Goal: Task Accomplishment & Management: Complete application form

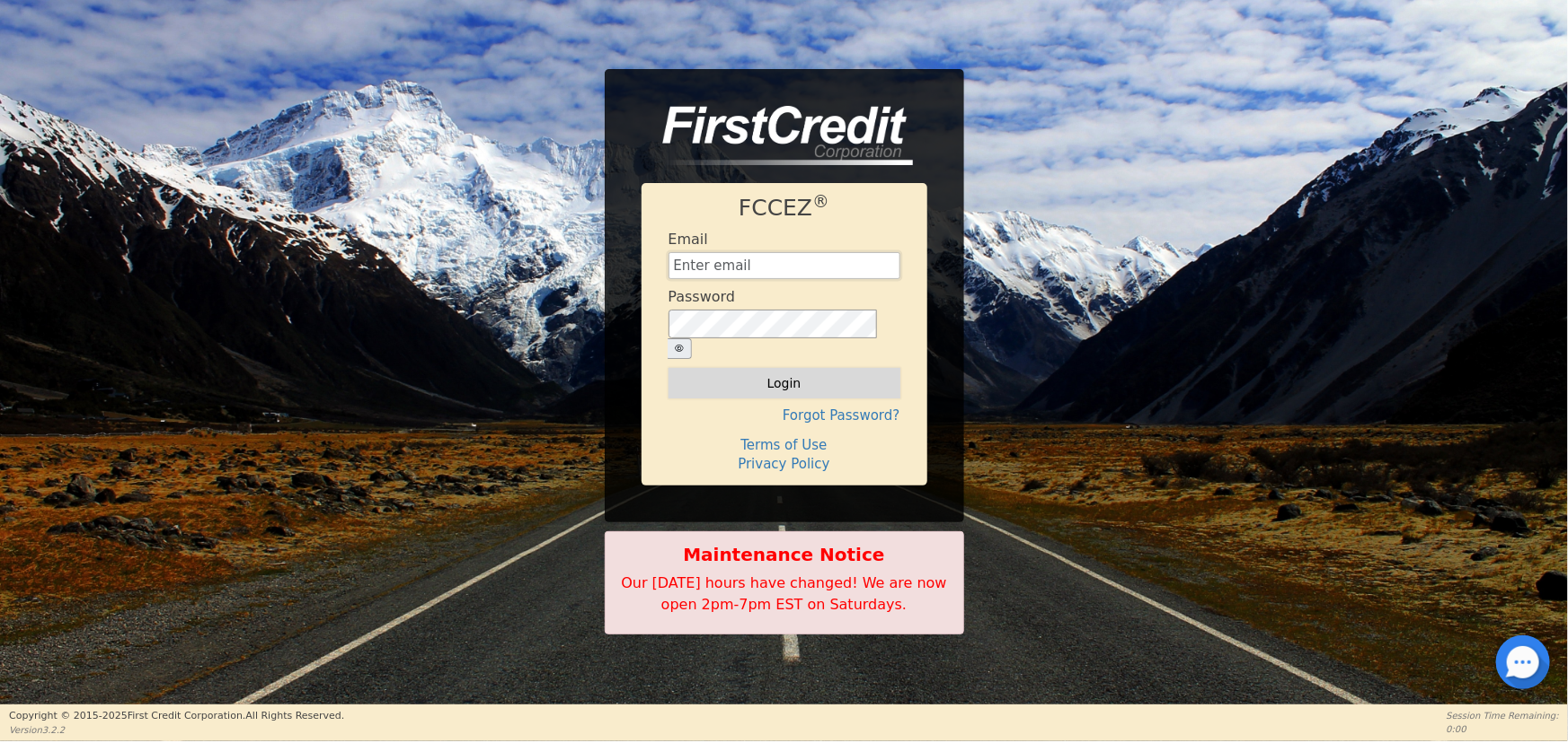
type input "[EMAIL_ADDRESS][DOMAIN_NAME]"
click at [790, 375] on button "Login" at bounding box center [784, 383] width 232 height 30
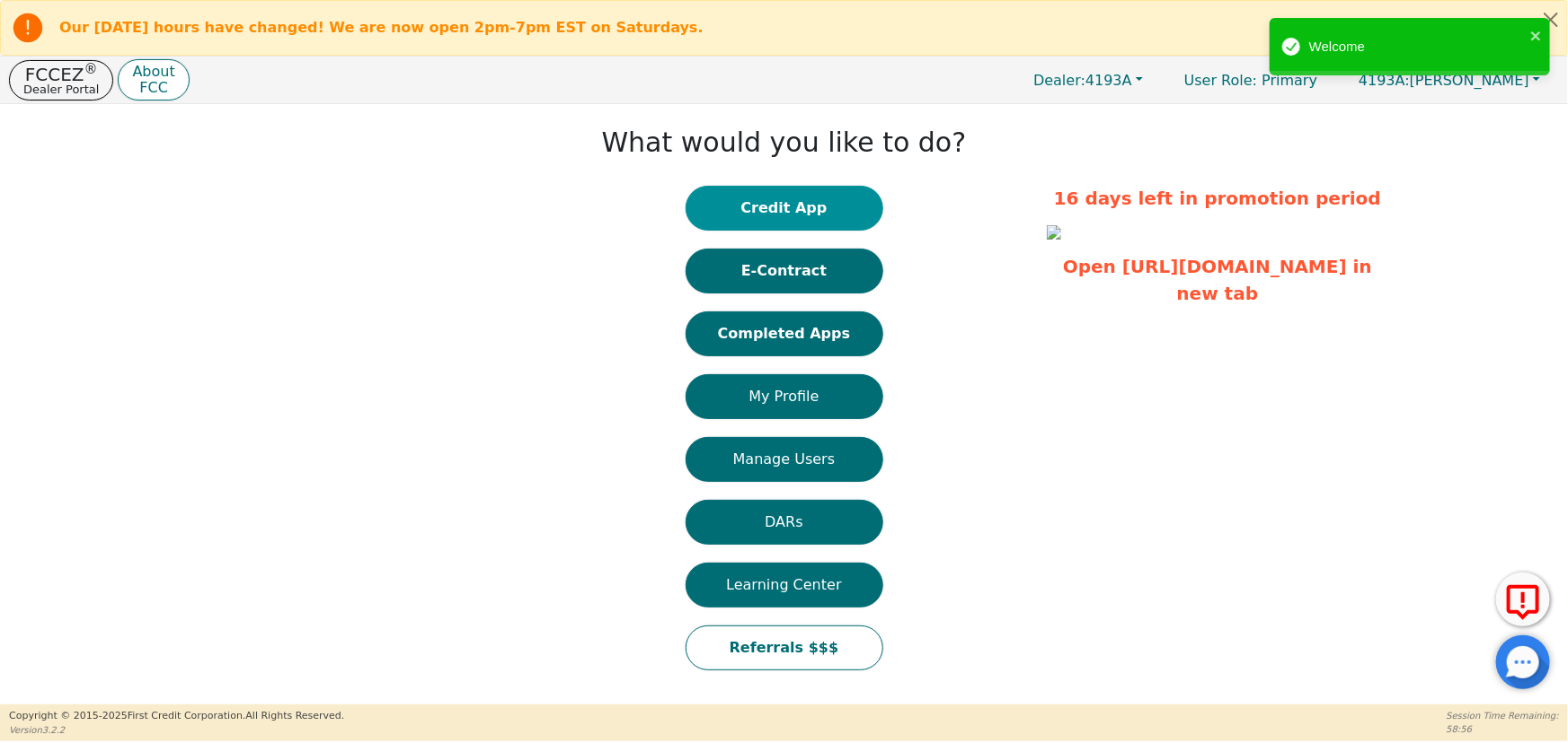
click at [803, 206] on button "Credit App" at bounding box center [784, 208] width 197 height 45
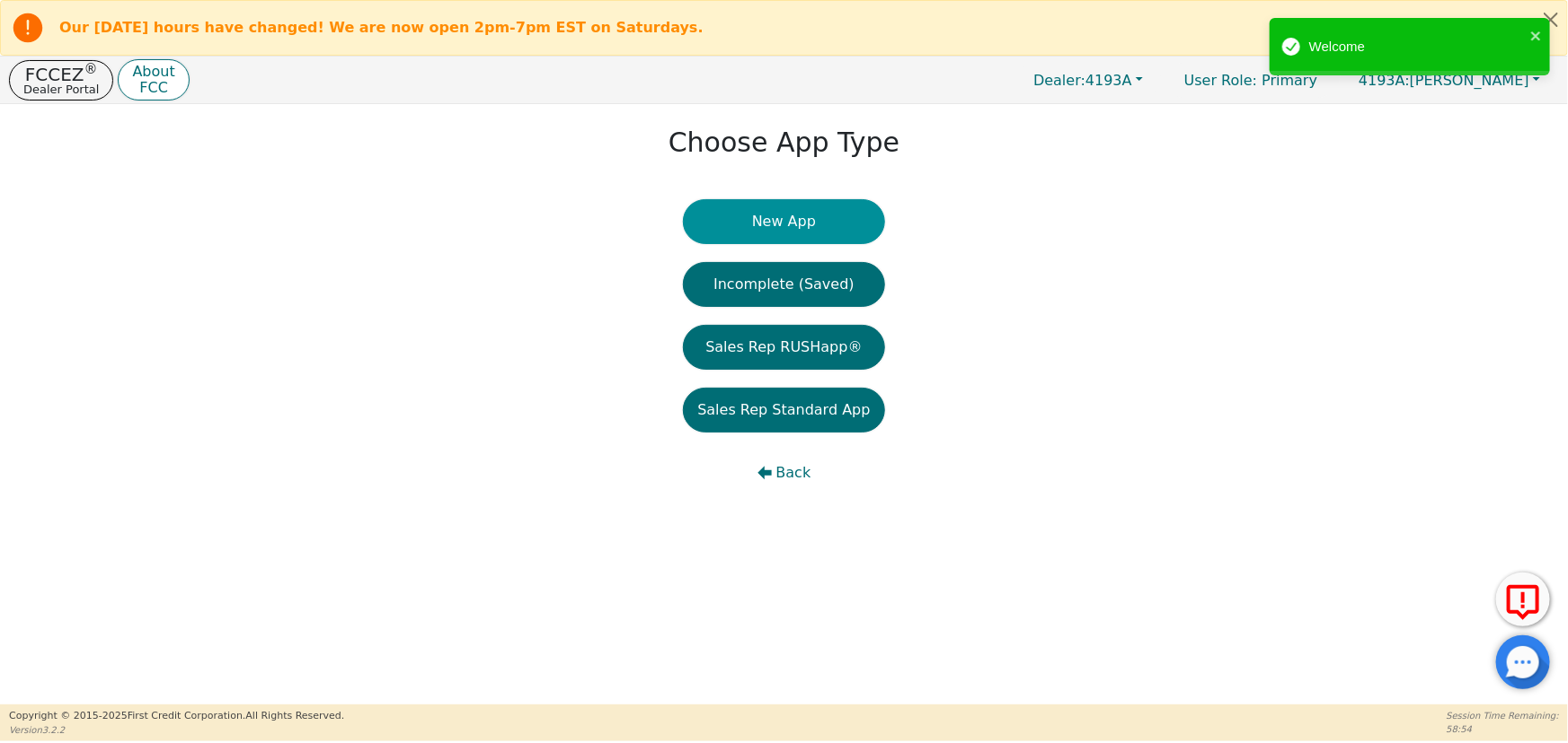
click at [790, 229] on button "New App" at bounding box center [783, 221] width 201 height 45
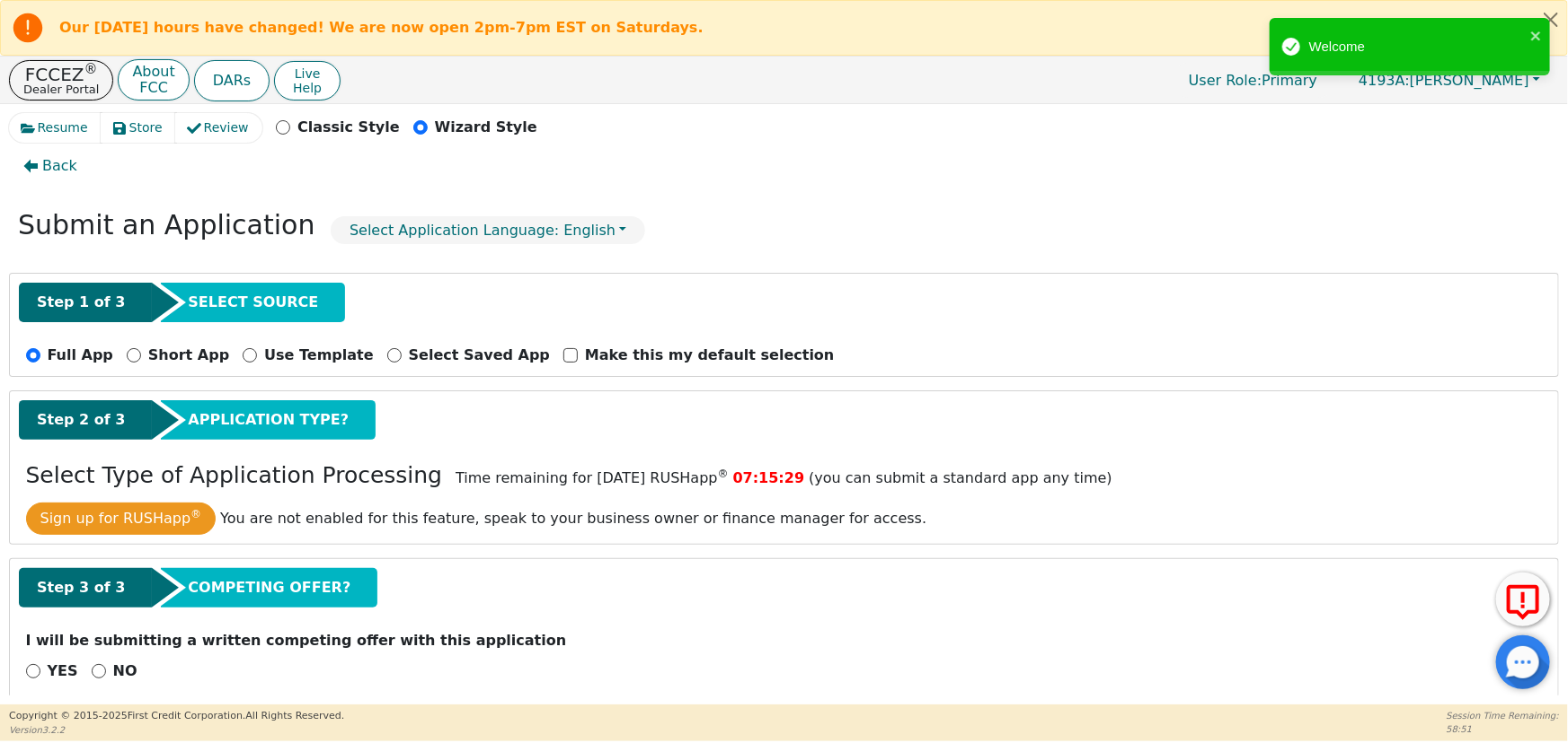
scroll to position [47, 0]
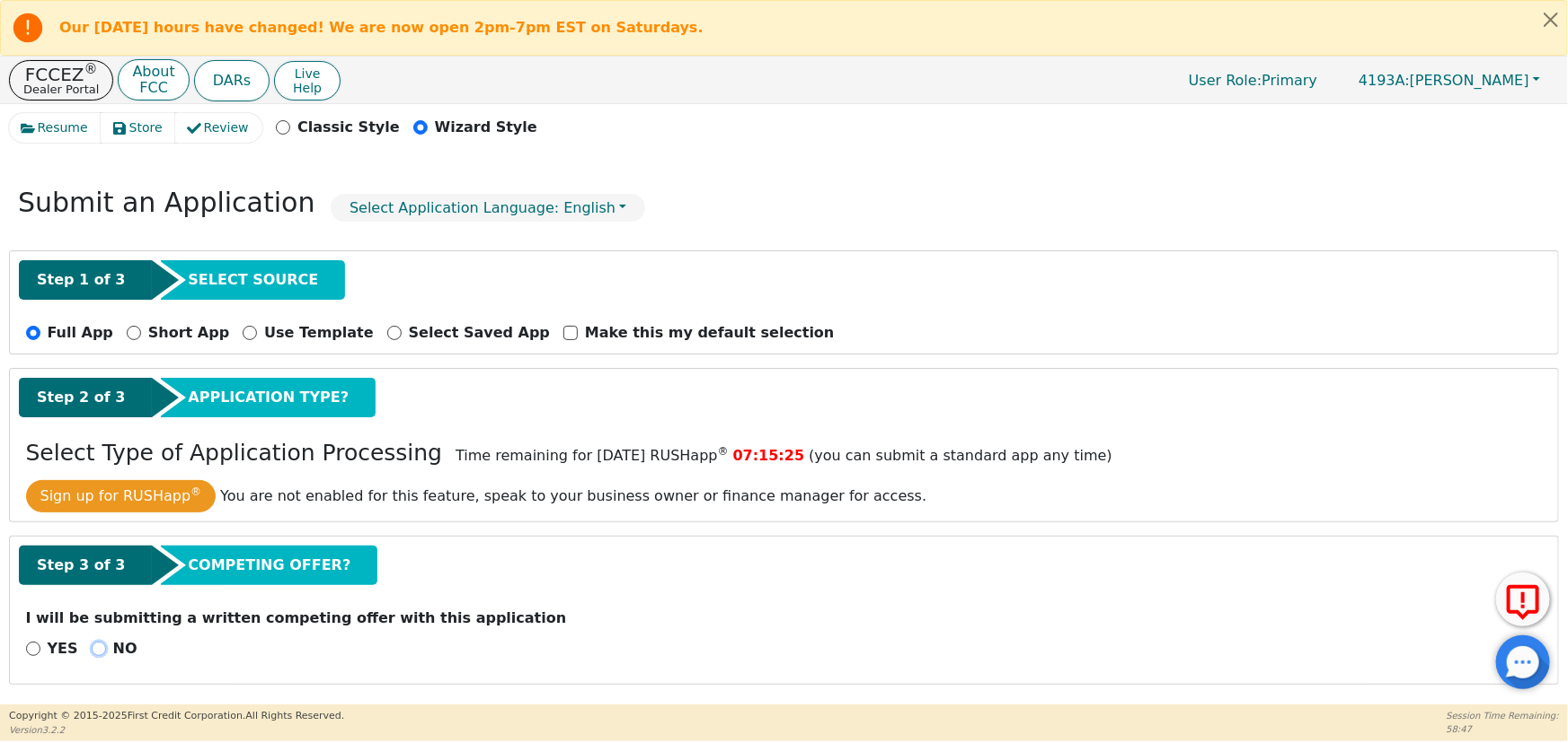
click at [91, 647] on input "NO" at bounding box center [99, 649] width 15 height 15
radio input "true"
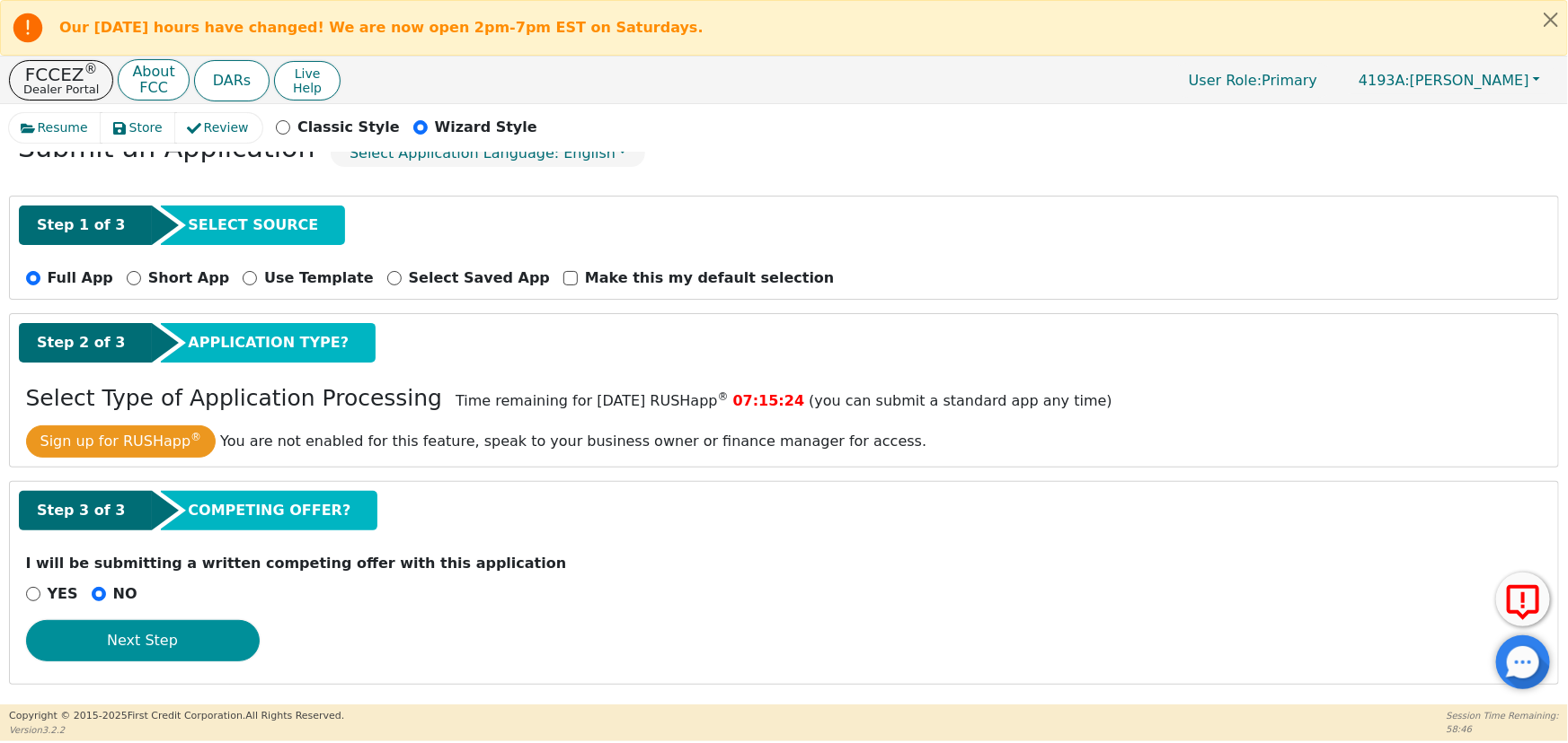
click at [161, 648] on button "Next Step" at bounding box center [142, 641] width 233 height 41
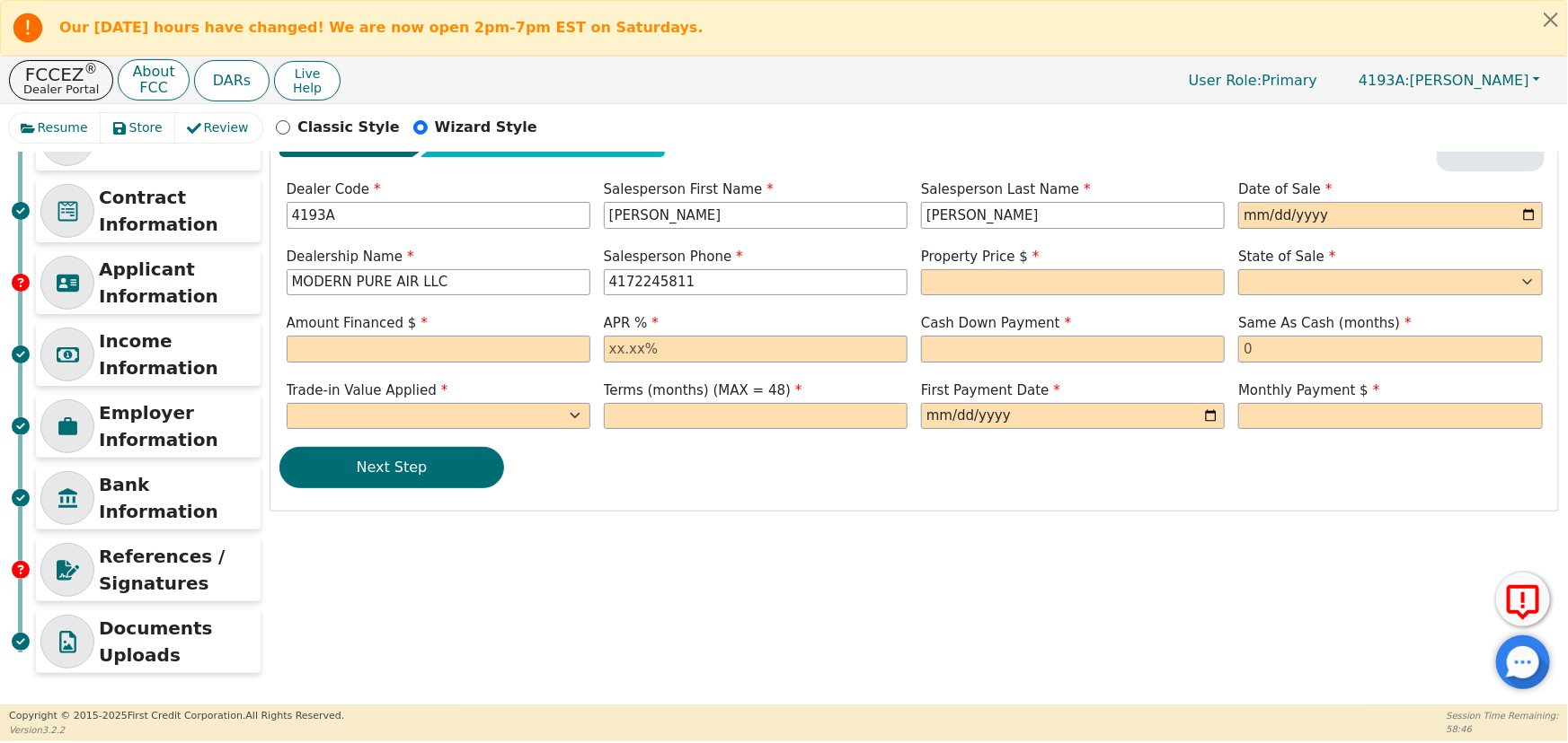
scroll to position [88, 0]
click at [1253, 218] on input "date" at bounding box center [1389, 215] width 303 height 27
click at [1520, 209] on input "date" at bounding box center [1389, 215] width 303 height 27
type input "[DATE]"
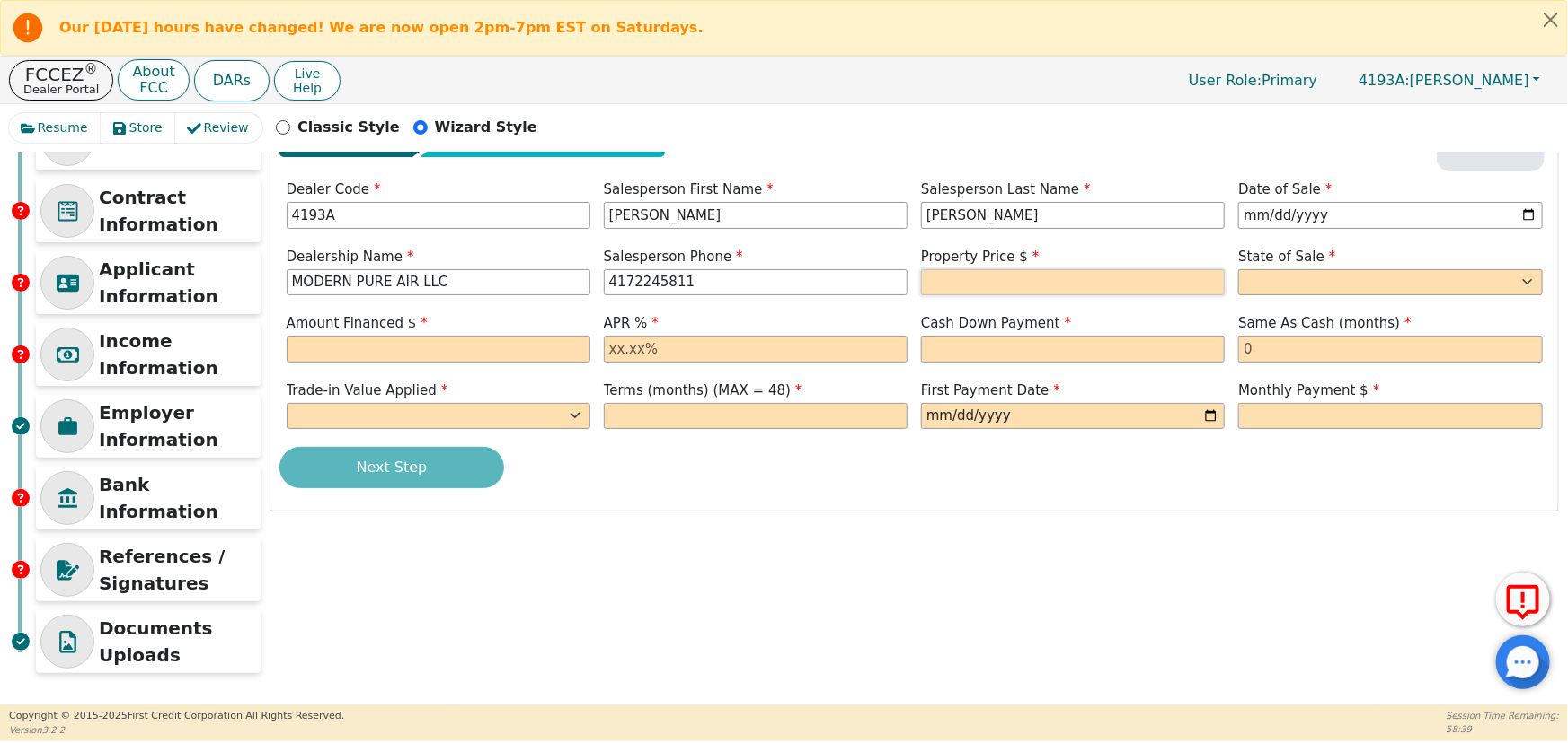
click at [978, 286] on input "text" at bounding box center [1072, 282] width 303 height 27
type input "3598.00"
click at [1306, 277] on select "AK AL AR AZ CA CO CT DC DE FL [GEOGRAPHIC_DATA] HI IA ID IL IN KS [GEOGRAPHIC_D…" at bounding box center [1389, 282] width 303 height 27
select select "MO"
click at [1238, 269] on select "AK AL AR AZ CA CO CT DC DE FL [GEOGRAPHIC_DATA] HI IA ID IL IN KS [GEOGRAPHIC_D…" at bounding box center [1389, 282] width 303 height 27
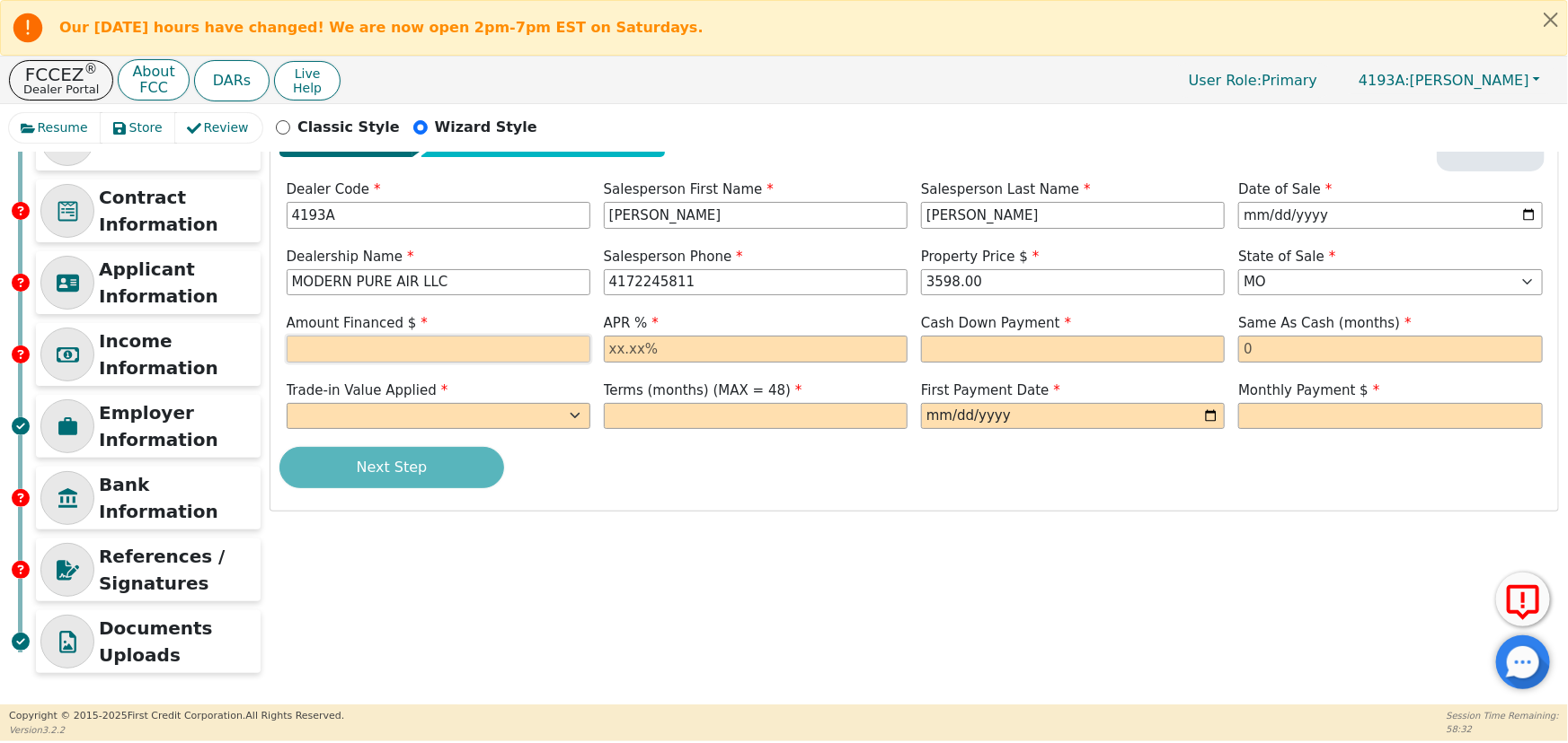
click at [353, 346] on input "text" at bounding box center [438, 348] width 303 height 27
type input "3706.17"
click at [647, 358] on input "text" at bounding box center [755, 348] width 303 height 27
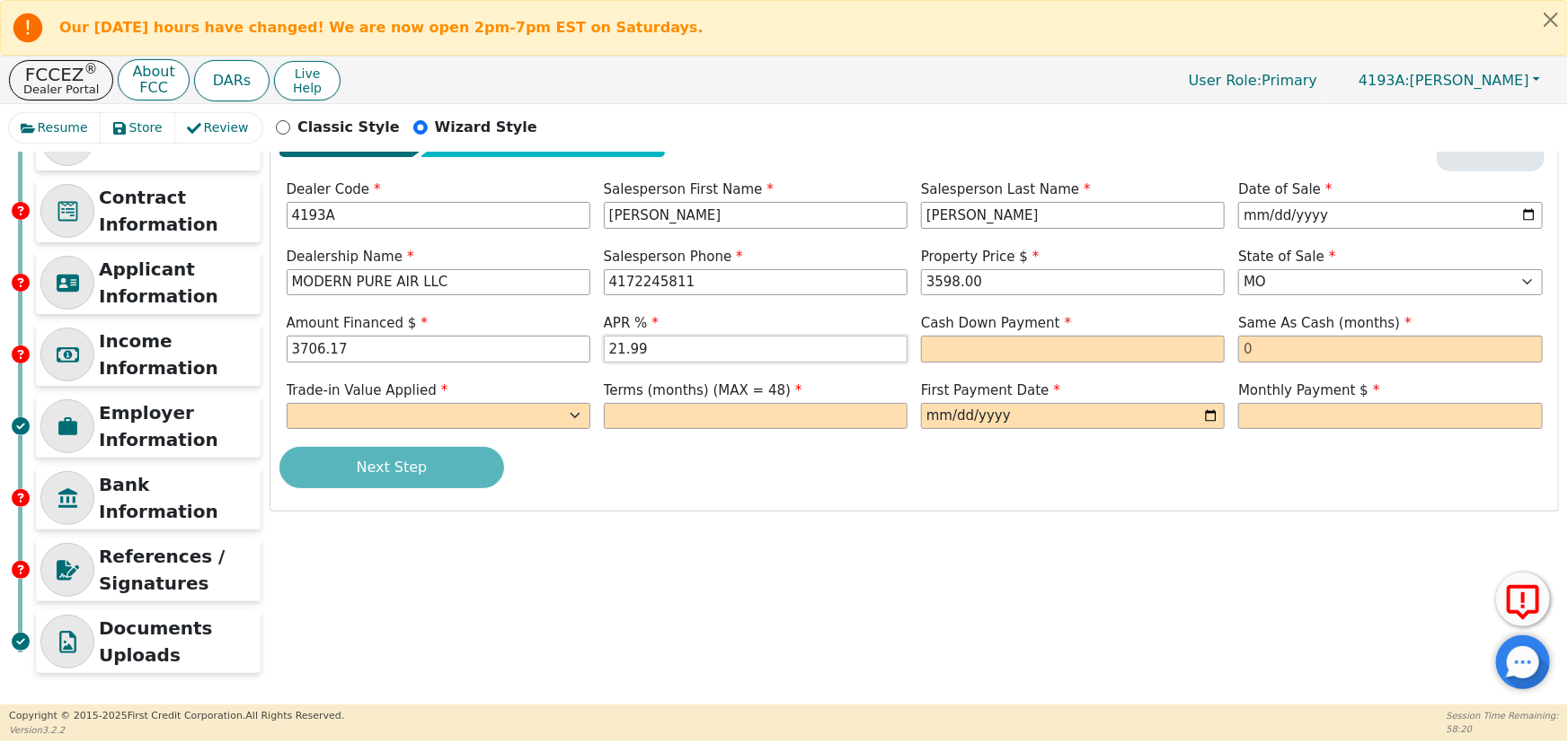
type input "21.99"
click at [934, 345] on input "text" at bounding box center [1072, 348] width 303 height 27
type input "200.00"
click at [1285, 356] on input "text" at bounding box center [1389, 348] width 303 height 27
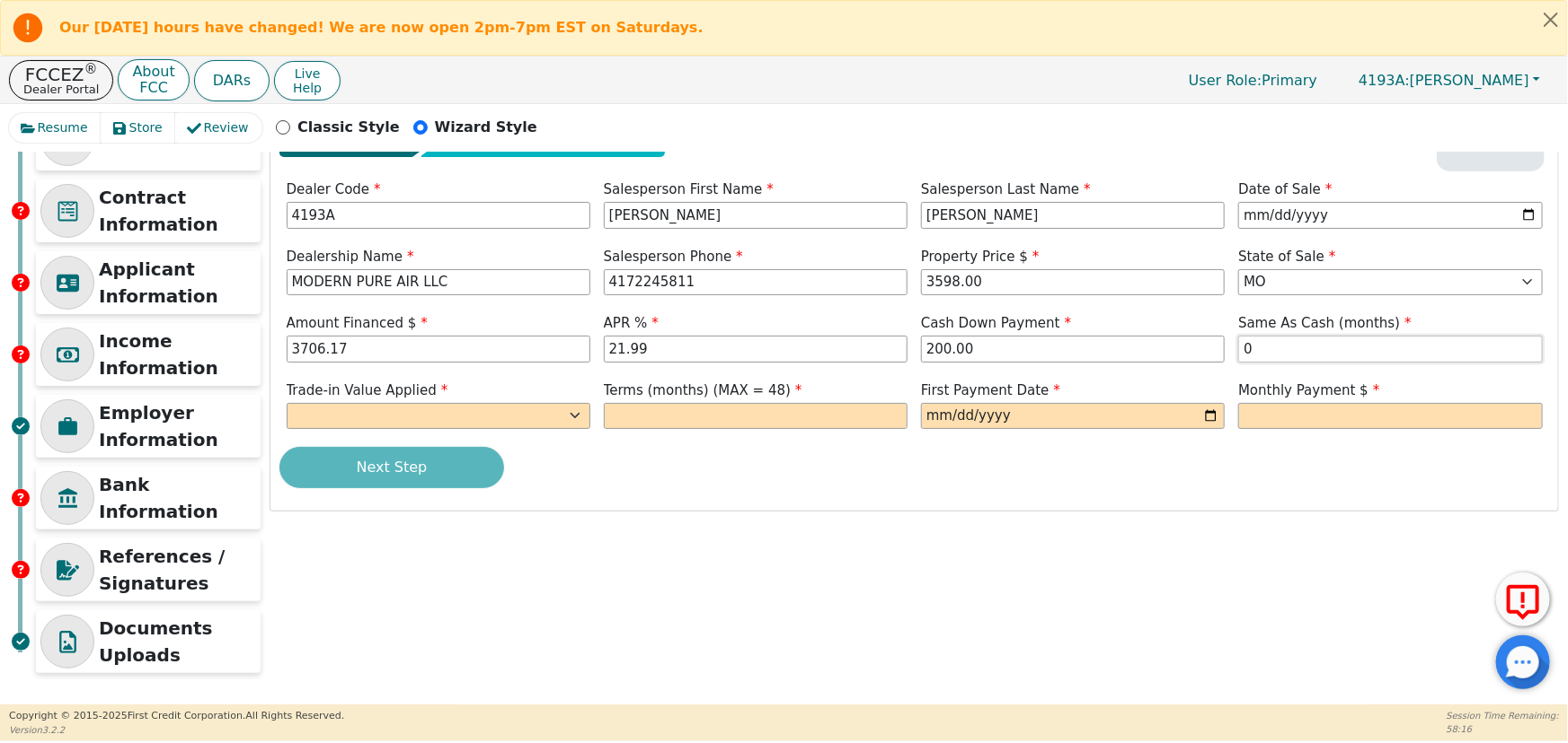
type input "0"
click at [469, 413] on select "Yes No" at bounding box center [438, 416] width 303 height 27
select select "n"
click at [287, 403] on select "Yes No" at bounding box center [438, 416] width 303 height 27
click at [613, 421] on input "text" at bounding box center [755, 416] width 303 height 27
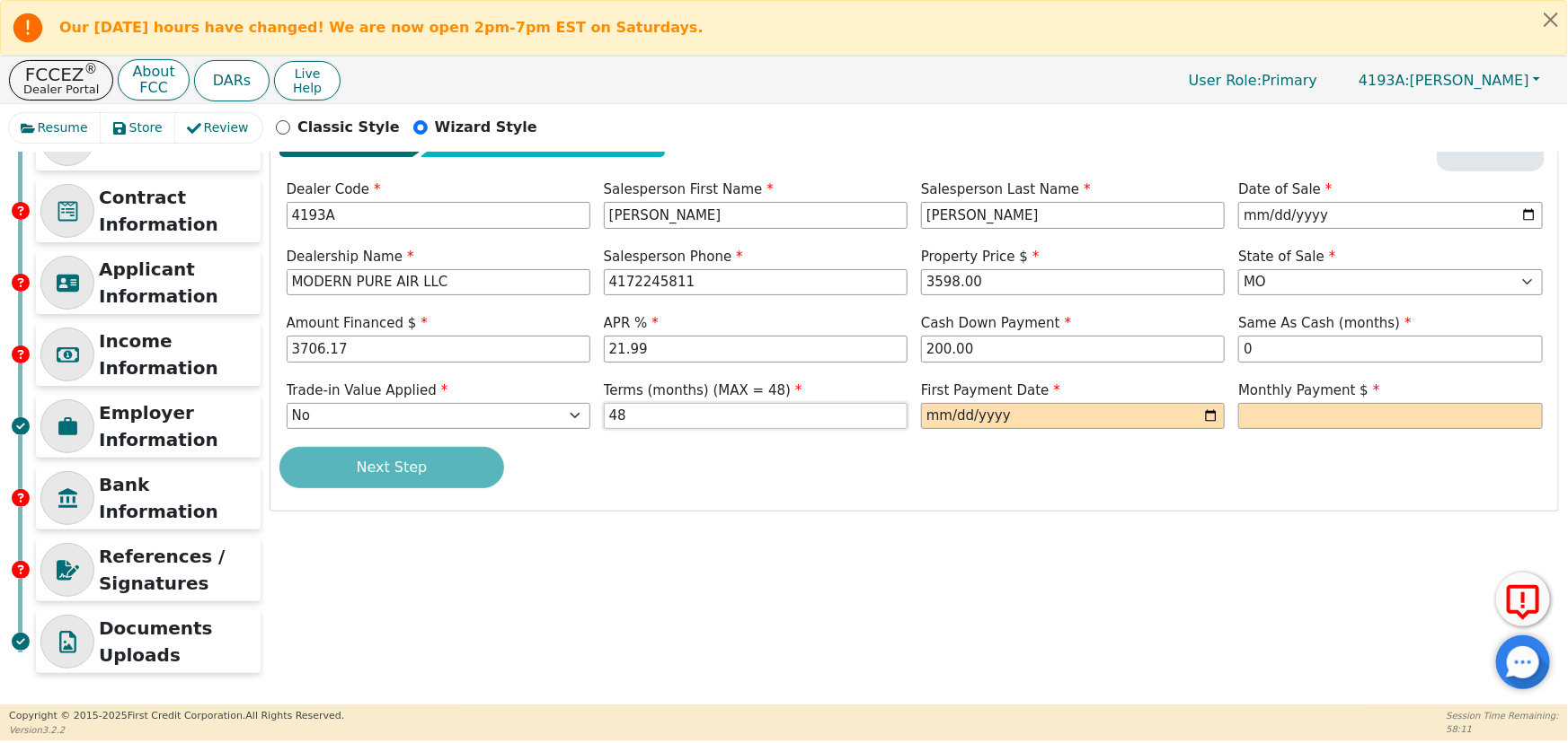
type input "48"
click at [940, 415] on input "date" at bounding box center [1072, 416] width 303 height 27
click at [1213, 412] on input "date" at bounding box center [1072, 416] width 303 height 27
type input "[DATE]"
click at [1287, 419] on input "text" at bounding box center [1389, 416] width 303 height 27
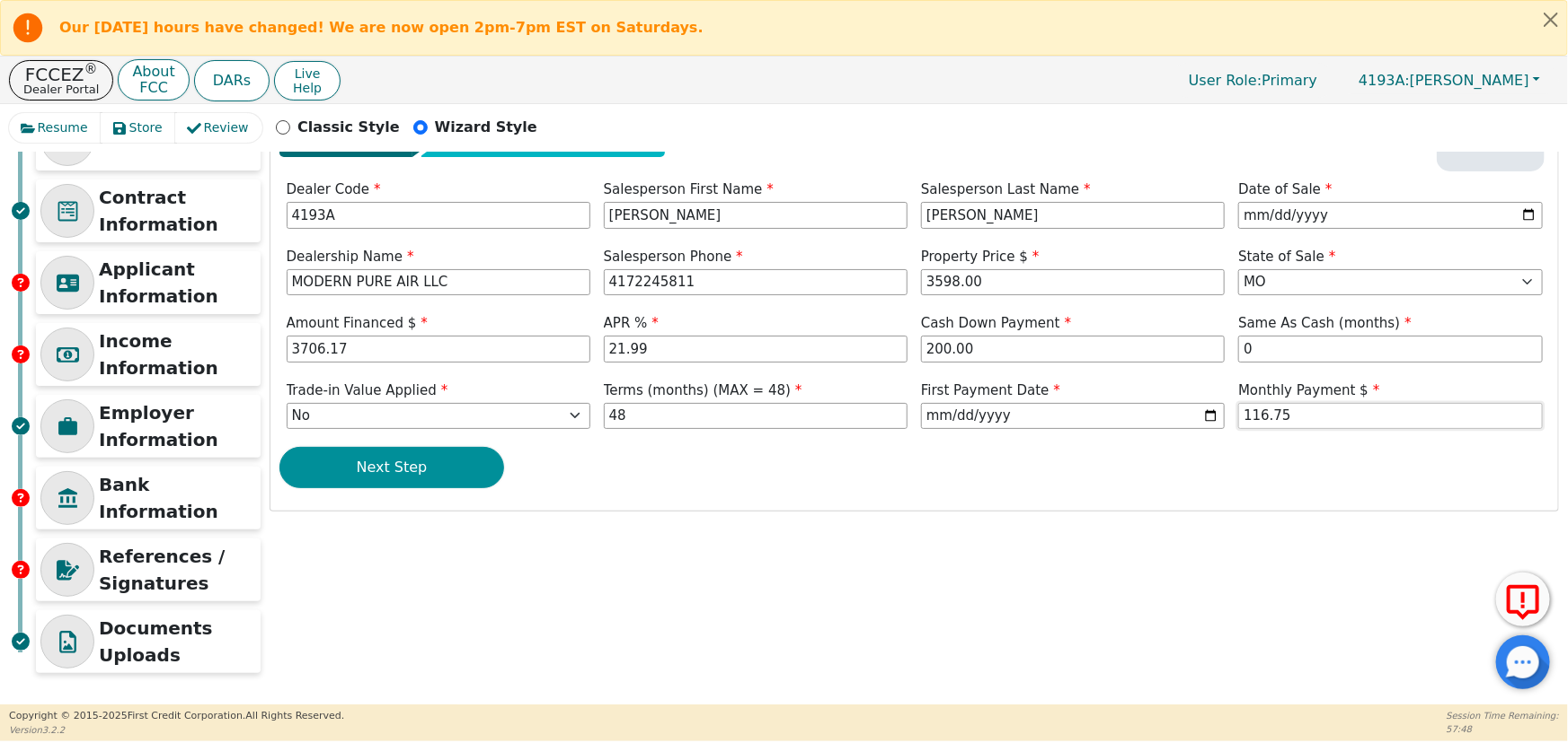
type input "116.75"
click at [372, 479] on button "Next Step" at bounding box center [392, 467] width 225 height 41
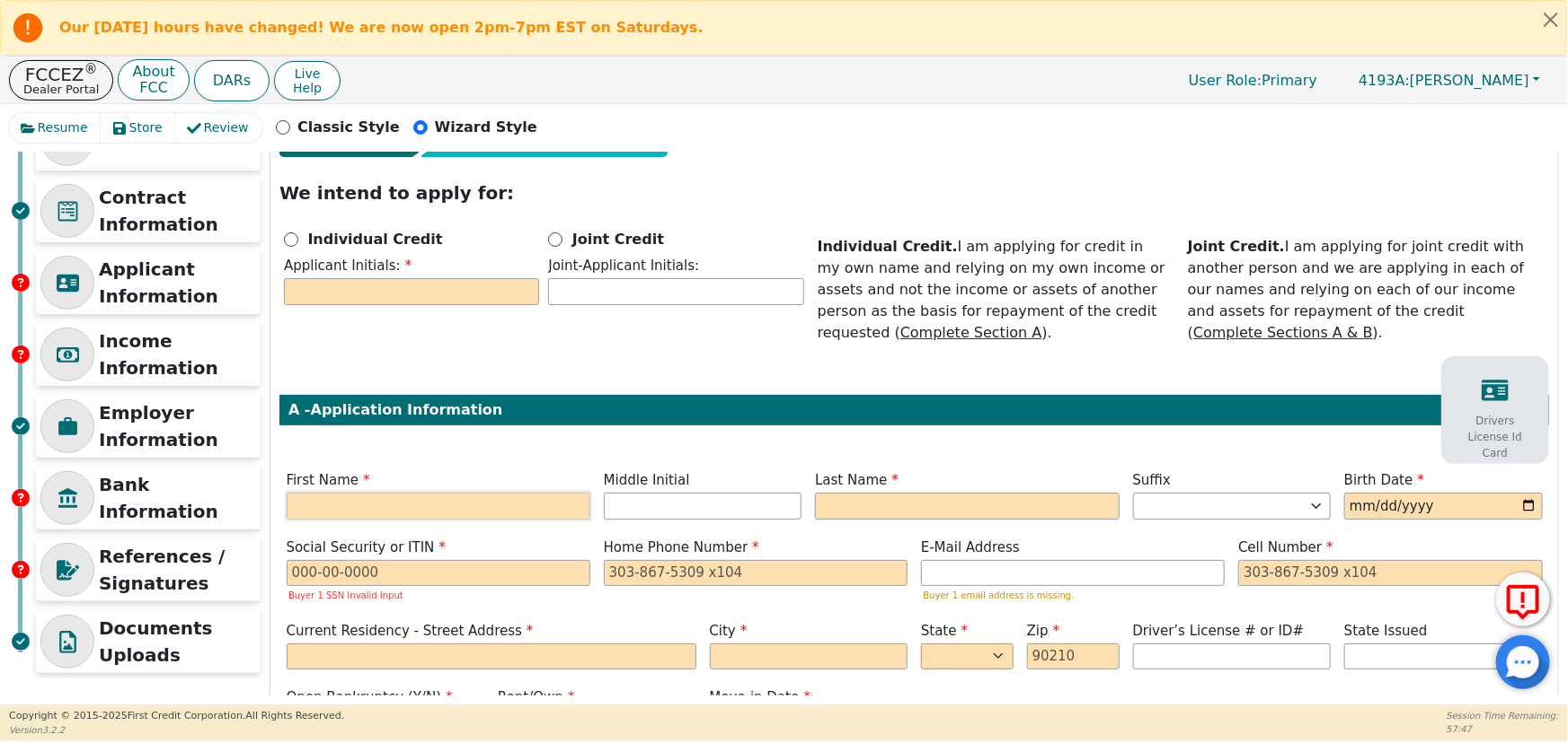
click at [371, 495] on input "text" at bounding box center [438, 506] width 303 height 27
type input "T"
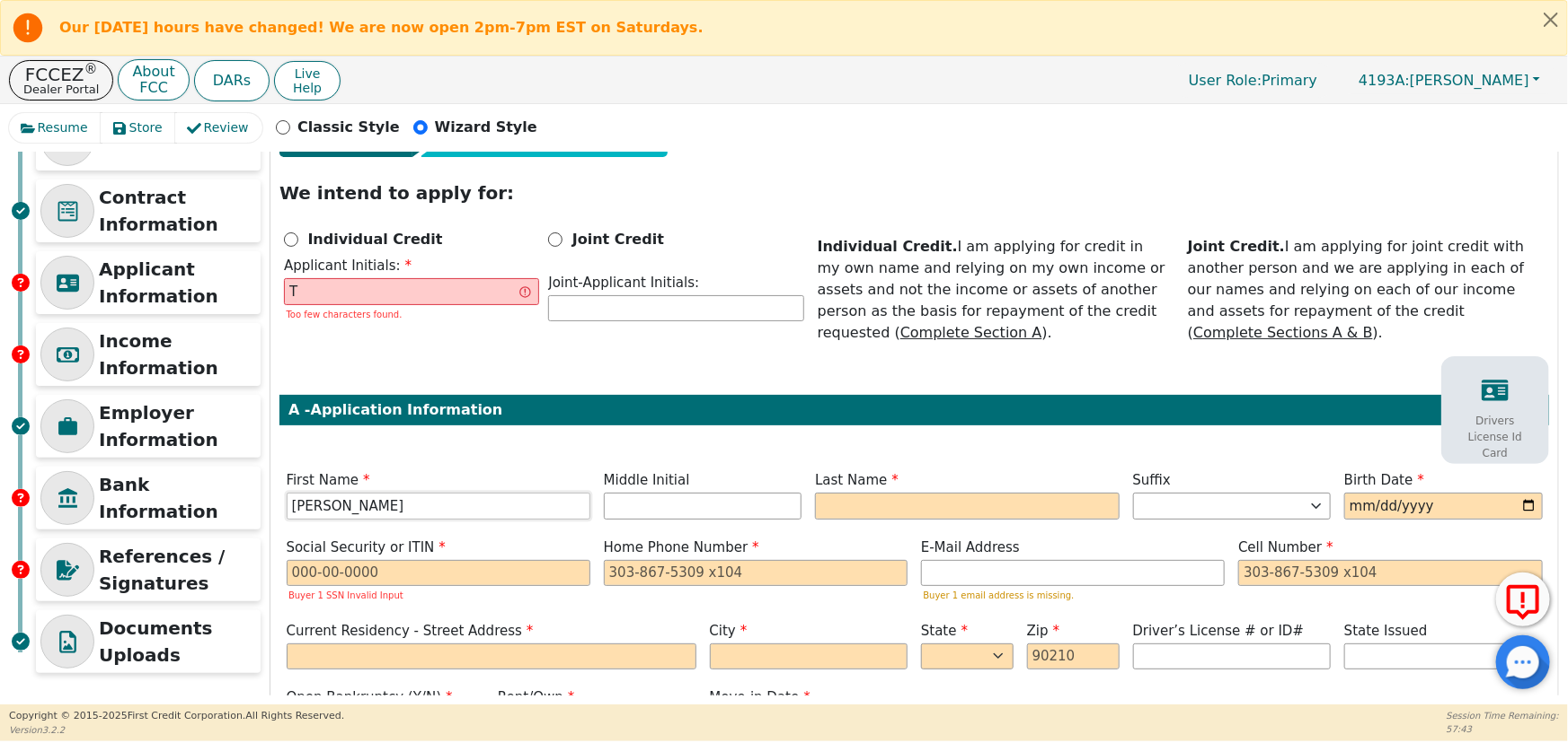
type input "[PERSON_NAME]"
click at [835, 509] on input "text" at bounding box center [966, 506] width 303 height 27
type input "TH"
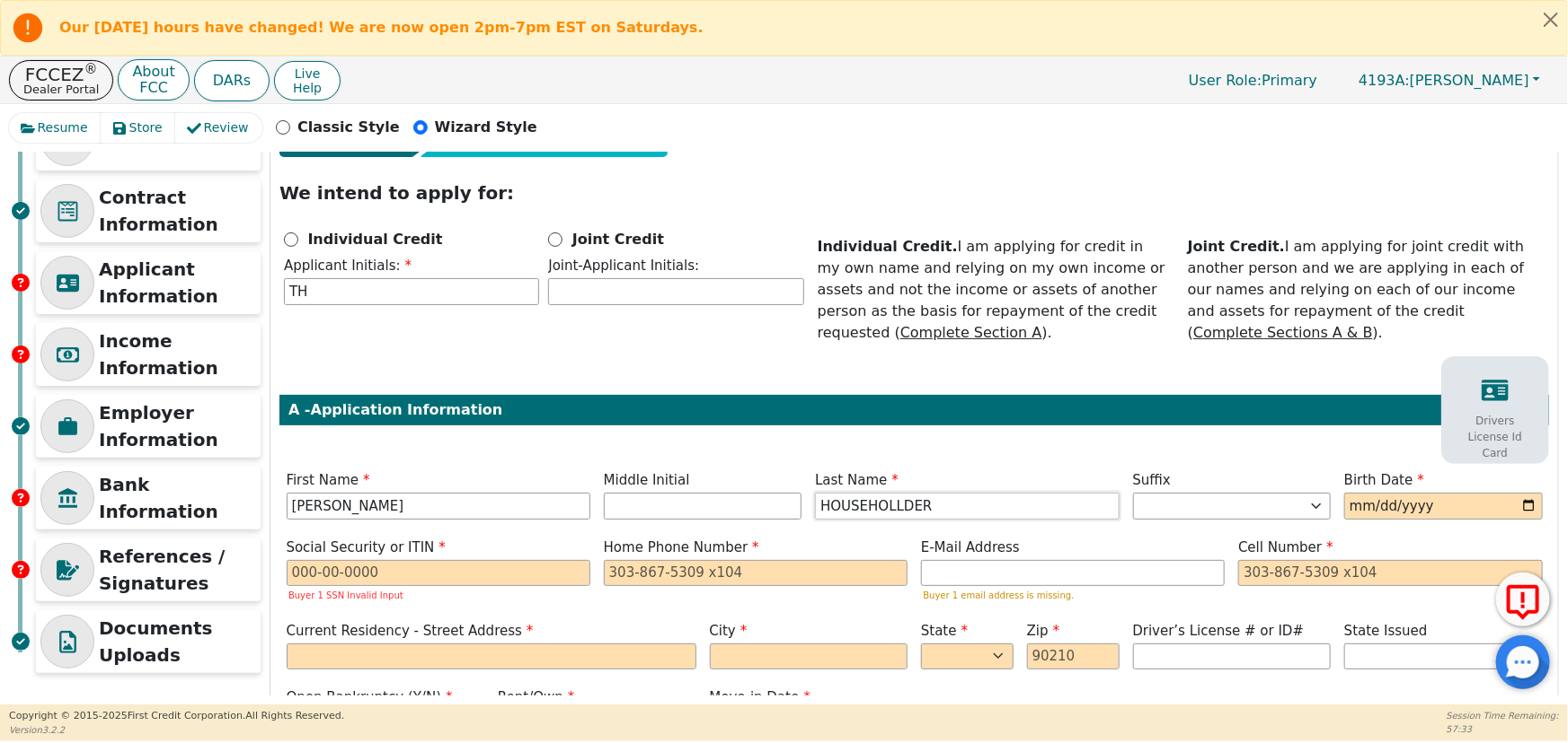
click at [884, 505] on input "HOUSEHOLLDER" at bounding box center [966, 506] width 303 height 27
type input "[PERSON_NAME]"
click at [1350, 511] on input "date" at bounding box center [1443, 506] width 198 height 27
type input "[DATE]"
click at [296, 574] on input "text" at bounding box center [438, 573] width 303 height 27
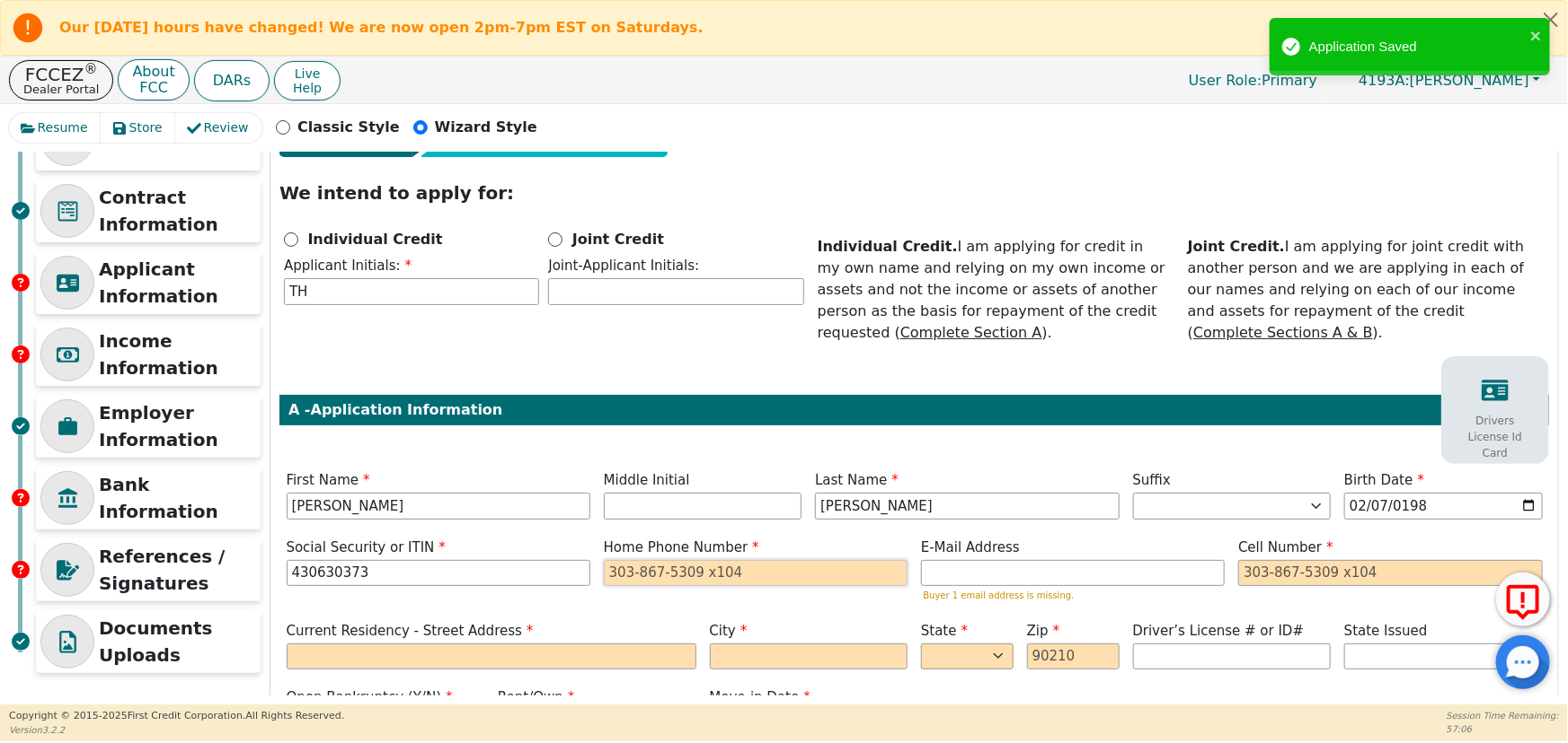
type input "***-**-0373"
click at [620, 574] on input "tel" at bounding box center [755, 573] width 303 height 27
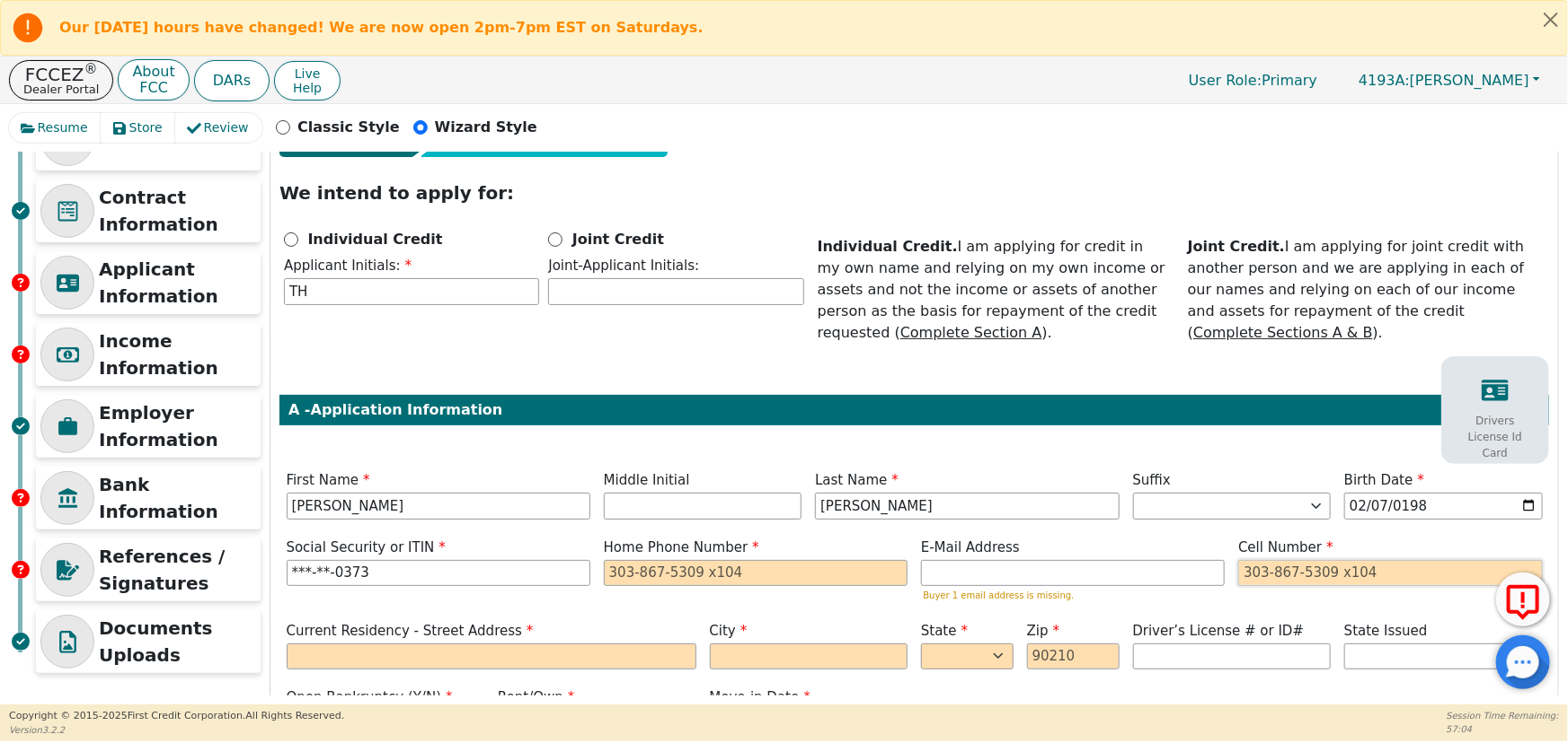
click at [1246, 579] on input "tel" at bounding box center [1389, 573] width 303 height 27
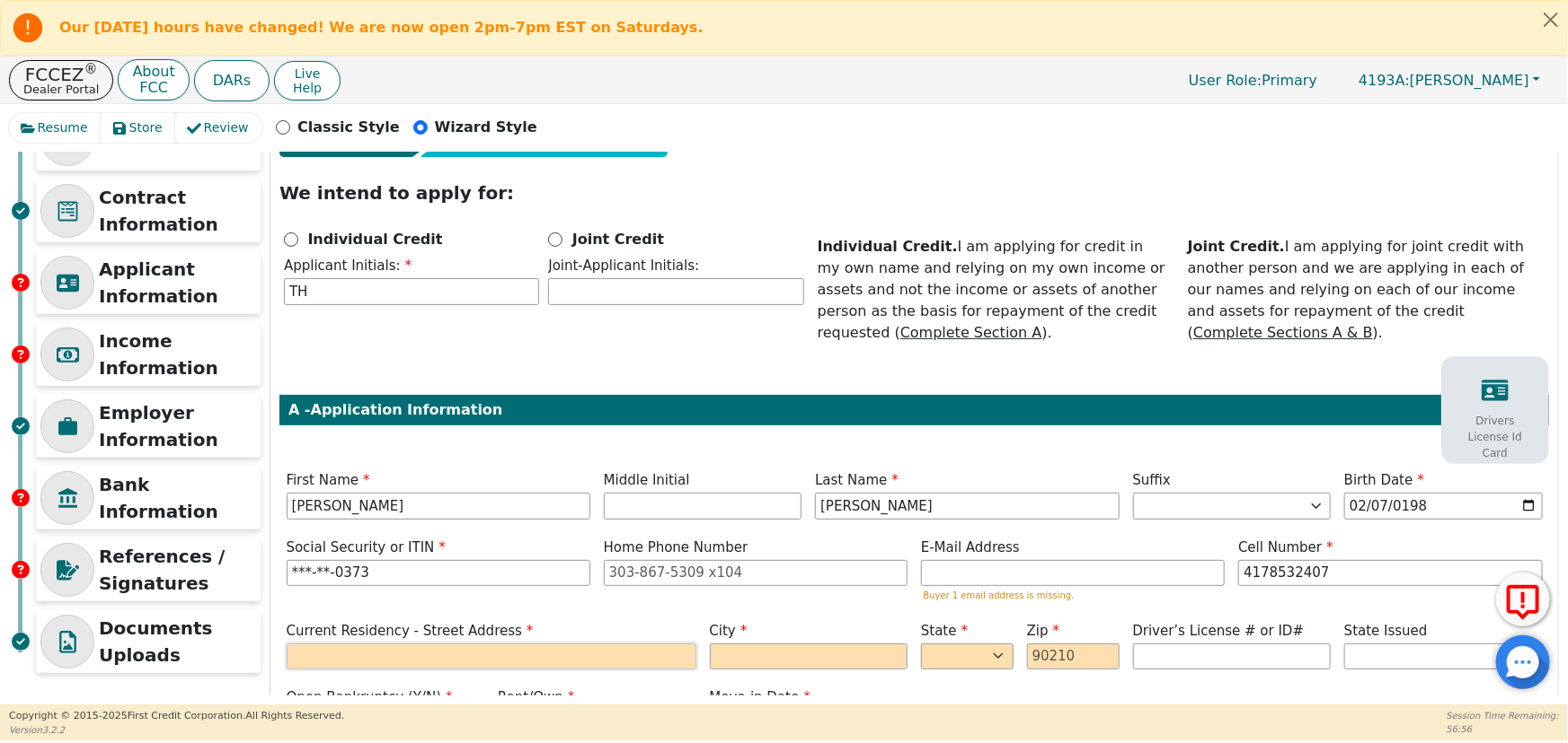
type input "[PHONE_NUMBER]"
click at [469, 662] on input "text" at bounding box center [492, 656] width 410 height 27
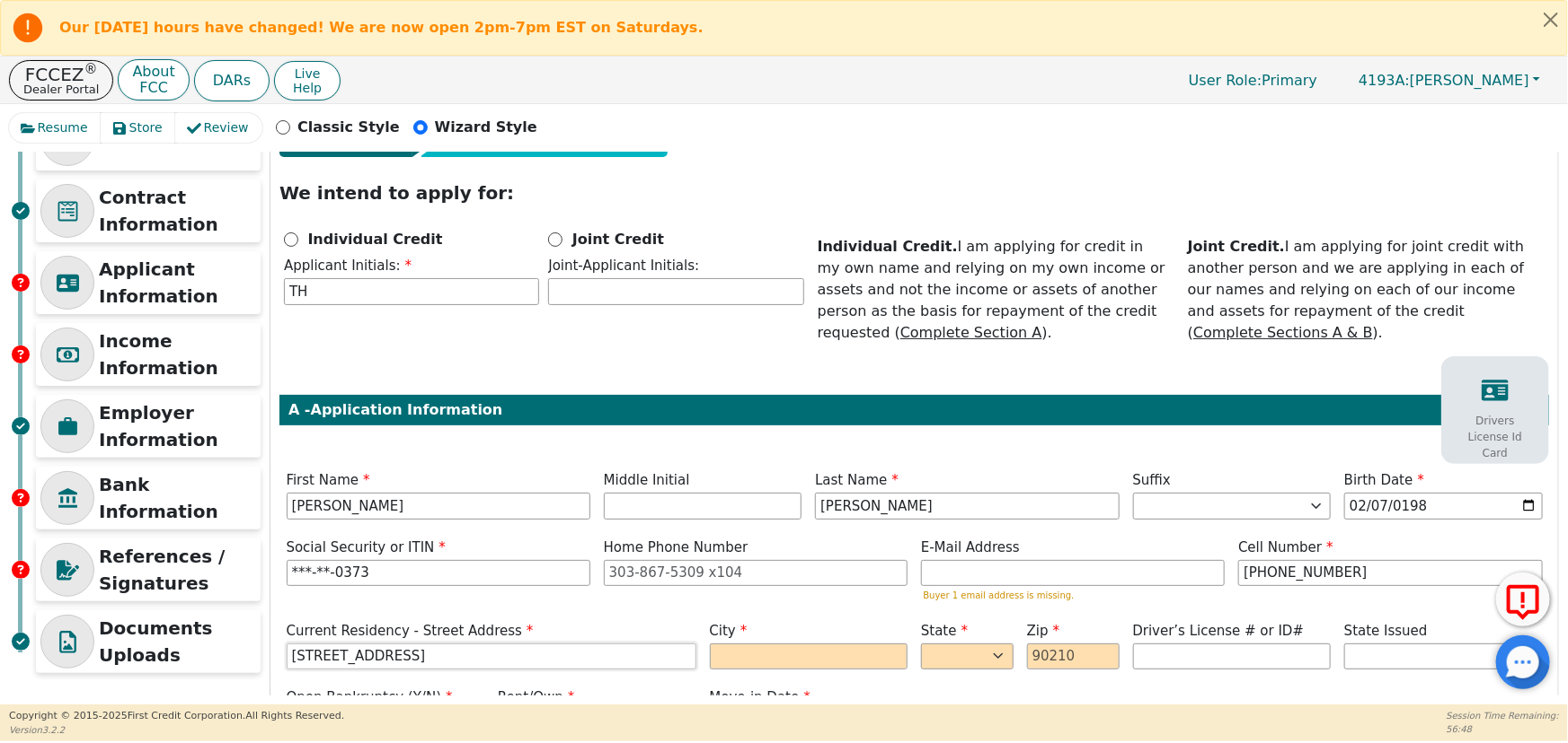
type input "[STREET_ADDRESS]"
click at [928, 572] on input "email" at bounding box center [1072, 573] width 303 height 27
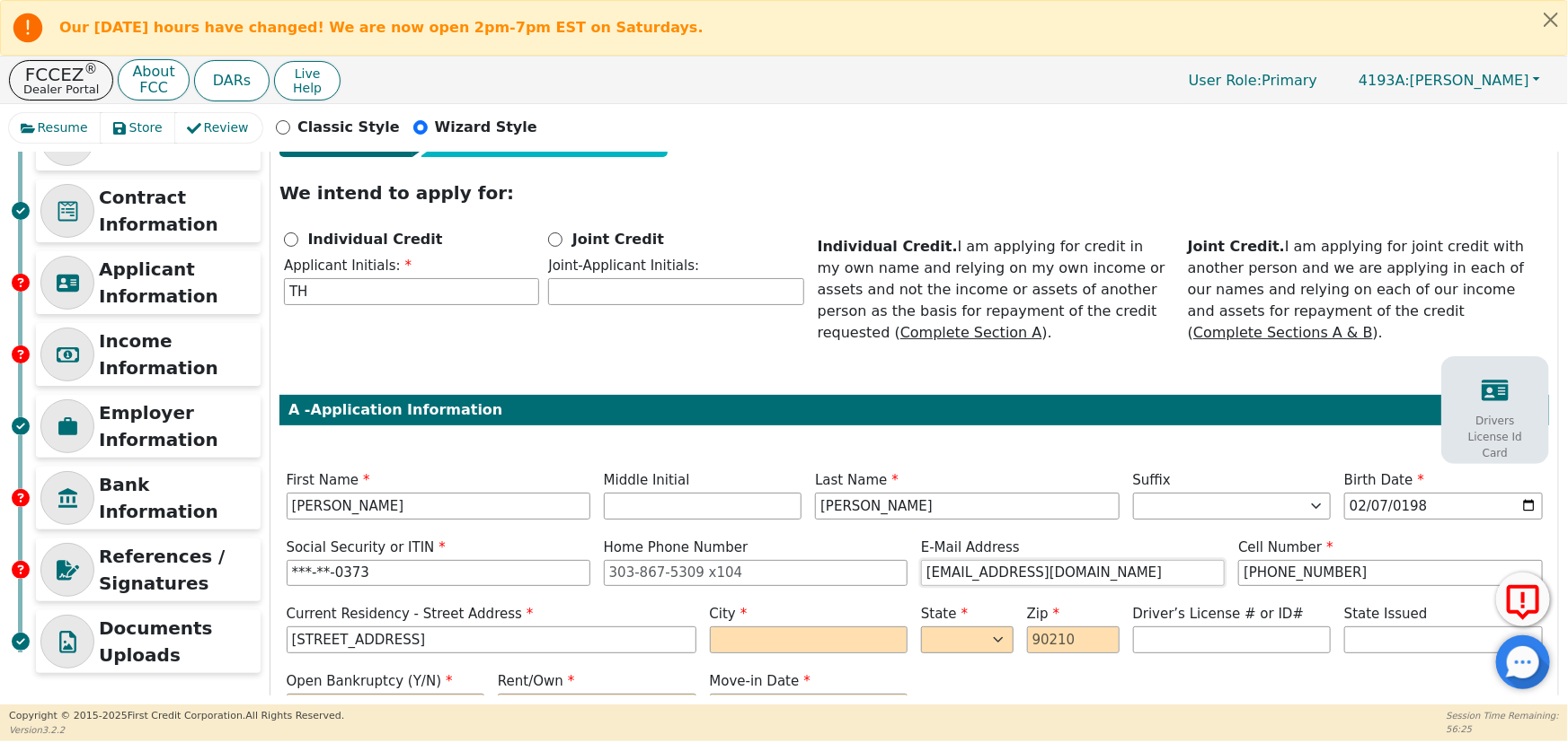
type input "[EMAIL_ADDRESS][DOMAIN_NAME]"
click at [756, 641] on input "text" at bounding box center [808, 640] width 198 height 27
type input "WINONA"
click at [956, 644] on select "AK AL AR AZ CA CO CT DC DE FL [GEOGRAPHIC_DATA] HI IA ID IL IN KS [GEOGRAPHIC_D…" at bounding box center [967, 640] width 92 height 27
select select "MO"
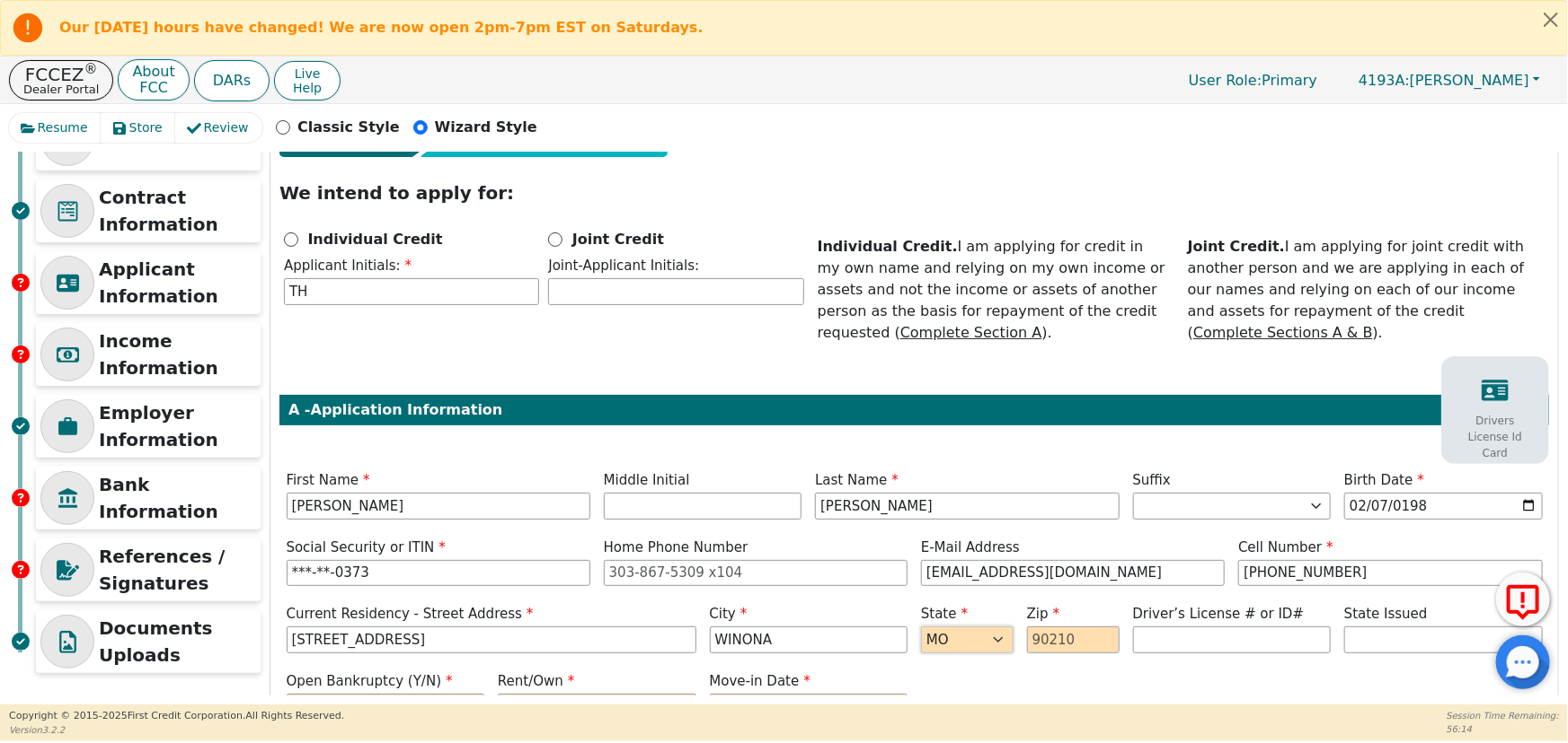
click at [921, 627] on select "AK AL AR AZ CA CO CT DC DE FL [GEOGRAPHIC_DATA] HI IA ID IL IN KS [GEOGRAPHIC_D…" at bounding box center [967, 640] width 92 height 27
click at [1038, 644] on input "text" at bounding box center [1073, 640] width 92 height 27
type input "65588"
click at [1144, 643] on input "text" at bounding box center [1231, 640] width 198 height 27
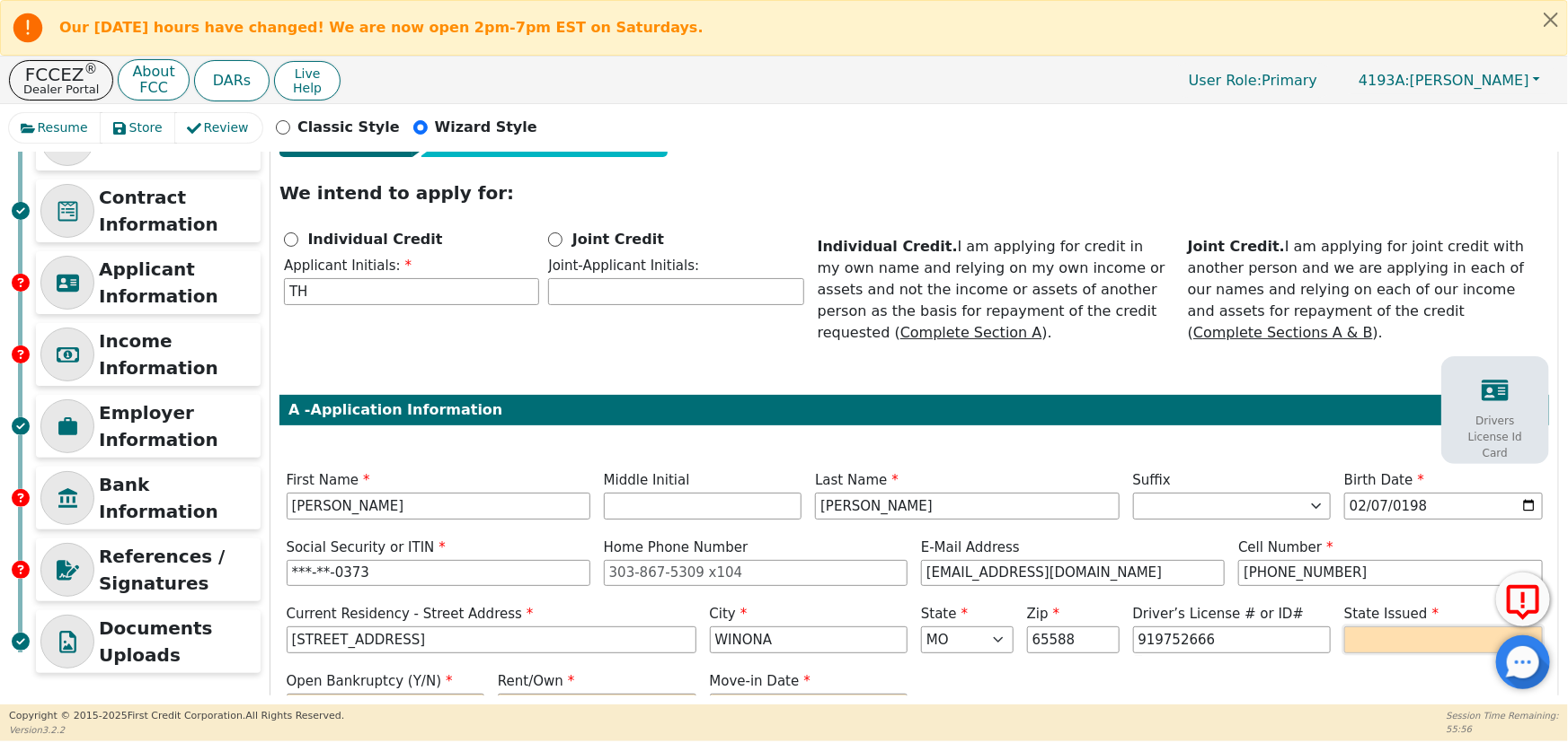
type input "*********"
click at [1381, 633] on select "AK AL AR AZ CA CO CT DC DE FL [GEOGRAPHIC_DATA] HI IA ID IL IN KS [GEOGRAPHIC_D…" at bounding box center [1443, 640] width 198 height 27
select select "AR"
click at [1344, 627] on select "AK AL AR AZ CA CO CT DC DE FL [GEOGRAPHIC_DATA] HI IA ID IL IN KS [GEOGRAPHIC_D…" at bounding box center [1443, 640] width 198 height 27
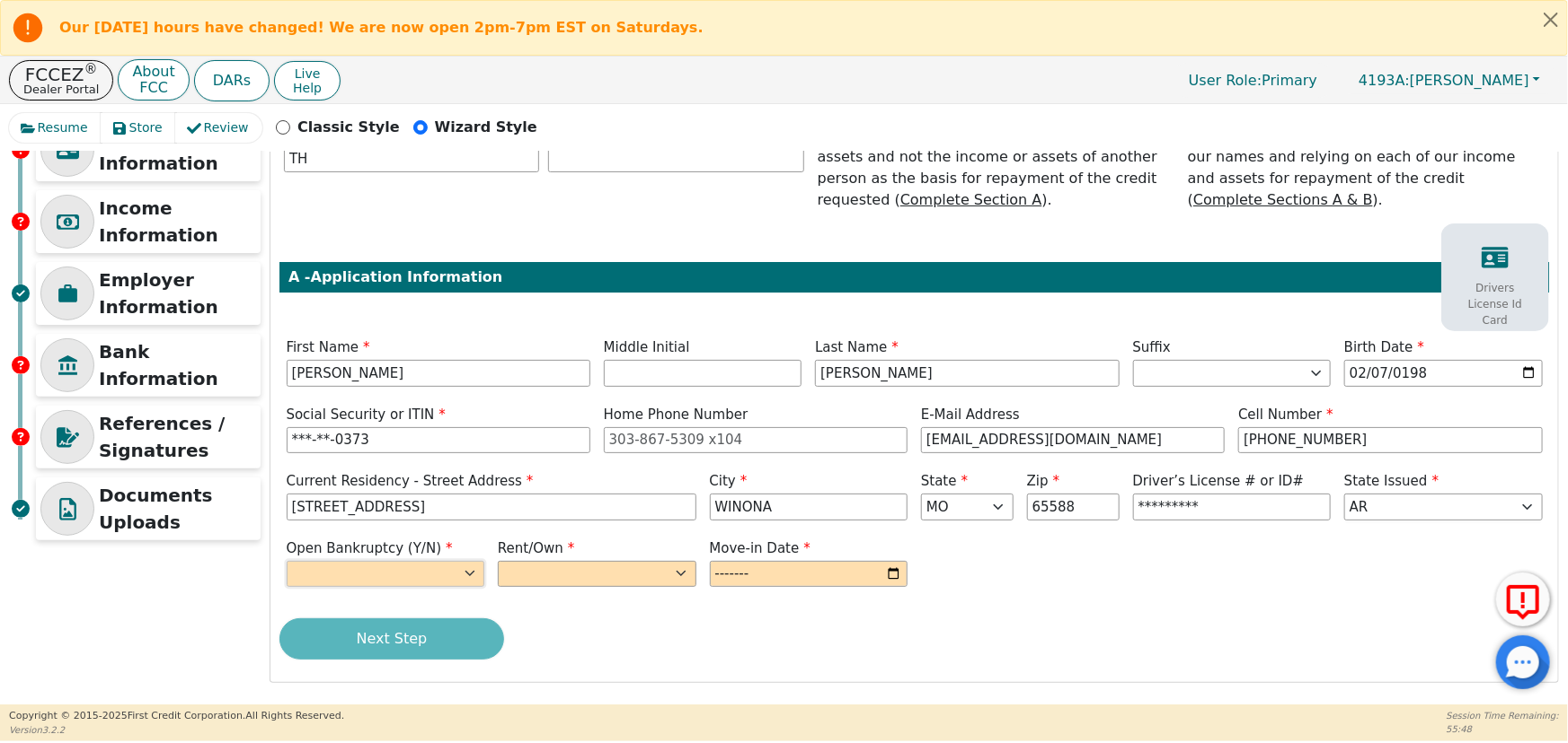
click at [344, 572] on select "Yes No" at bounding box center [386, 574] width 198 height 27
select select "n"
click at [287, 561] on select "Yes No" at bounding box center [386, 574] width 198 height 27
click at [530, 567] on select "Rent Own" at bounding box center [597, 574] width 198 height 27
select select "Own"
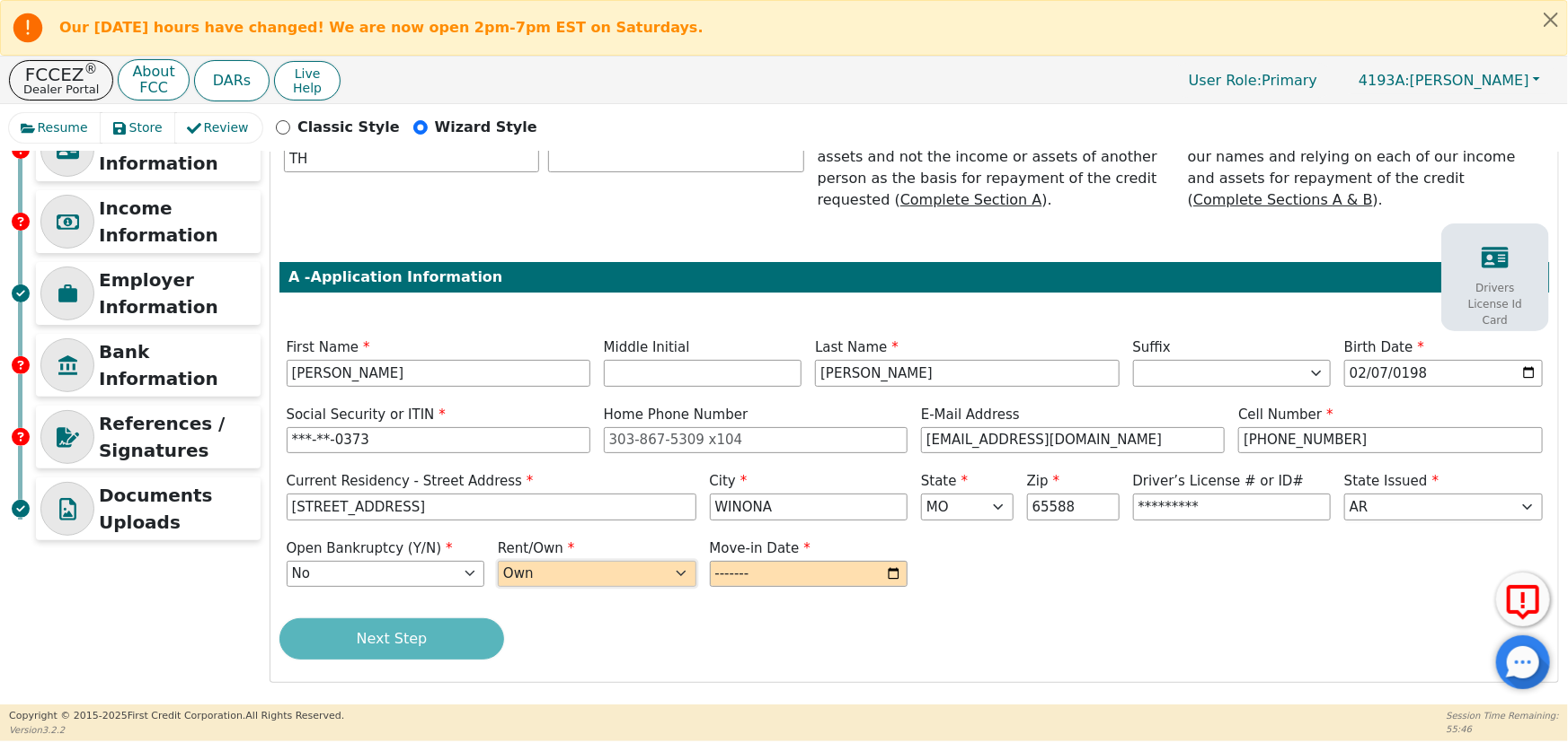
click at [498, 561] on select "Rent Own" at bounding box center [597, 574] width 198 height 27
click at [764, 575] on input "month" at bounding box center [808, 574] width 198 height 27
click at [891, 572] on input "month" at bounding box center [808, 574] width 198 height 27
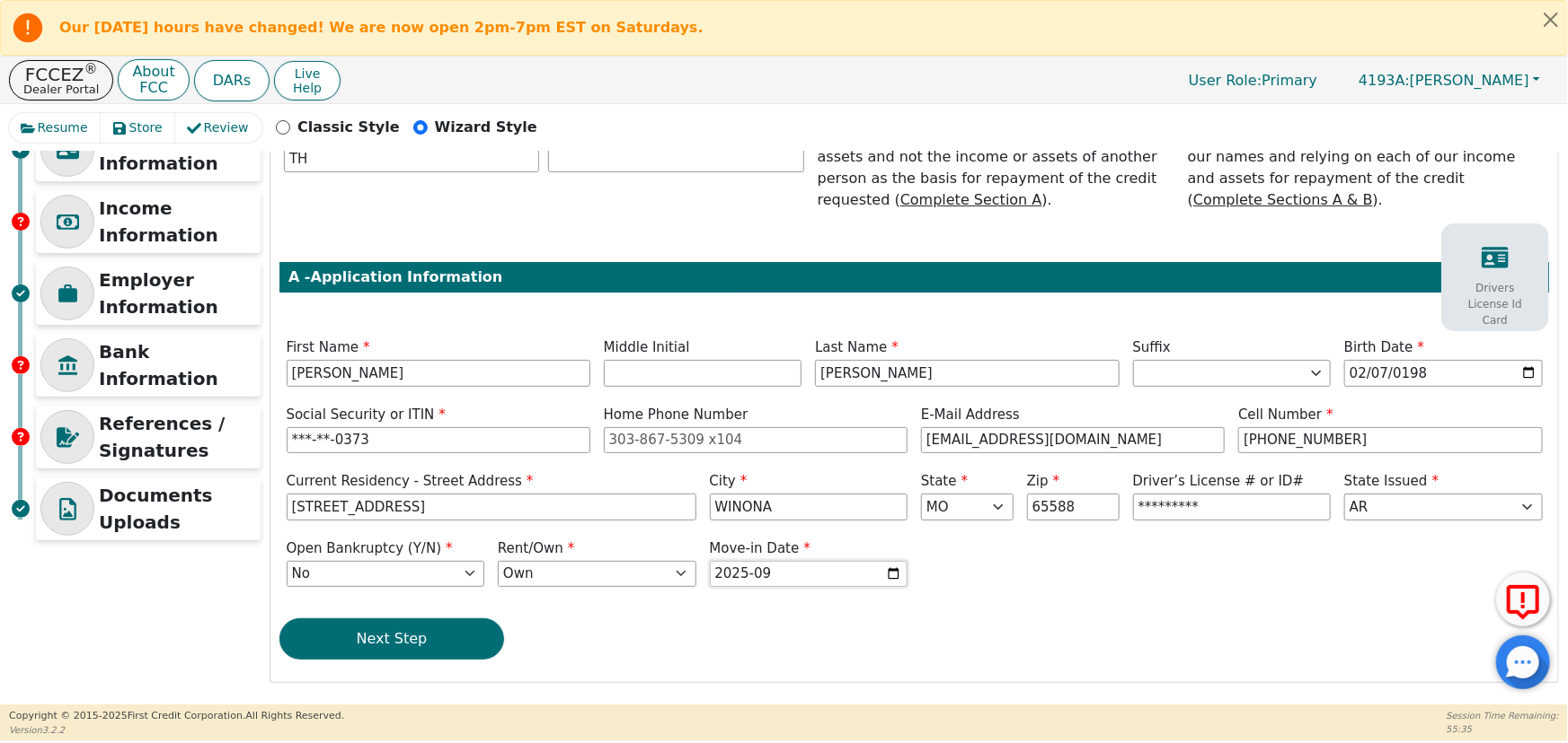
click at [795, 571] on input "2025-09" at bounding box center [808, 574] width 198 height 27
click at [808, 572] on input "2025-09" at bounding box center [808, 574] width 198 height 27
click at [809, 572] on input "2025-09" at bounding box center [808, 574] width 198 height 27
click at [807, 572] on input "2025-09" at bounding box center [808, 574] width 198 height 27
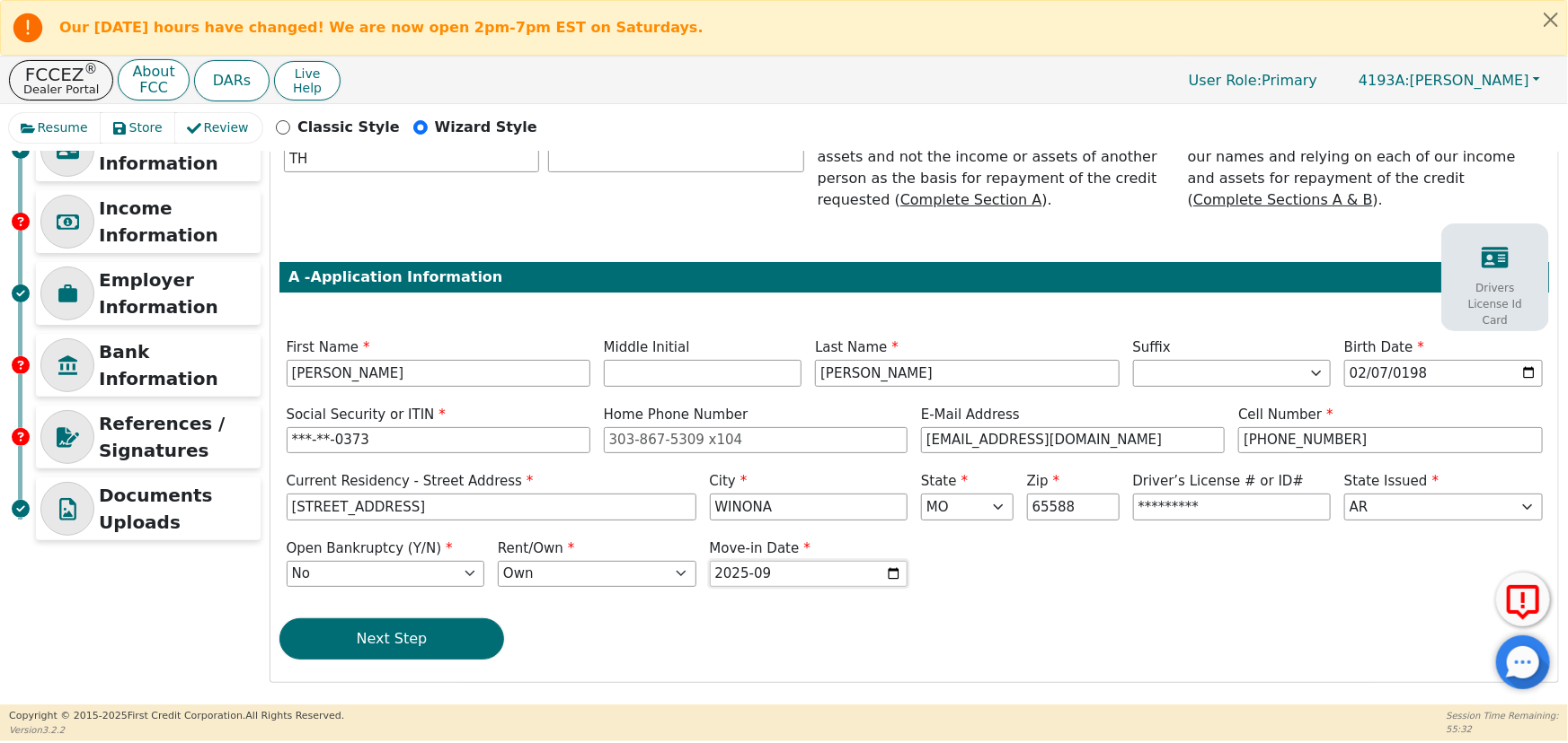
click at [807, 572] on input "2025-09" at bounding box center [808, 574] width 198 height 27
type input "2023-09"
click at [421, 645] on button "Next Step" at bounding box center [392, 639] width 225 height 41
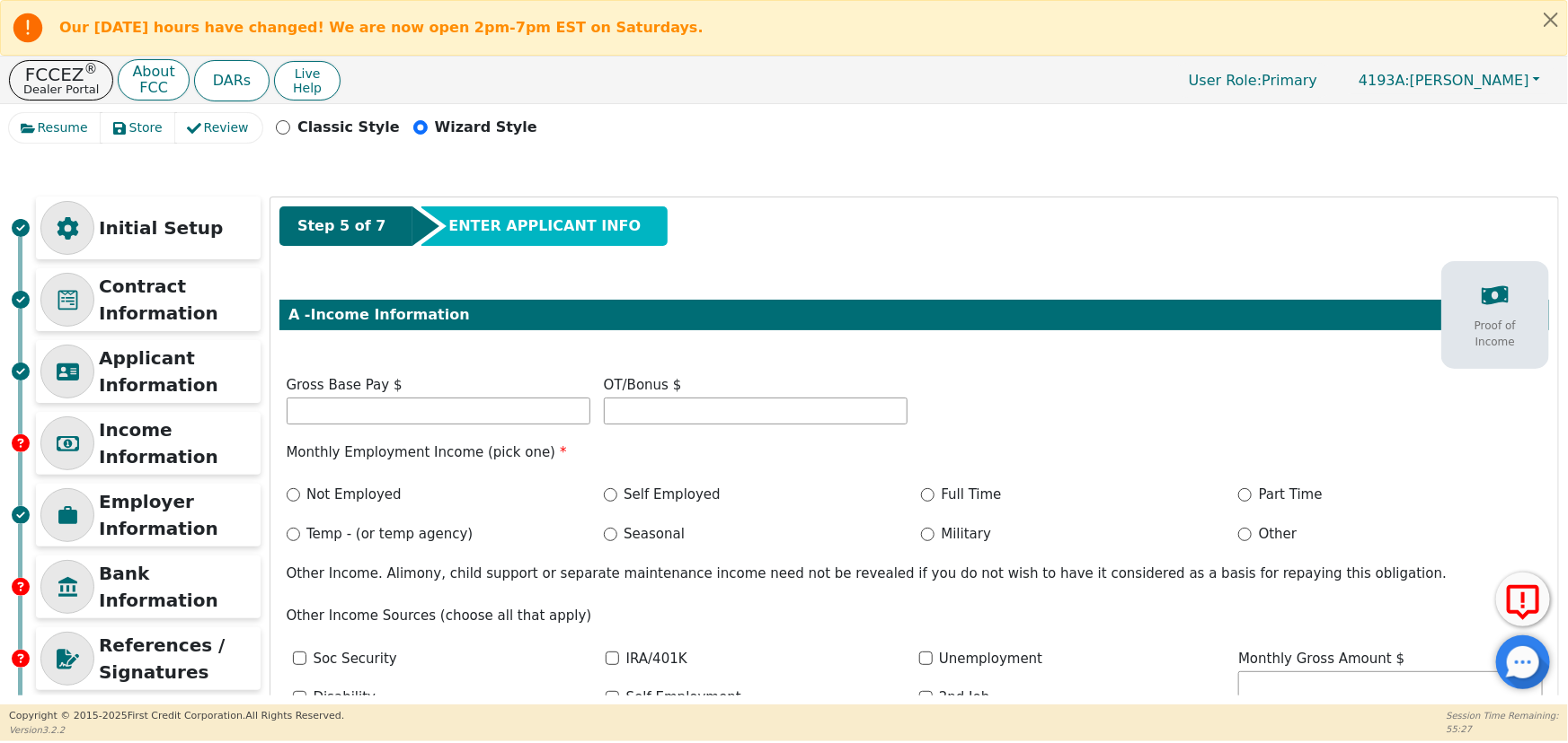
scroll to position [0, 0]
click at [381, 413] on input "text" at bounding box center [438, 410] width 303 height 27
type input "4000.00"
click at [925, 496] on input "Full Time" at bounding box center [927, 495] width 14 height 14
radio input "true"
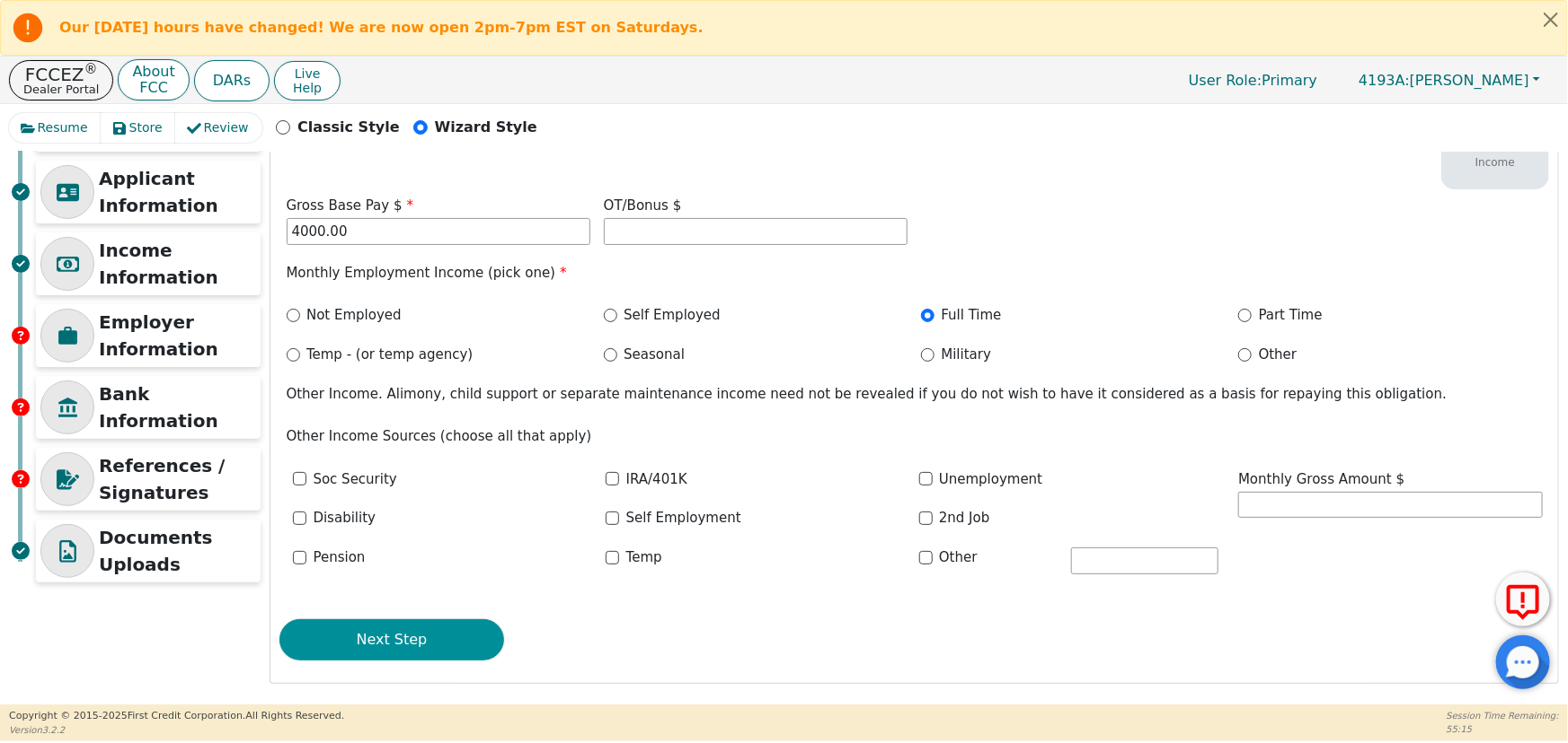
click at [388, 641] on button "Next Step" at bounding box center [392, 640] width 225 height 41
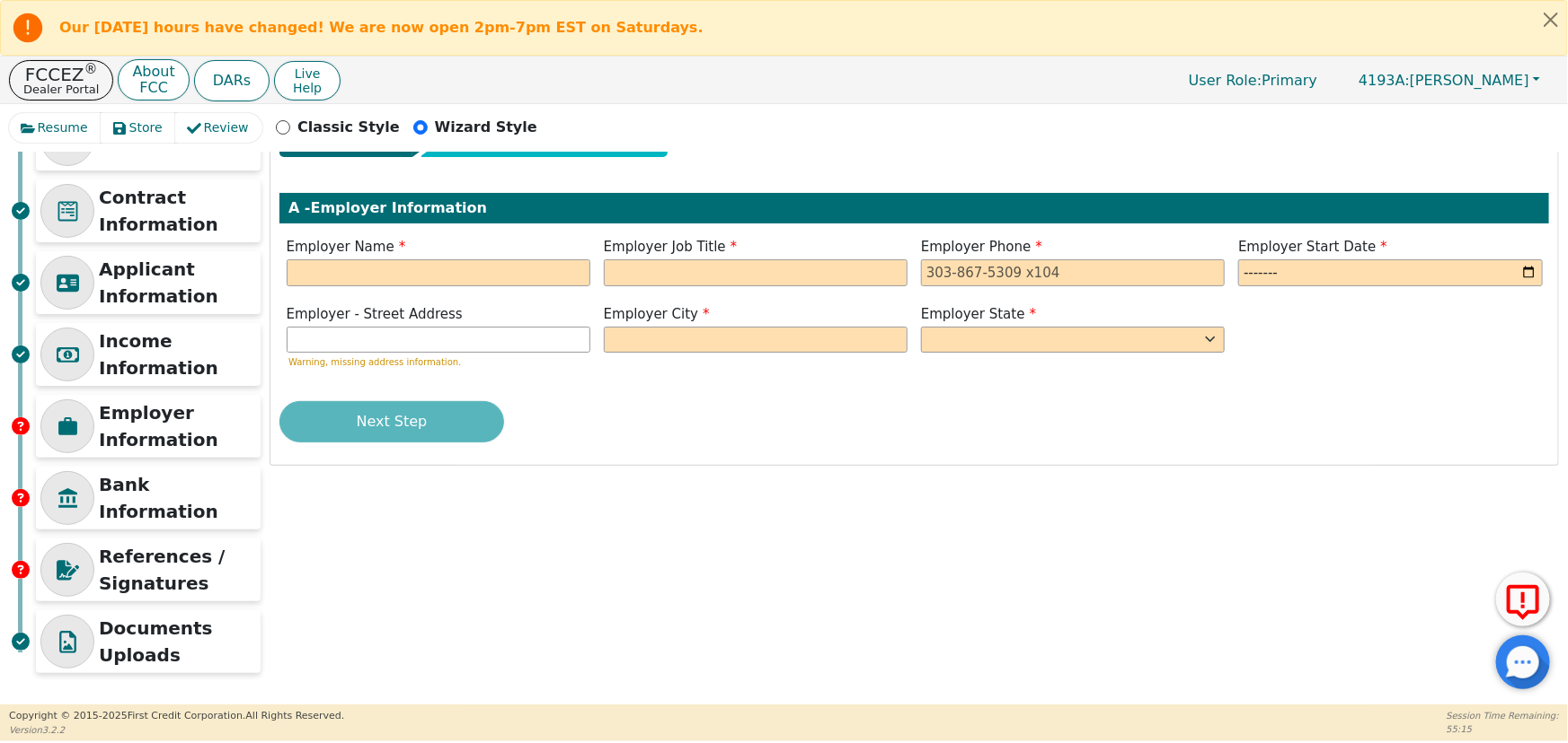
scroll to position [88, 0]
click at [307, 263] on input "text" at bounding box center [438, 272] width 303 height 27
type input "WEST VUE"
click at [657, 276] on input "text" at bounding box center [755, 272] width 303 height 27
click at [691, 275] on input "text" at bounding box center [755, 272] width 303 height 27
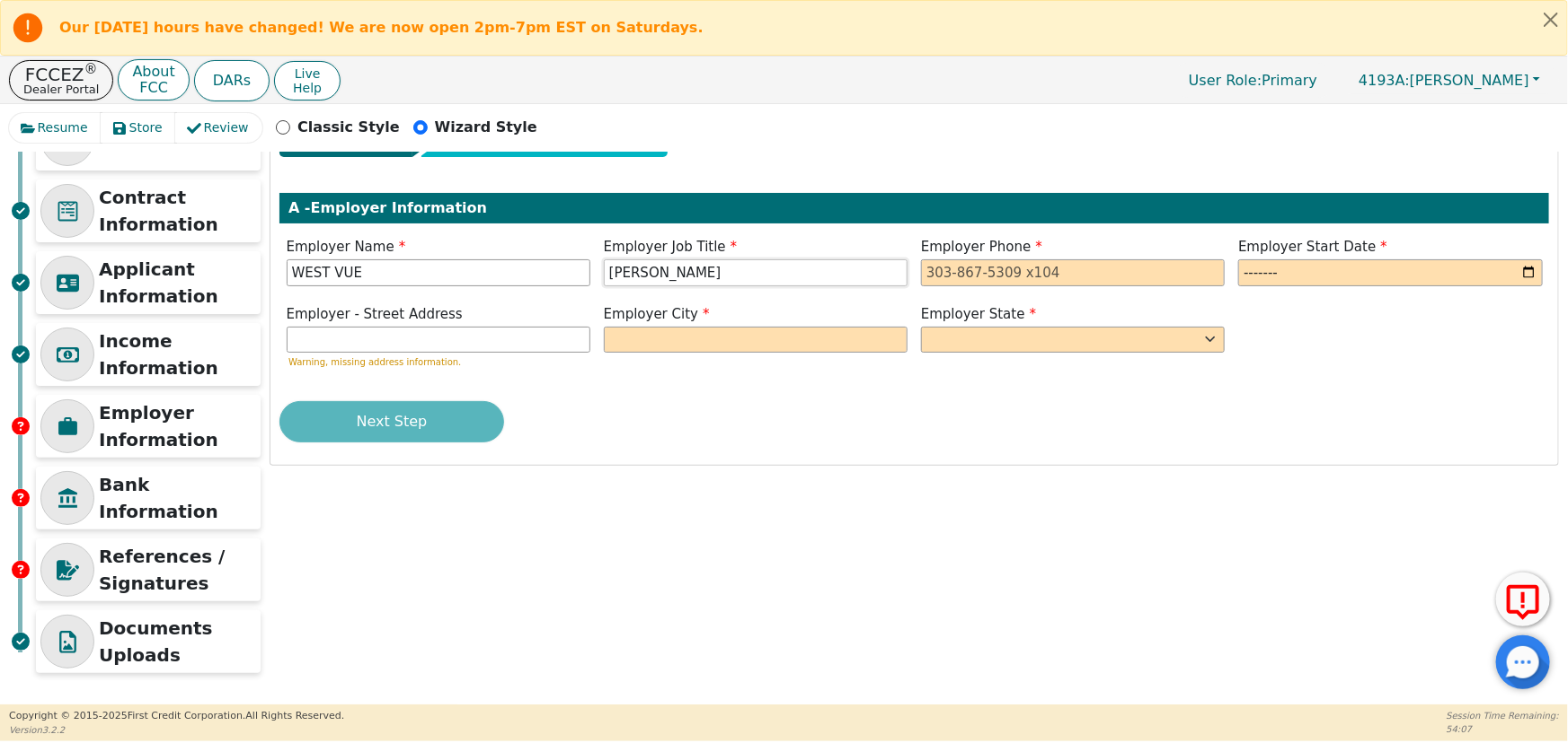
type input "[PERSON_NAME]"
click at [937, 269] on input "tel" at bounding box center [1072, 272] width 303 height 27
type input "[PHONE_NUMBER]"
click at [1278, 277] on input "month" at bounding box center [1389, 272] width 303 height 27
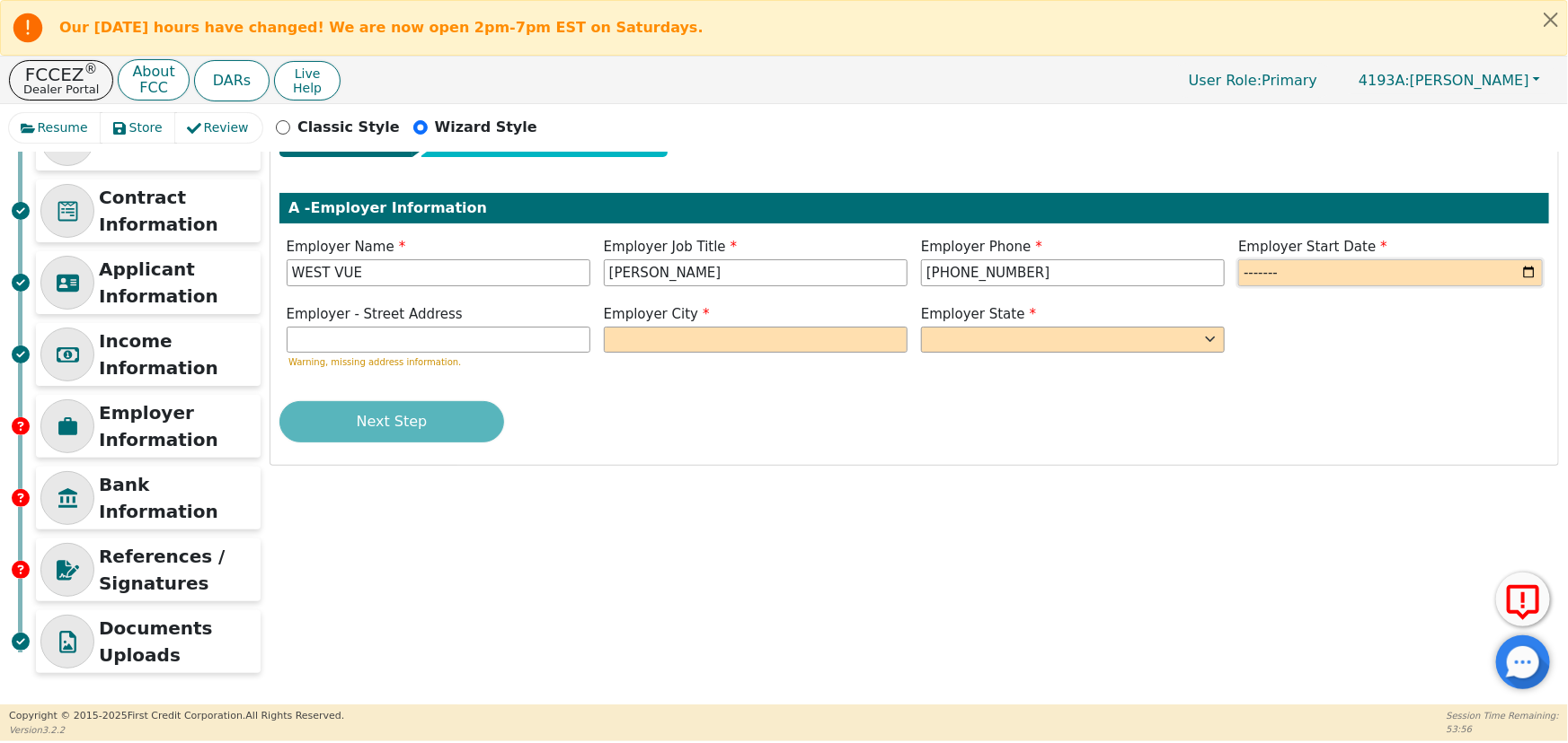
click at [1278, 277] on input "month" at bounding box center [1389, 272] width 303 height 27
click at [1529, 269] on input "month" at bounding box center [1389, 272] width 303 height 27
click at [1330, 277] on input "2025-09" at bounding box center [1389, 272] width 303 height 27
type input "2024-09"
click at [680, 345] on input "text" at bounding box center [755, 340] width 303 height 27
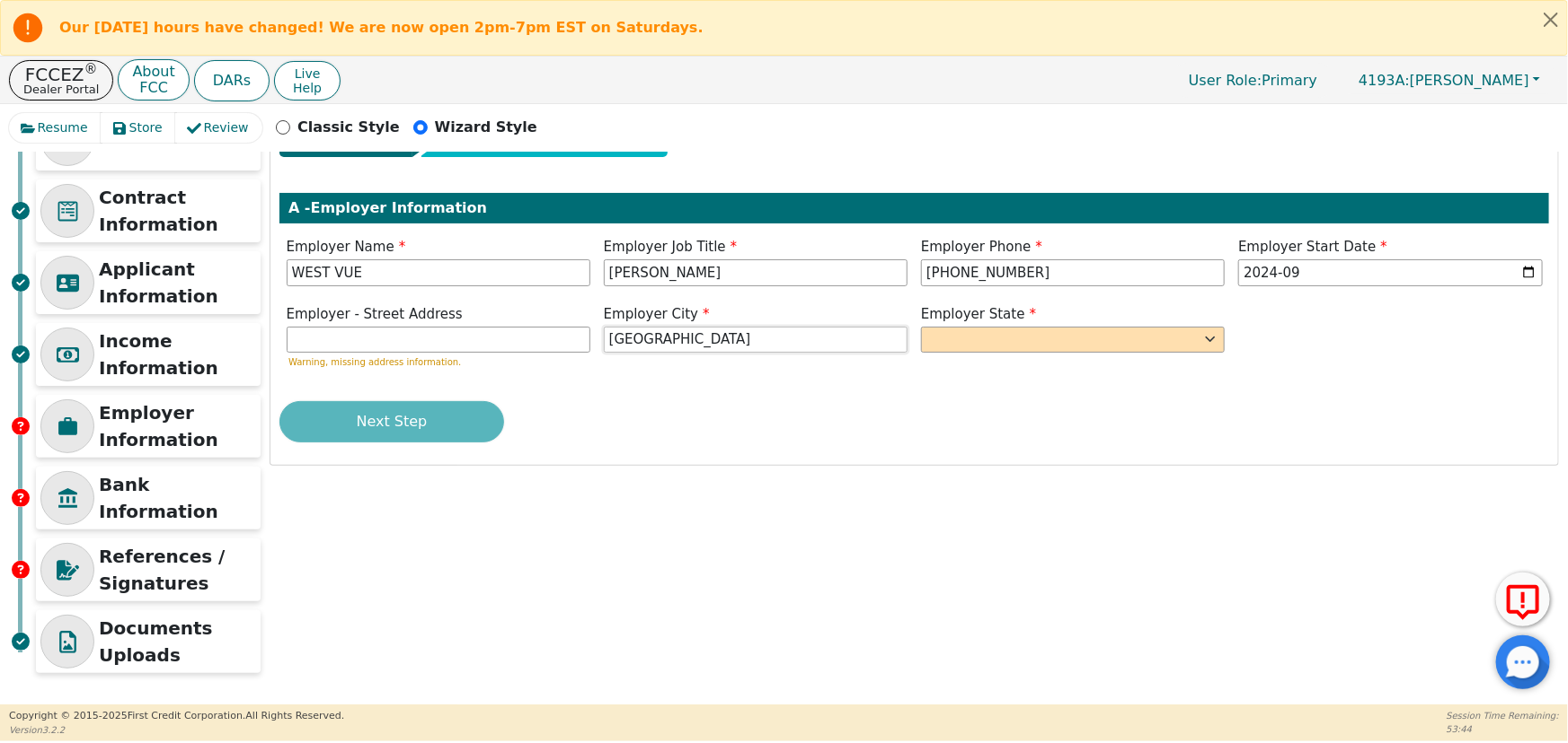
type input "[GEOGRAPHIC_DATA]"
click at [989, 343] on select "AK AL AR AZ CA CO CT DC DE FL [GEOGRAPHIC_DATA] HI IA ID [GEOGRAPHIC_DATA] IN K…" at bounding box center [1072, 340] width 303 height 27
select select "MO"
click at [921, 327] on select "AK AL AR AZ CA CO CT DC DE FL [GEOGRAPHIC_DATA] HI IA ID [GEOGRAPHIC_DATA] IN K…" at bounding box center [1072, 340] width 303 height 27
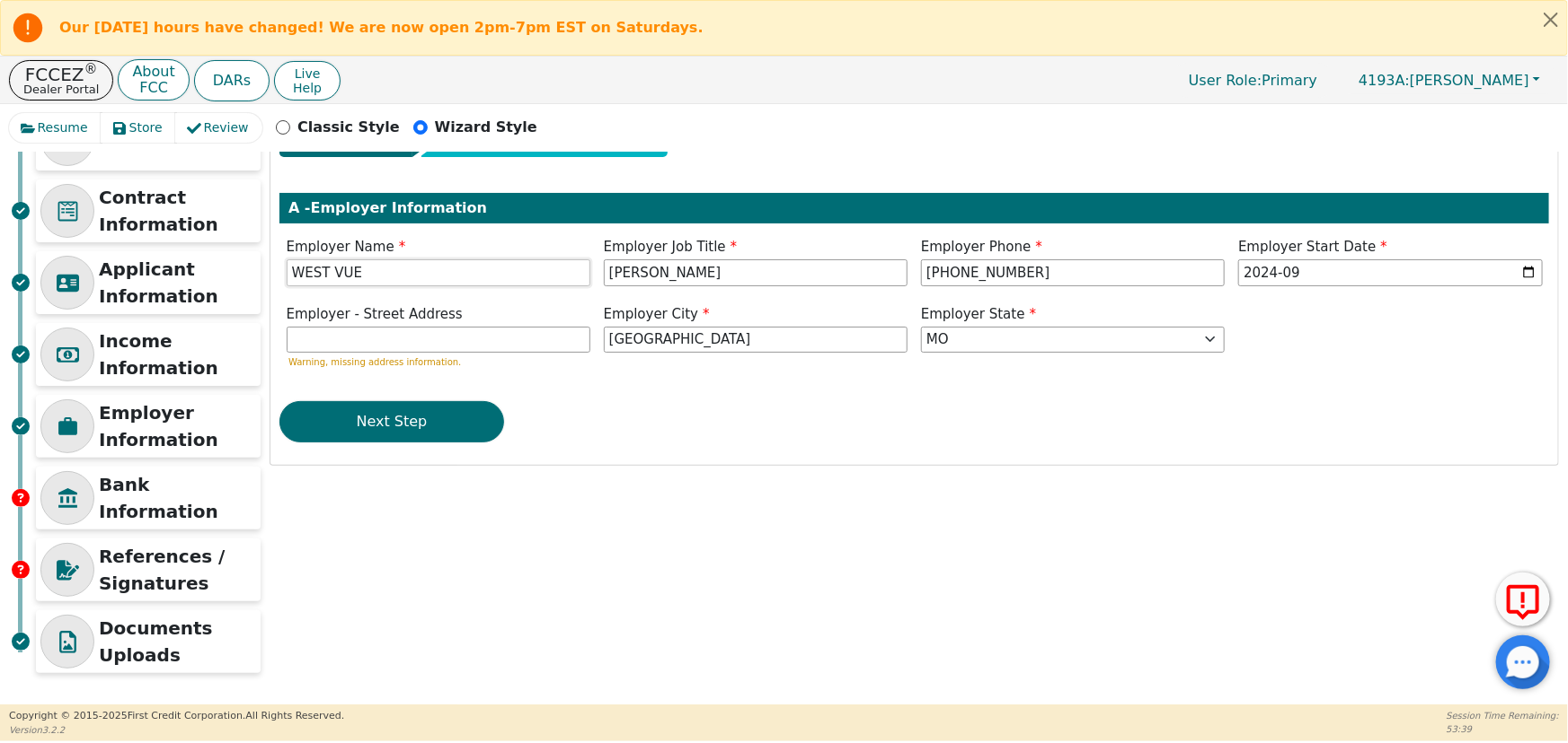
click at [374, 271] on input "WEST VUE" at bounding box center [438, 272] width 303 height 27
type input "WEST VUE NURSING HOME"
click at [609, 414] on div "Next Step" at bounding box center [914, 421] width 1269 height 41
click at [360, 423] on button "Next Step" at bounding box center [392, 421] width 225 height 41
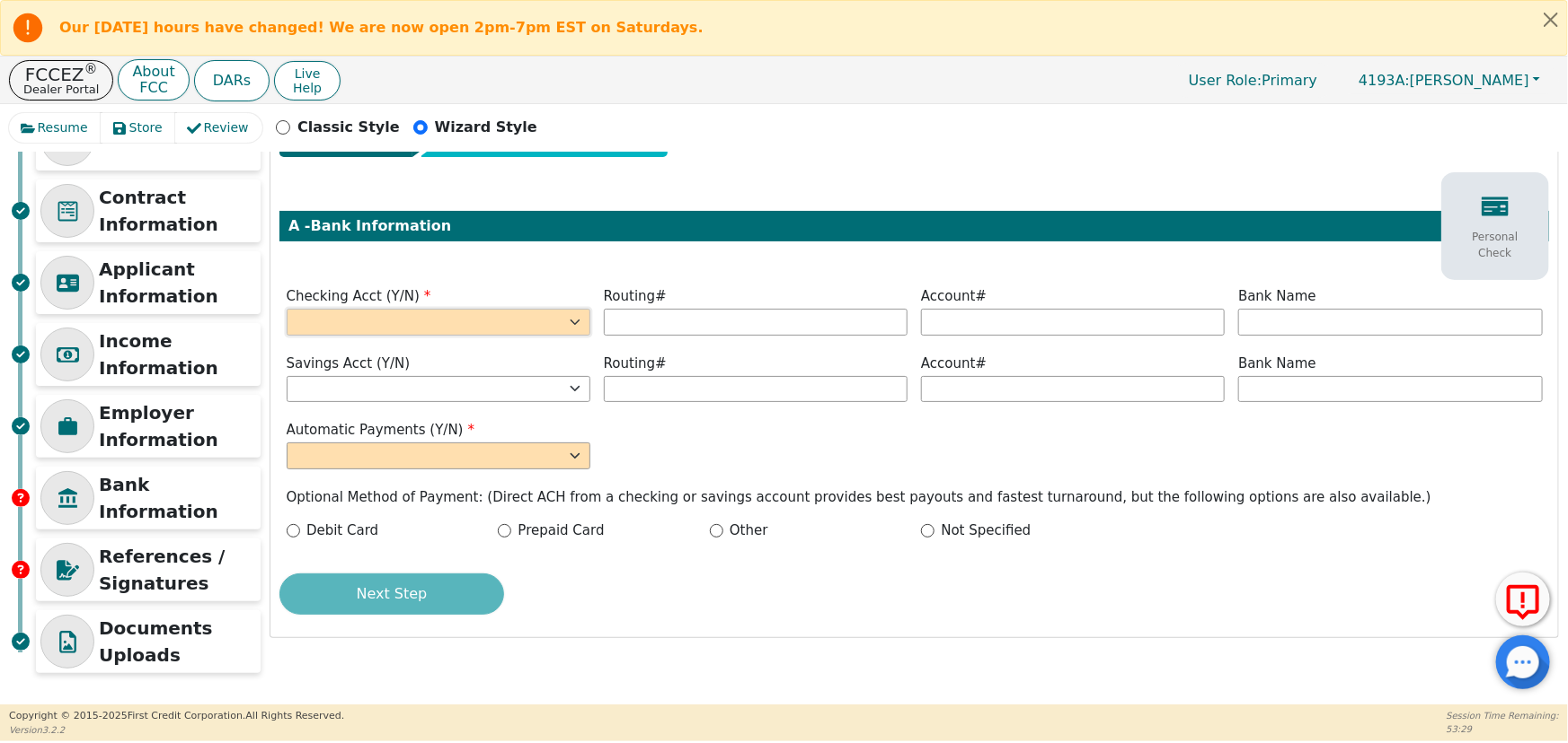
click at [385, 319] on select "Yes No" at bounding box center [438, 322] width 303 height 27
select select "y"
click at [287, 309] on select "Yes No" at bounding box center [438, 322] width 303 height 27
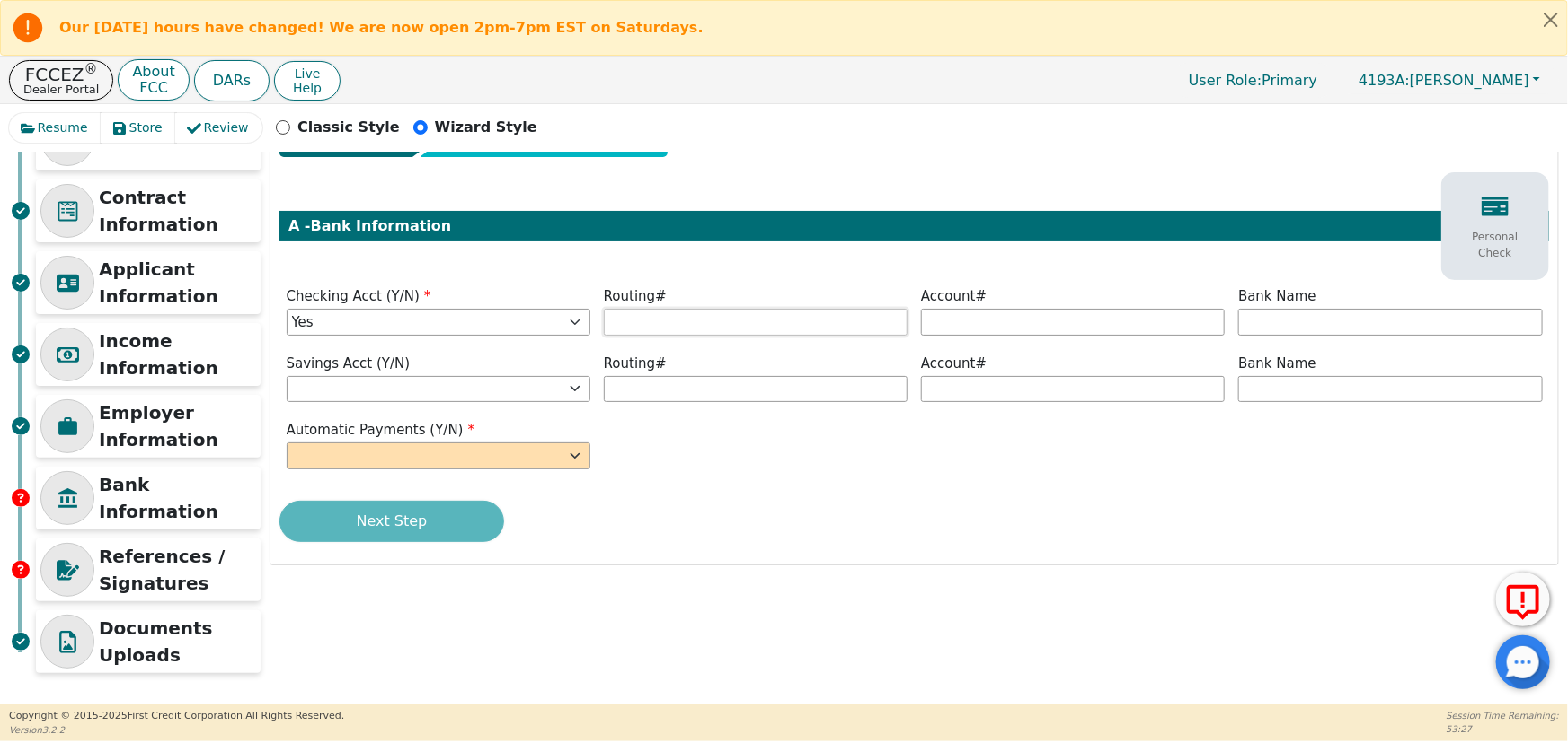
click at [623, 324] on input "text" at bounding box center [755, 322] width 303 height 27
click at [637, 315] on input "text" at bounding box center [755, 322] width 303 height 27
type input "*********"
click at [1000, 320] on input "text" at bounding box center [1072, 322] width 303 height 27
type input "********"
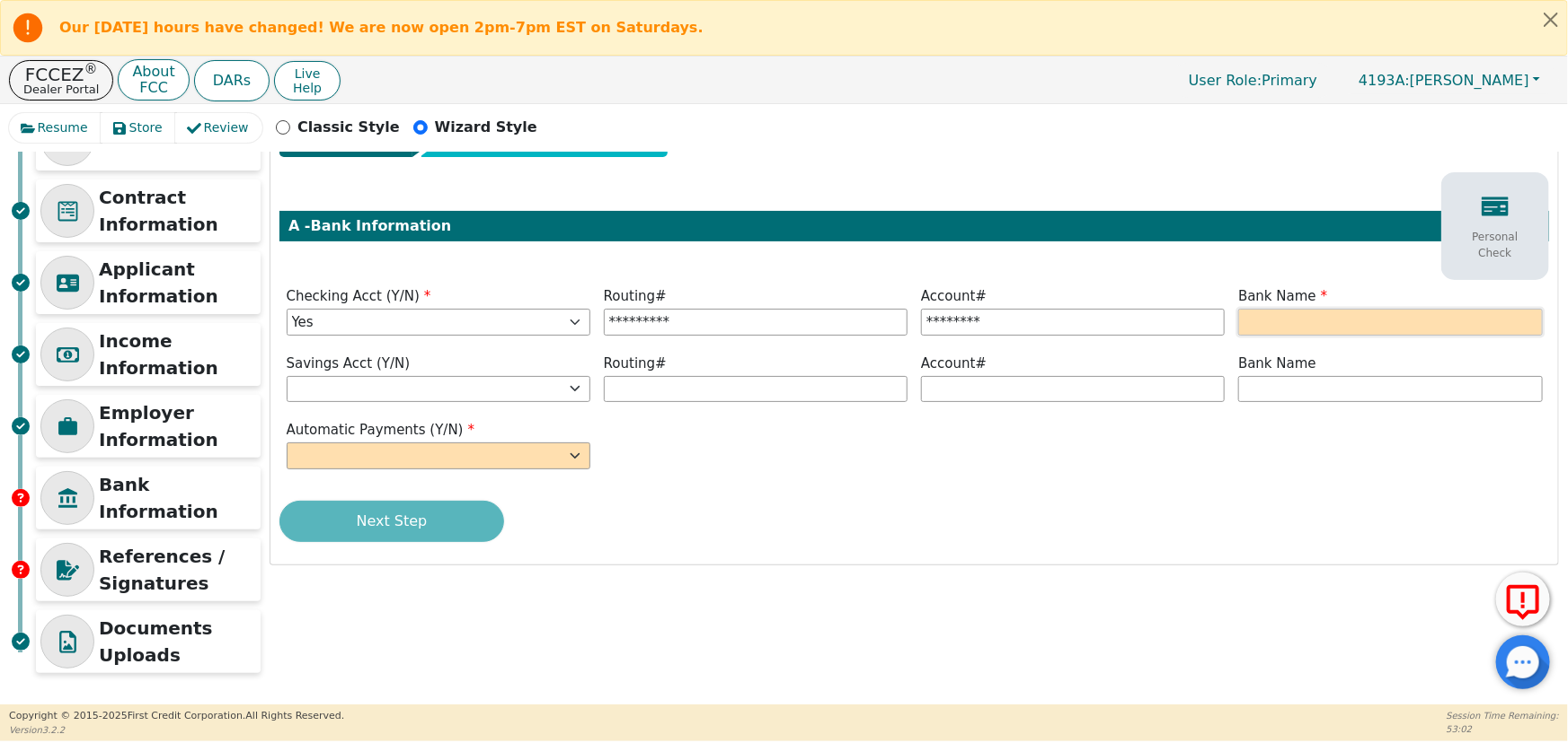
click at [1321, 316] on input "text" at bounding box center [1389, 322] width 303 height 27
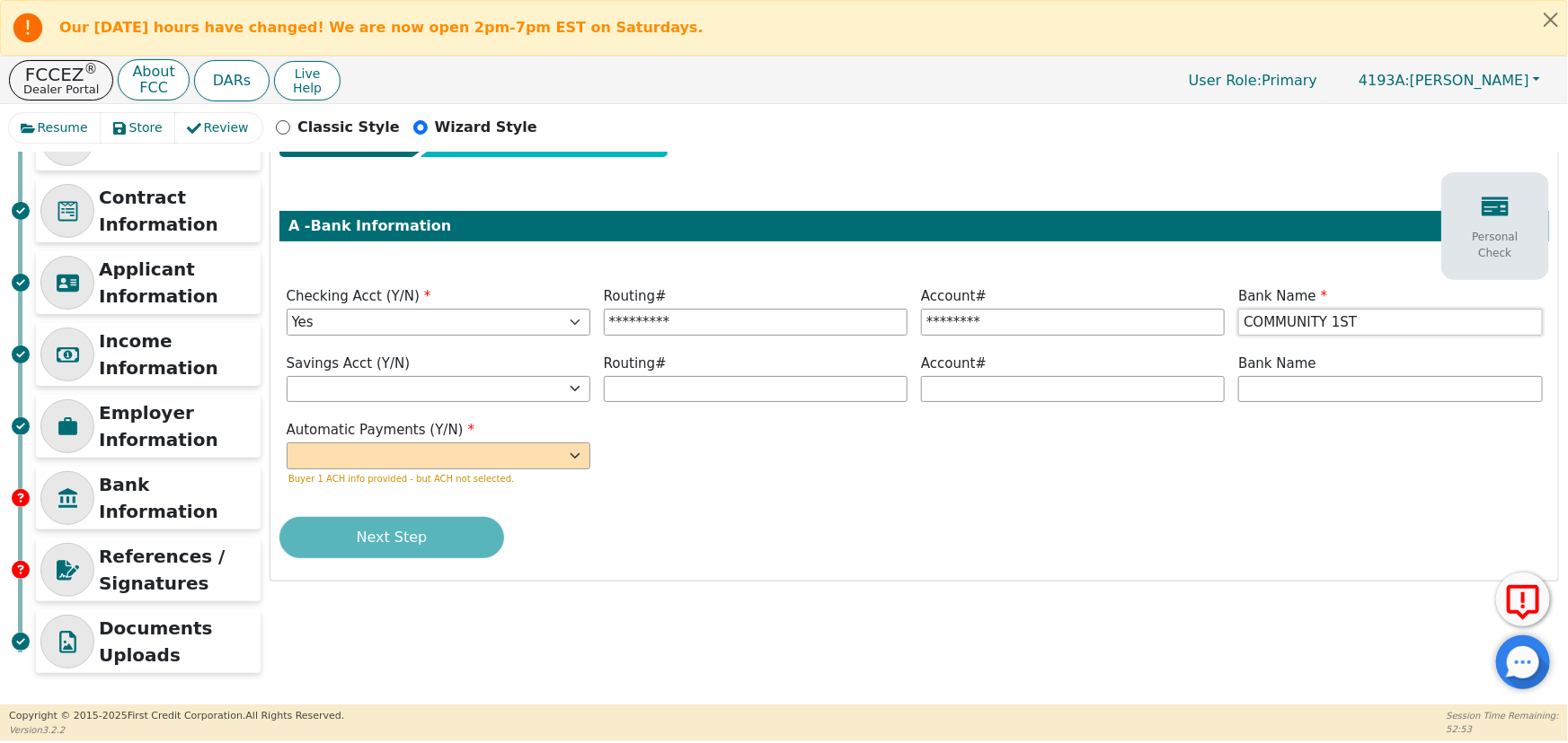
type input "COMMUNITY 1ST"
click at [473, 454] on select "Yes No" at bounding box center [438, 455] width 303 height 27
select select "y"
click at [287, 442] on select "Yes No" at bounding box center [438, 455] width 303 height 27
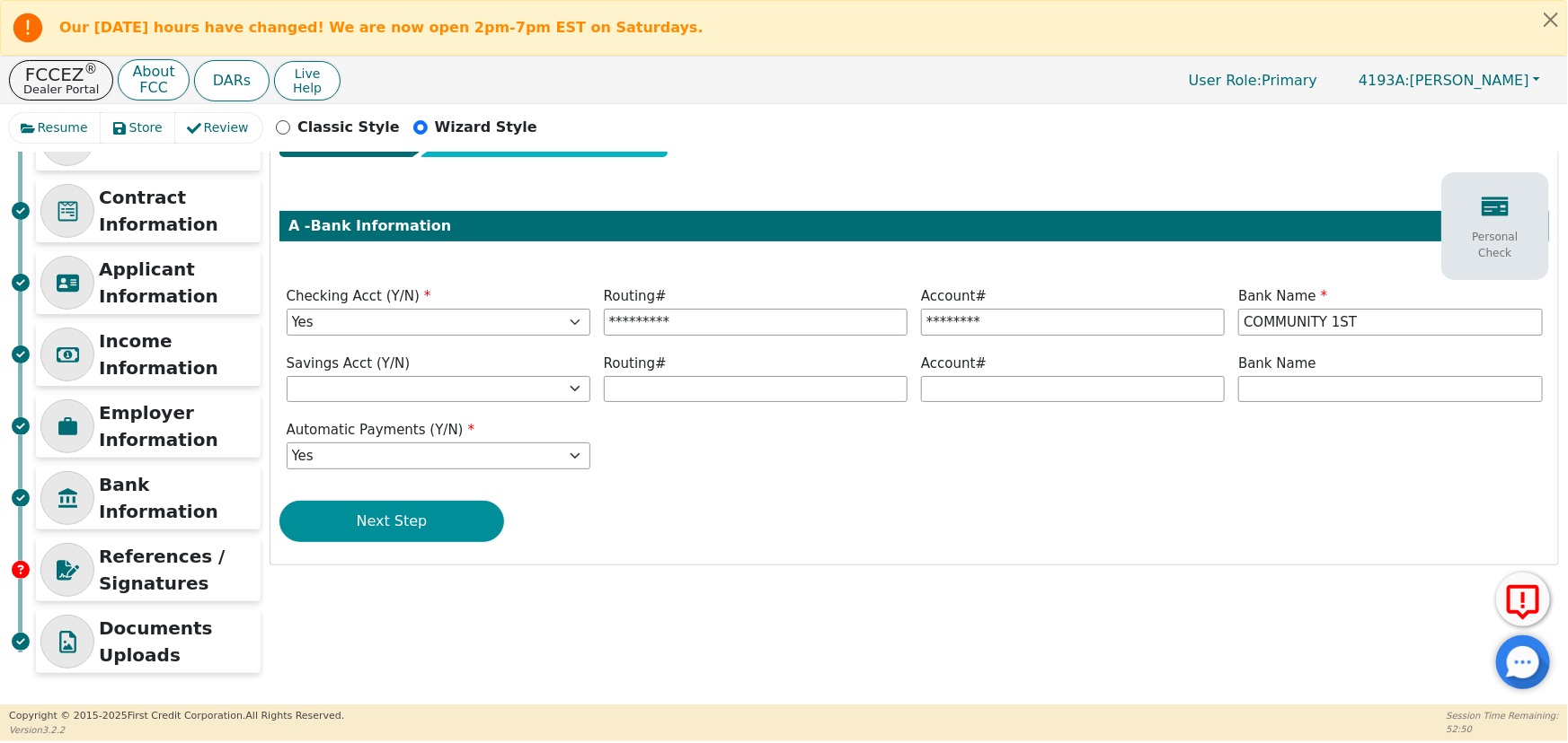
click at [434, 528] on button "Next Step" at bounding box center [392, 521] width 225 height 41
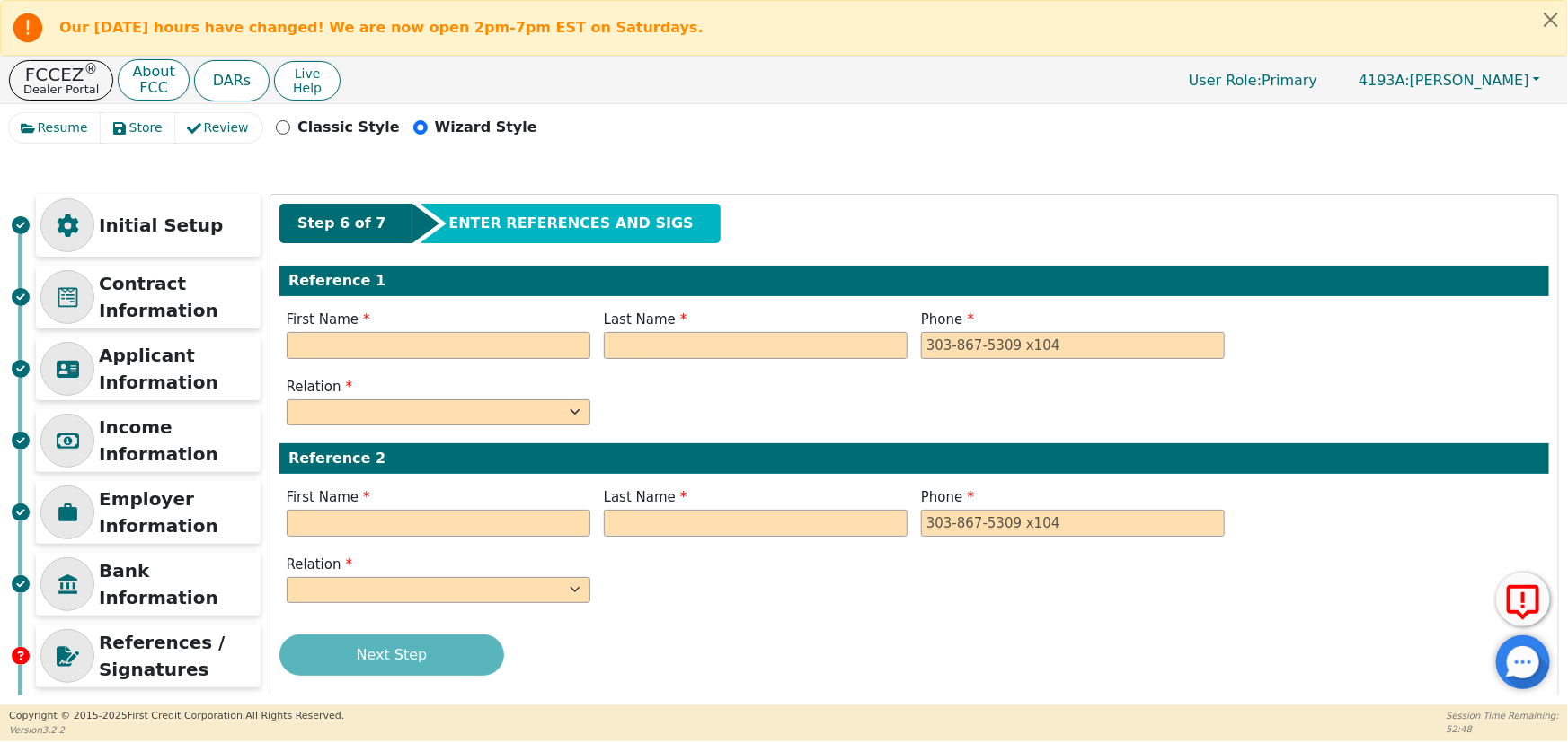
scroll to position [0, 0]
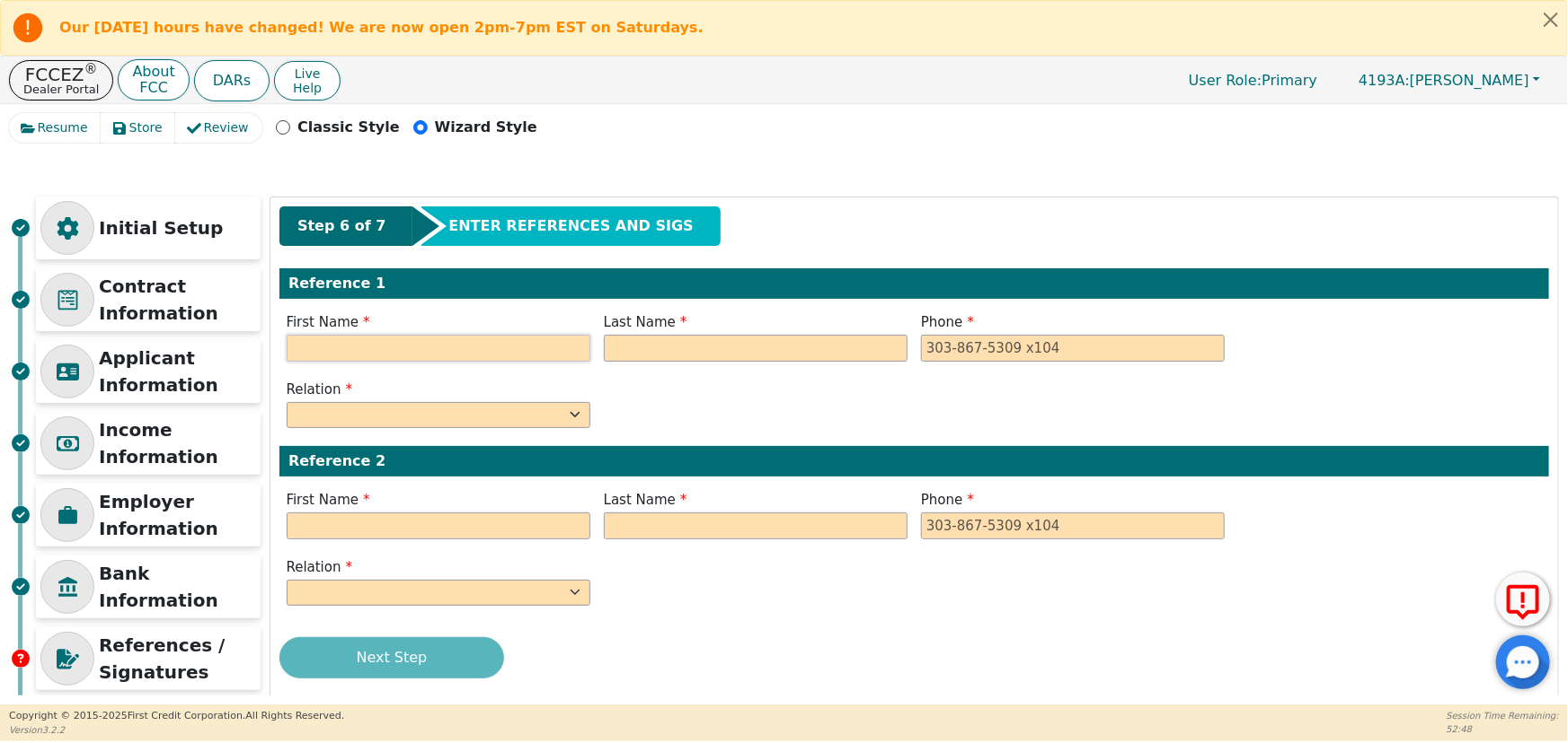
click at [378, 346] on input "text" at bounding box center [438, 348] width 303 height 27
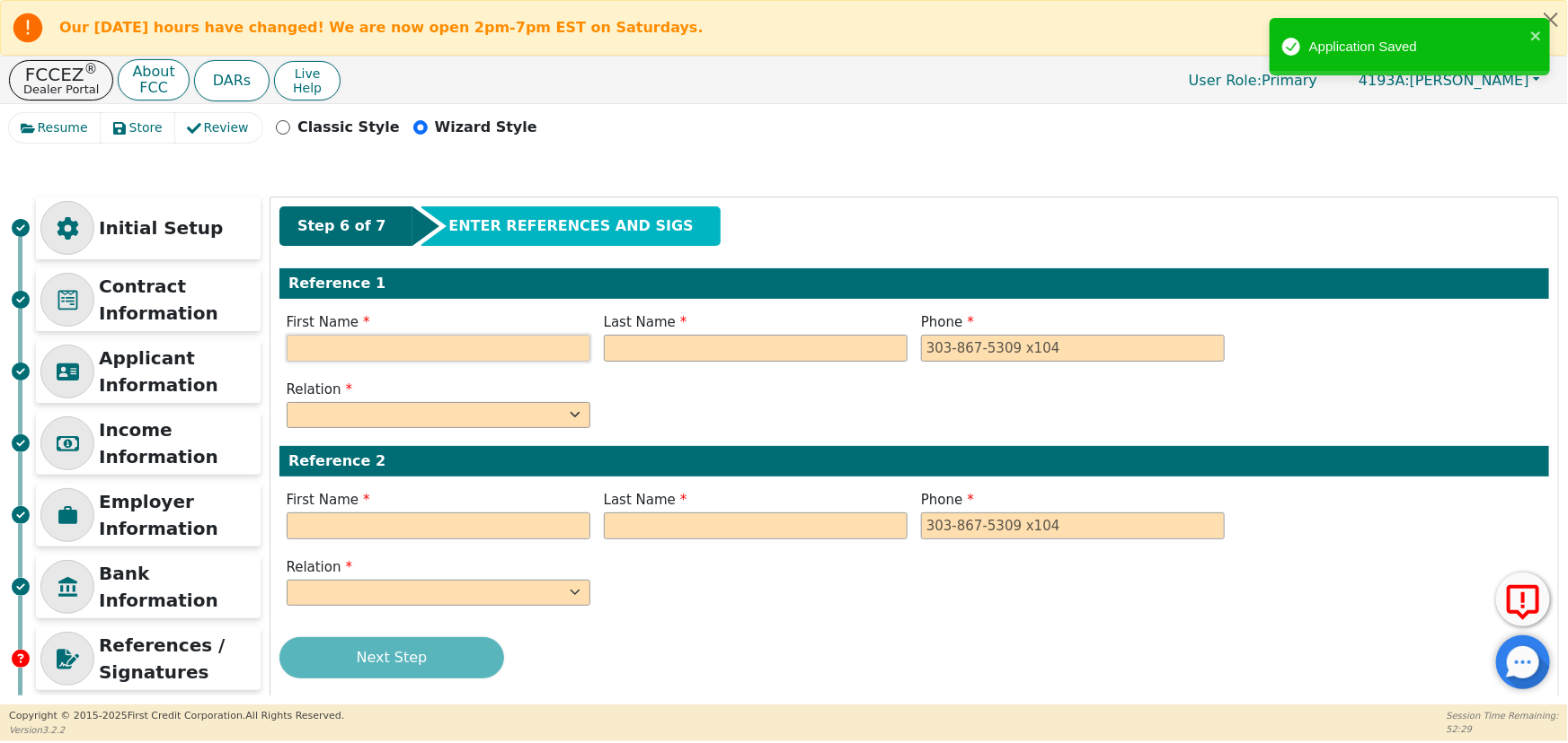
click at [310, 340] on input "text" at bounding box center [438, 348] width 303 height 27
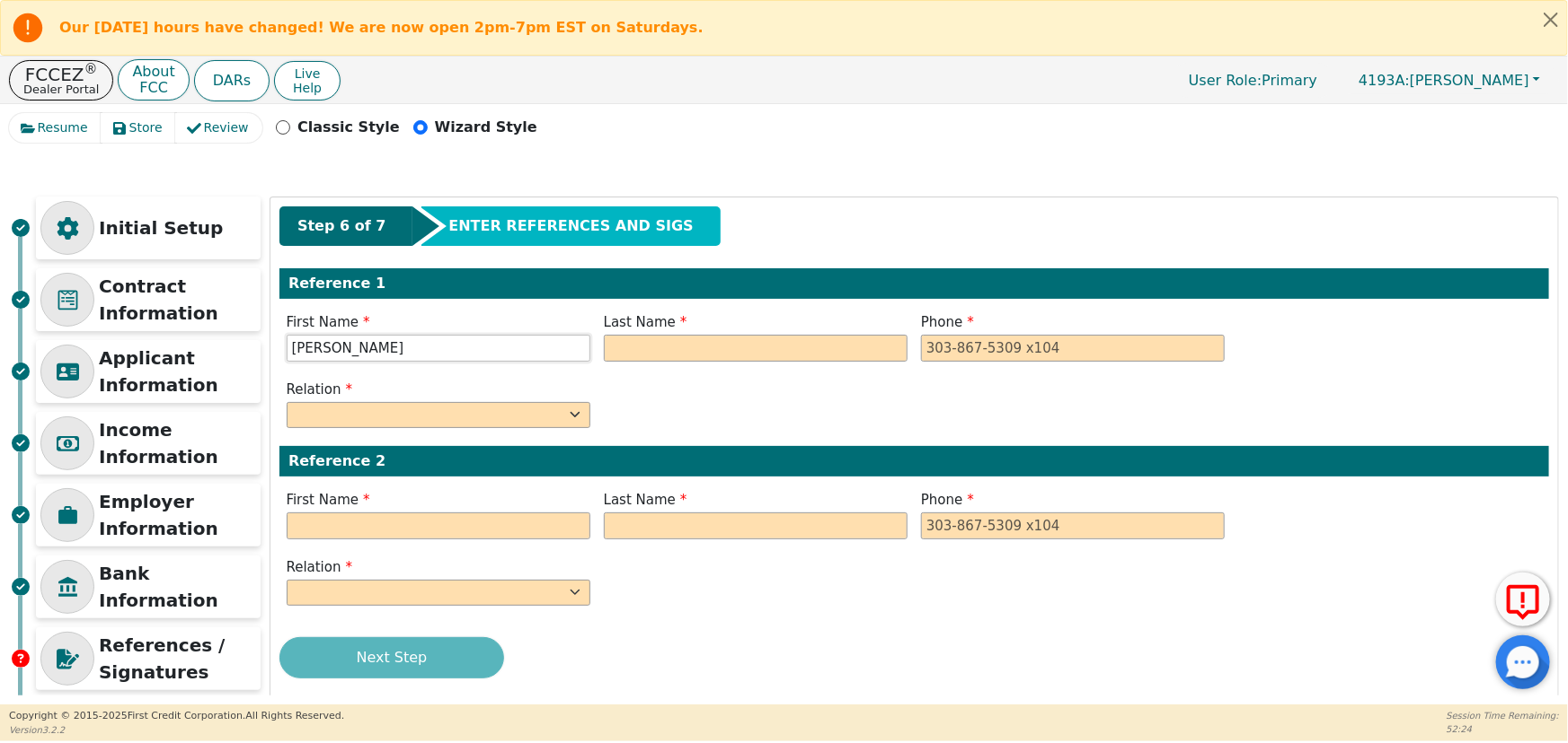
type input "[PERSON_NAME]"
click at [718, 350] on input "text" at bounding box center [755, 348] width 303 height 27
type input "[PERSON_NAME]"
click at [937, 350] on input "tel" at bounding box center [1072, 348] width 303 height 27
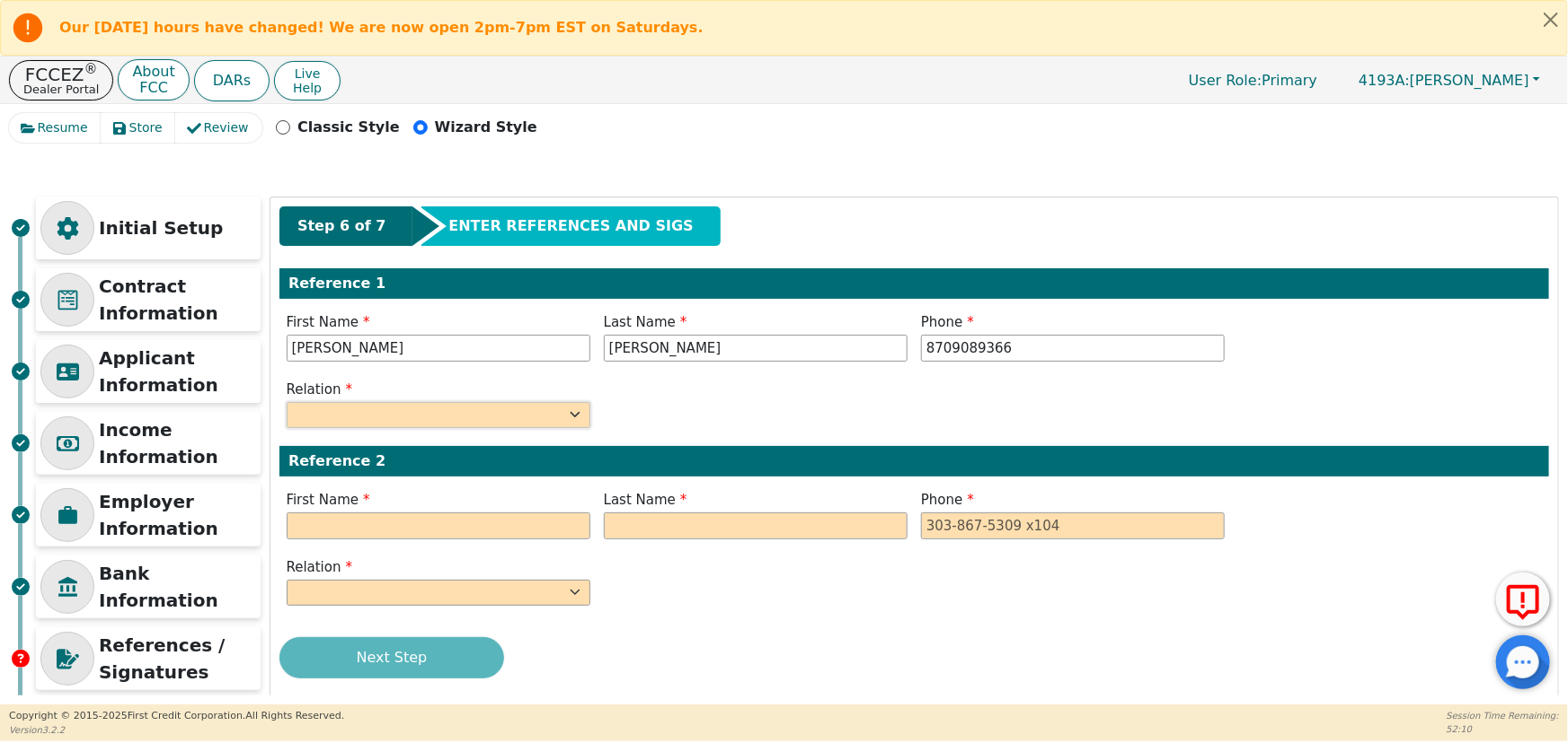
click at [422, 415] on select "FATHER MOTHER SISTER BROTHER DAUGHTER SON CO-WORKER NEIGHBOR FRIEND COUSIN G-MO…" at bounding box center [438, 415] width 303 height 27
type input "[PHONE_NUMBER]"
select select "MOTHER"
click at [287, 402] on select "FATHER MOTHER SISTER BROTHER DAUGHTER SON CO-WORKER NEIGHBOR FRIEND COUSIN G-MO…" at bounding box center [438, 415] width 303 height 27
click at [467, 524] on input "text" at bounding box center [438, 525] width 303 height 27
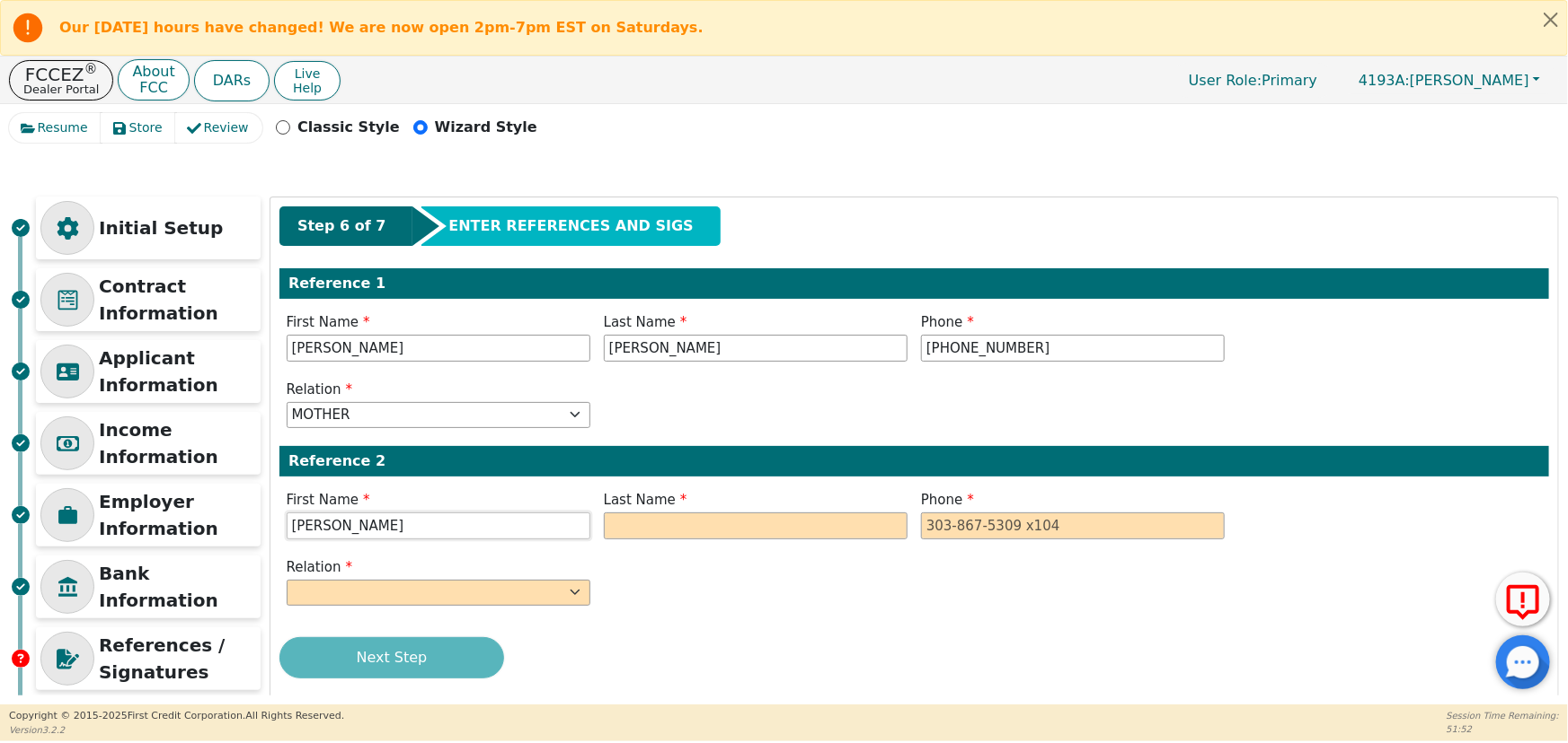
type input "[PERSON_NAME]"
click at [718, 528] on input "text" at bounding box center [755, 525] width 303 height 27
drag, startPoint x: 390, startPoint y: 526, endPoint x: 356, endPoint y: 527, distance: 34.0
click at [356, 527] on input "[PERSON_NAME]" at bounding box center [438, 525] width 303 height 27
click at [657, 532] on input "text" at bounding box center [755, 525] width 303 height 27
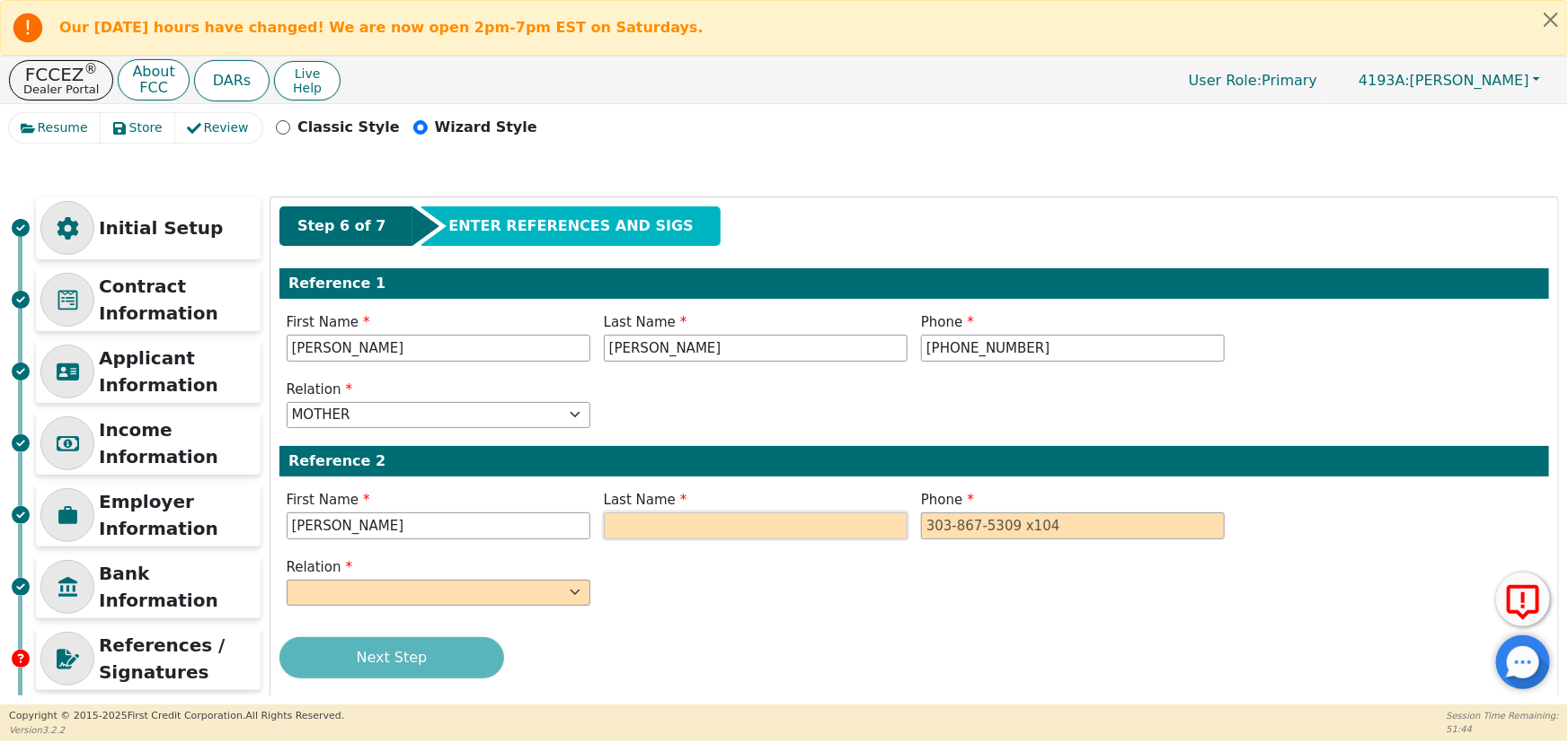
paste input "[PERSON_NAME]"
type input "[PERSON_NAME]"
click at [399, 524] on input "[PERSON_NAME]" at bounding box center [438, 525] width 303 height 27
type input "[PERSON_NAME]"
click at [943, 515] on input "tel" at bounding box center [1072, 525] width 303 height 27
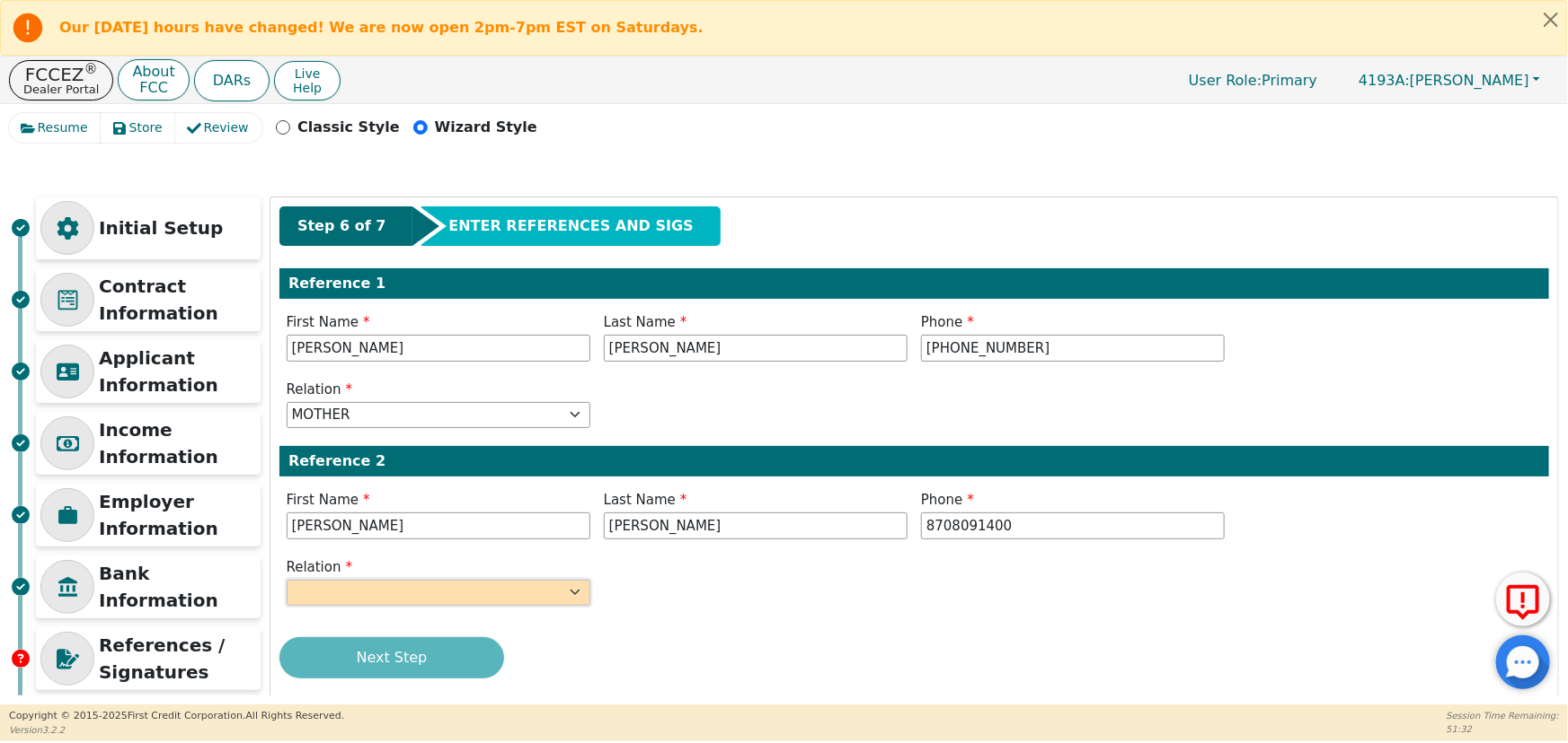
click at [493, 583] on select "FATHER MOTHER SISTER BROTHER DAUGHTER SON CO-WORKER NEIGHBOR FRIEND COUSIN G-MO…" at bounding box center [438, 593] width 303 height 27
type input "[PHONE_NUMBER]"
select select "OTHER"
click at [287, 580] on select "FATHER MOTHER SISTER BROTHER DAUGHTER SON CO-WORKER NEIGHBOR FRIEND COUSIN G-MO…" at bounding box center [438, 593] width 303 height 27
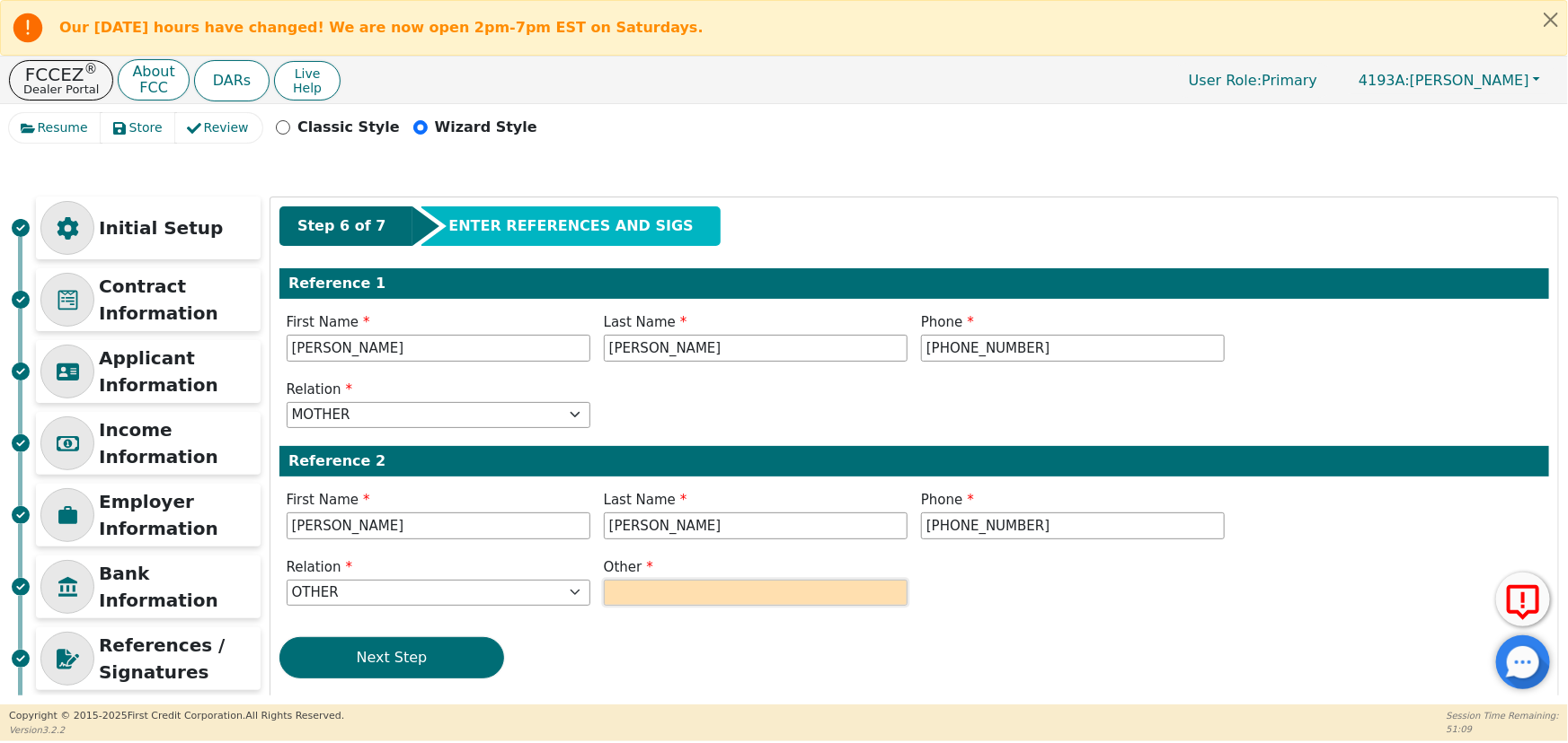
click at [754, 592] on input "text" at bounding box center [755, 593] width 303 height 27
type input "AUNT"
drag, startPoint x: 1411, startPoint y: 635, endPoint x: 1207, endPoint y: 616, distance: 204.9
click at [1398, 635] on div "Step 6 of 7 ENTER REFERENCES AND SIGS Reference 1 First Name [PERSON_NAME] Last…" at bounding box center [914, 449] width 1288 height 503
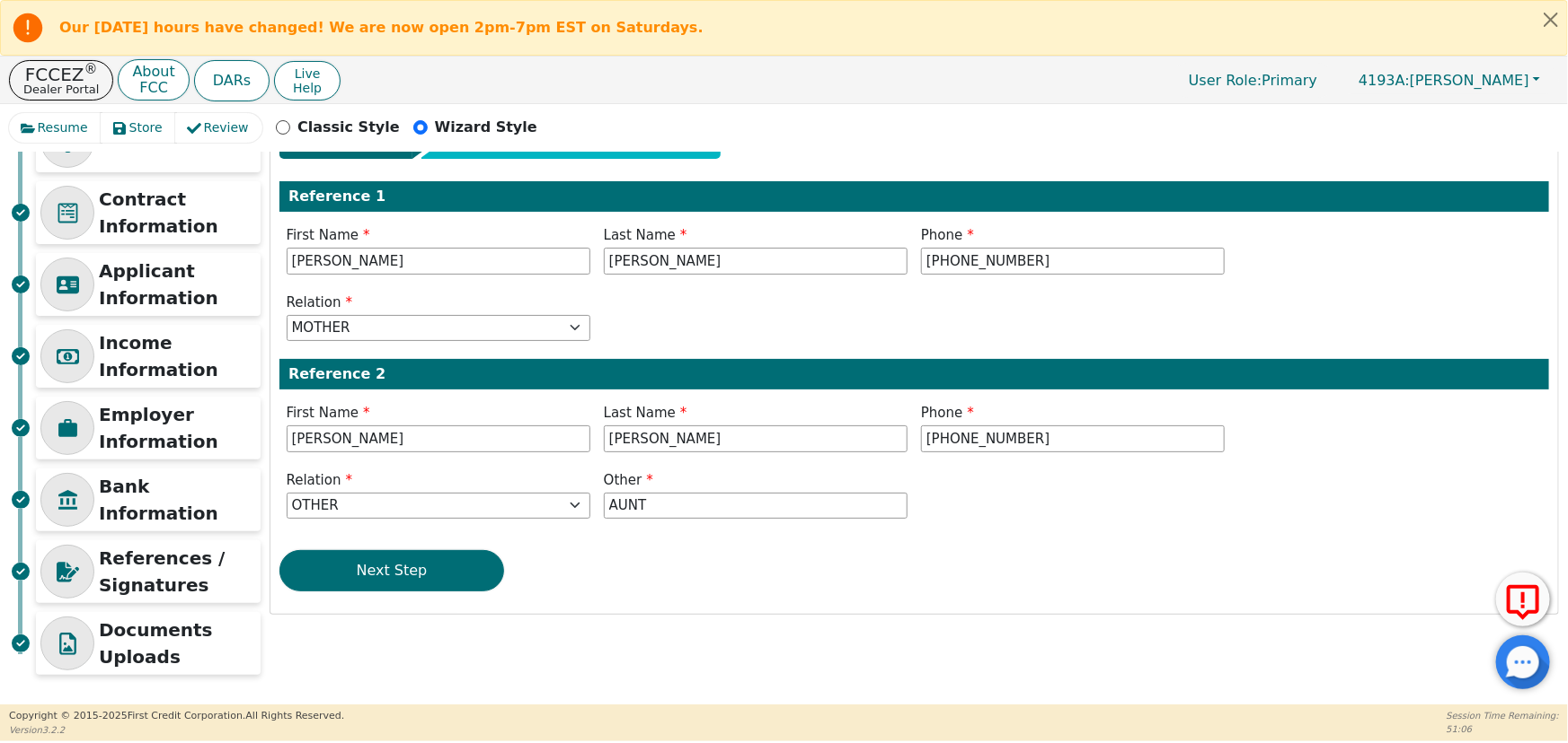
scroll to position [88, 0]
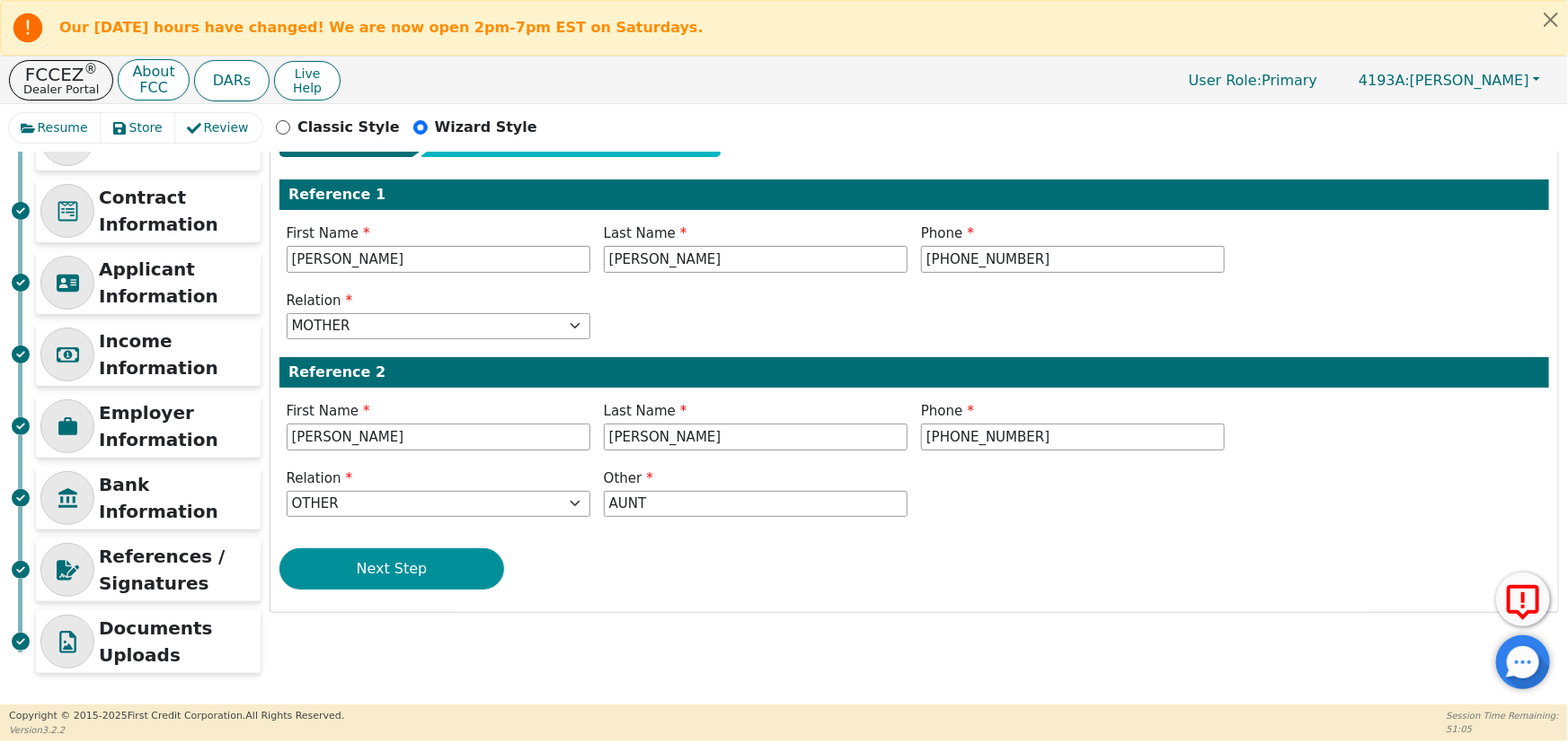
click at [440, 573] on button "Next Step" at bounding box center [392, 569] width 225 height 41
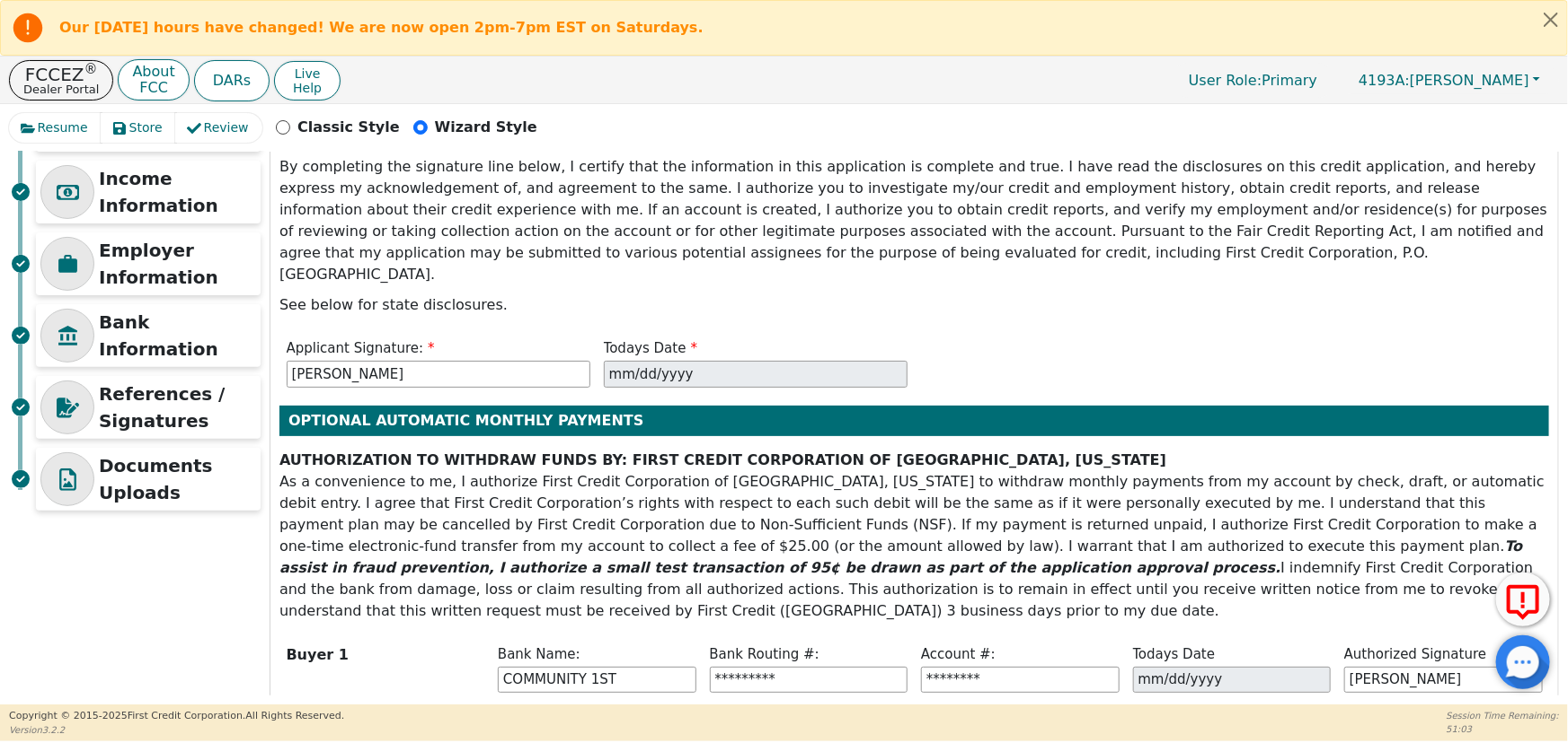
scroll to position [314, 0]
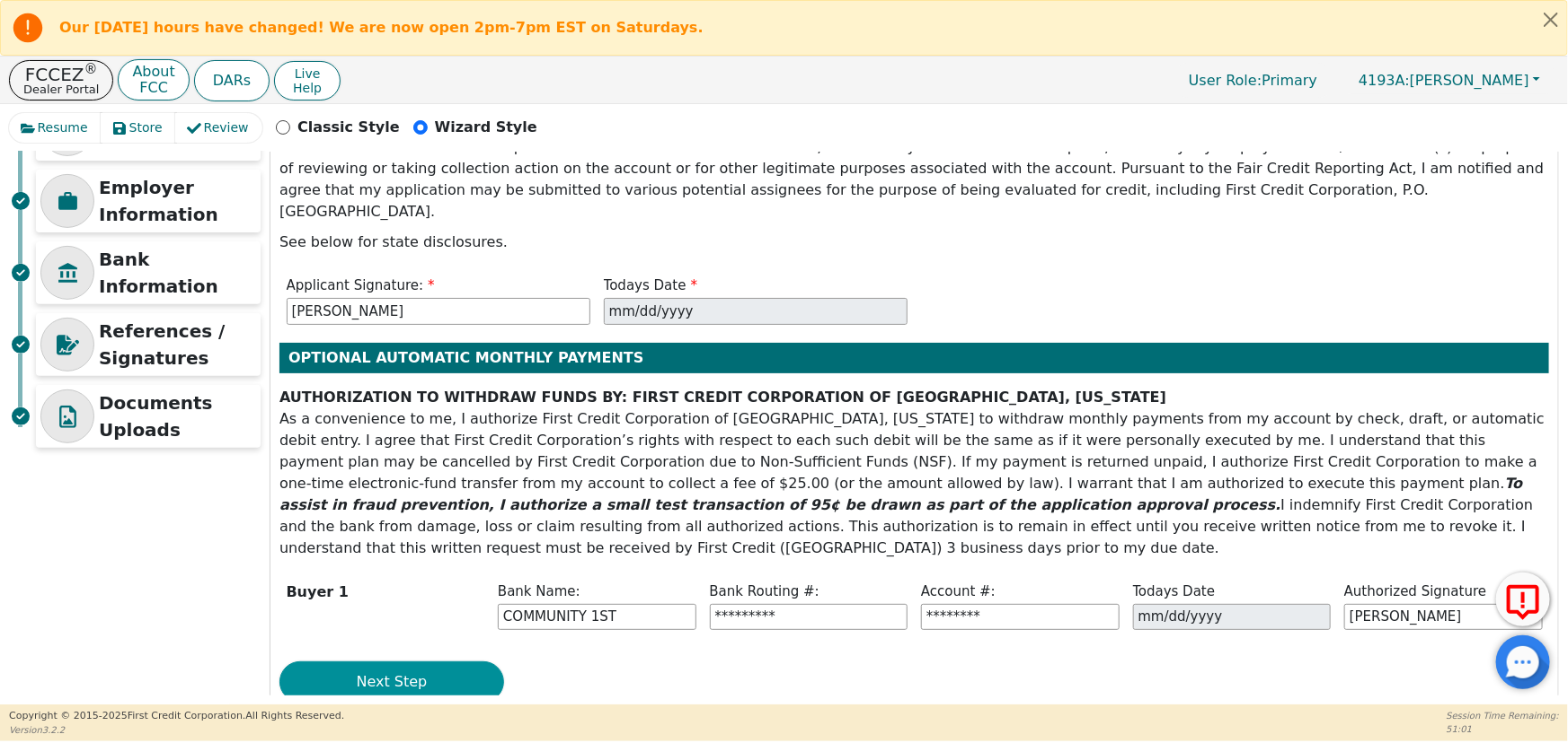
click at [394, 662] on button "Next Step" at bounding box center [392, 682] width 225 height 41
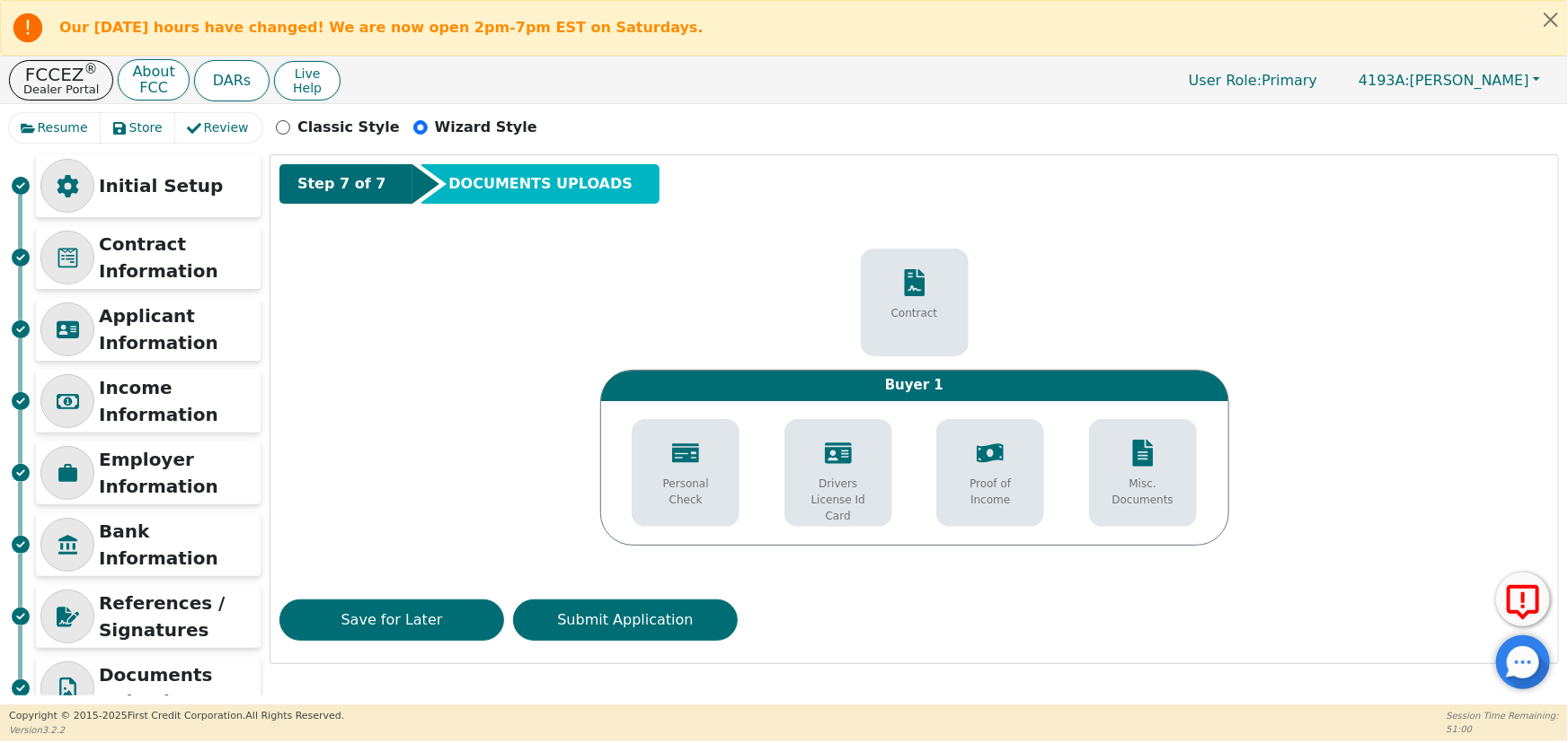
scroll to position [0, 0]
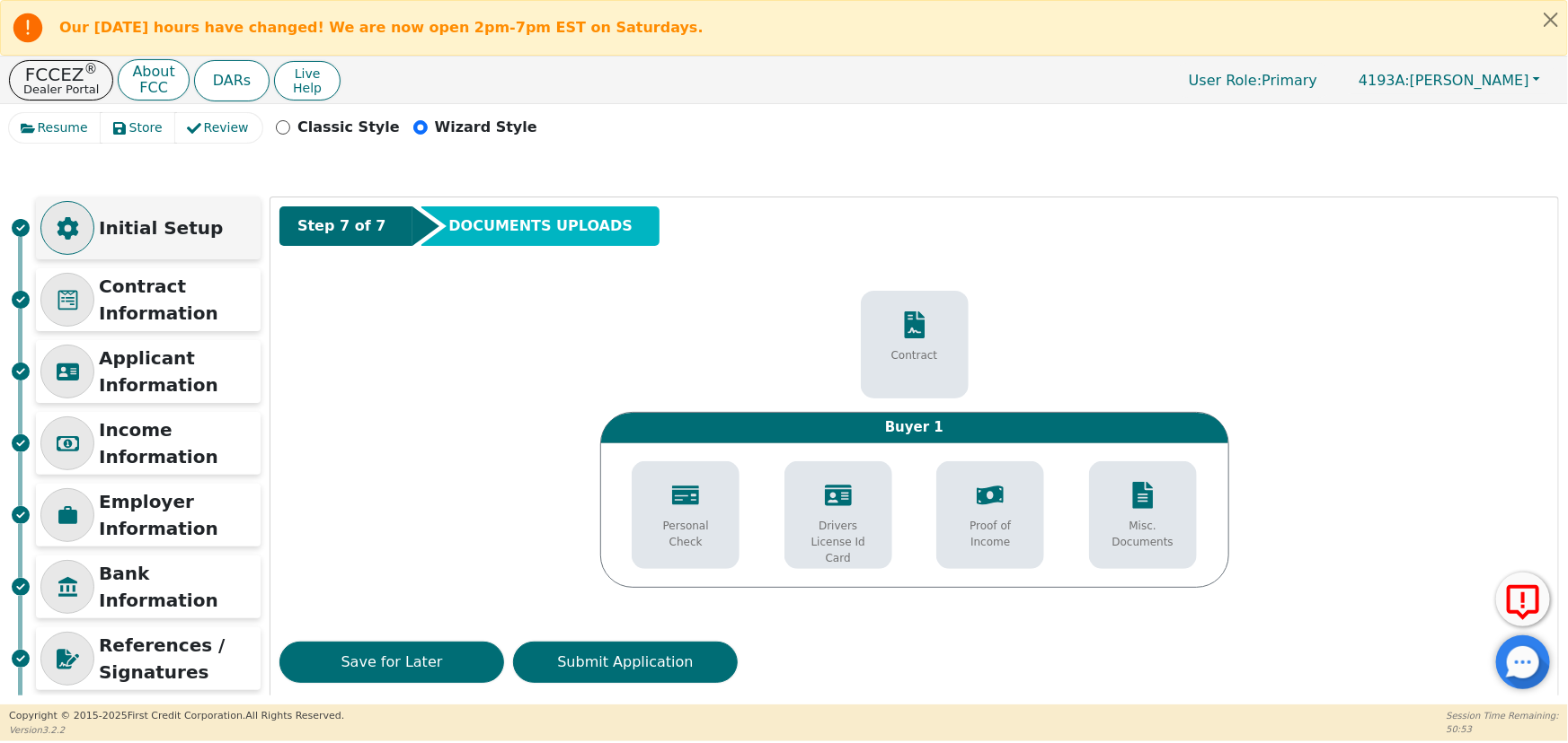
click at [171, 244] on div "Initial Setup" at bounding box center [148, 228] width 225 height 63
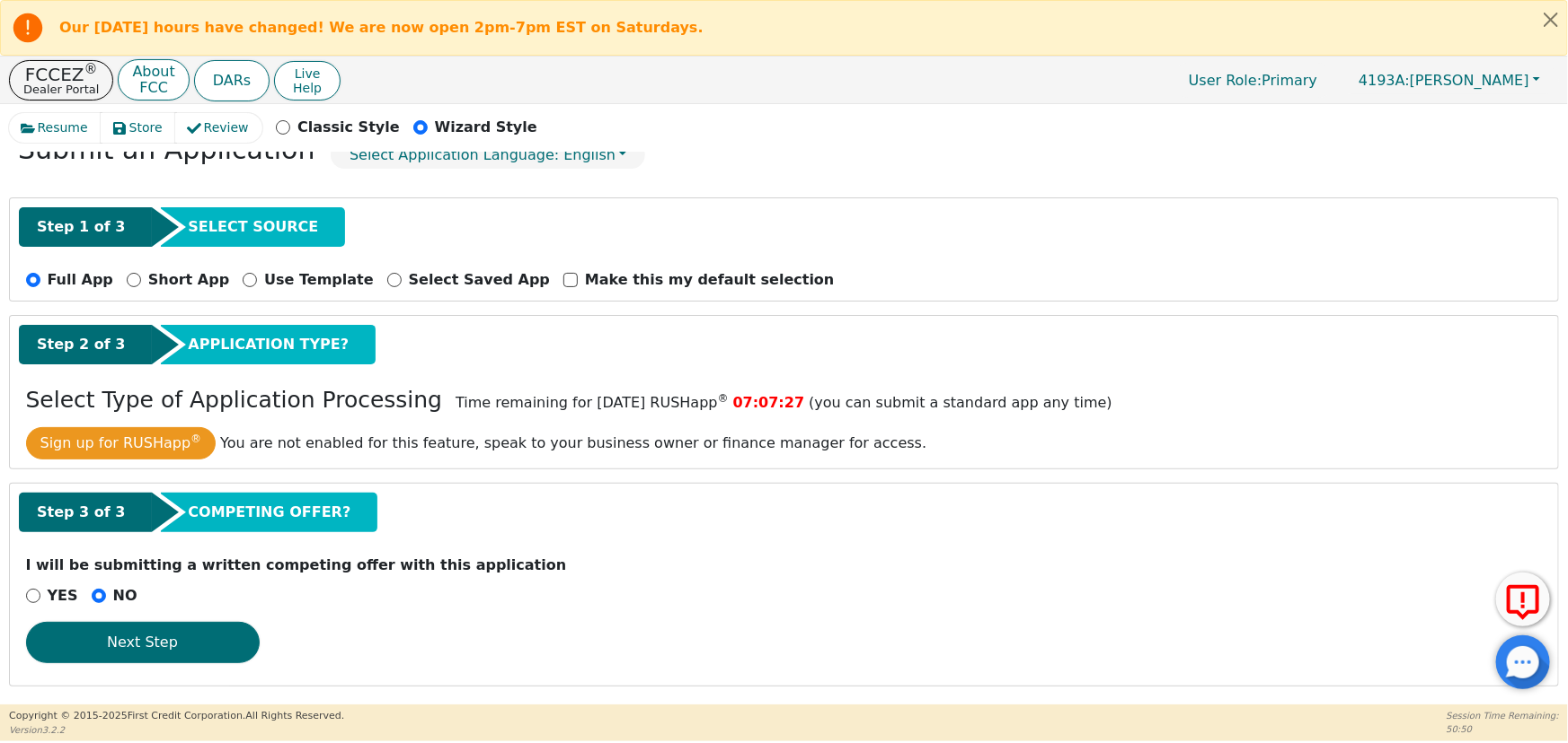
scroll to position [101, 0]
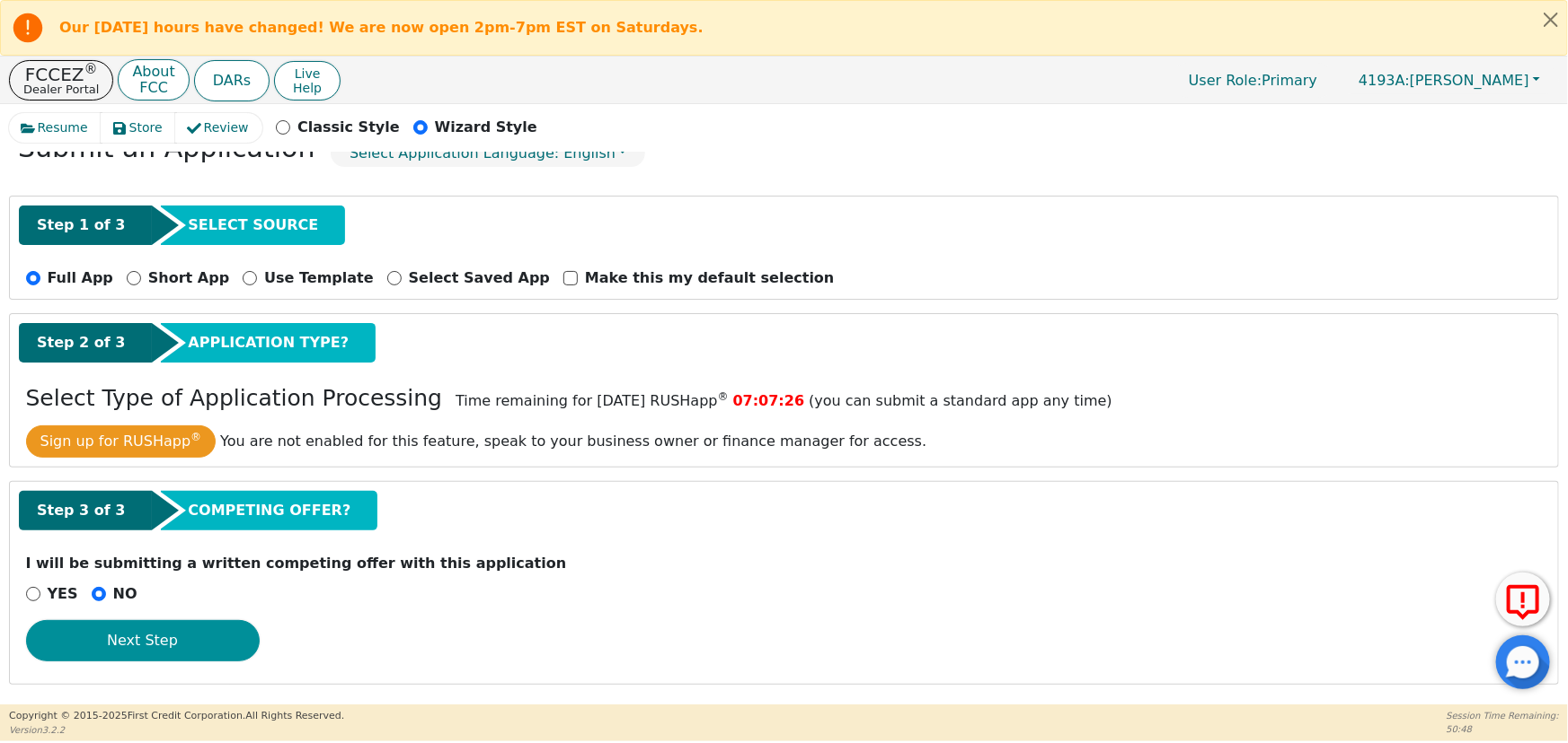
click at [202, 638] on button "Next Step" at bounding box center [142, 641] width 233 height 41
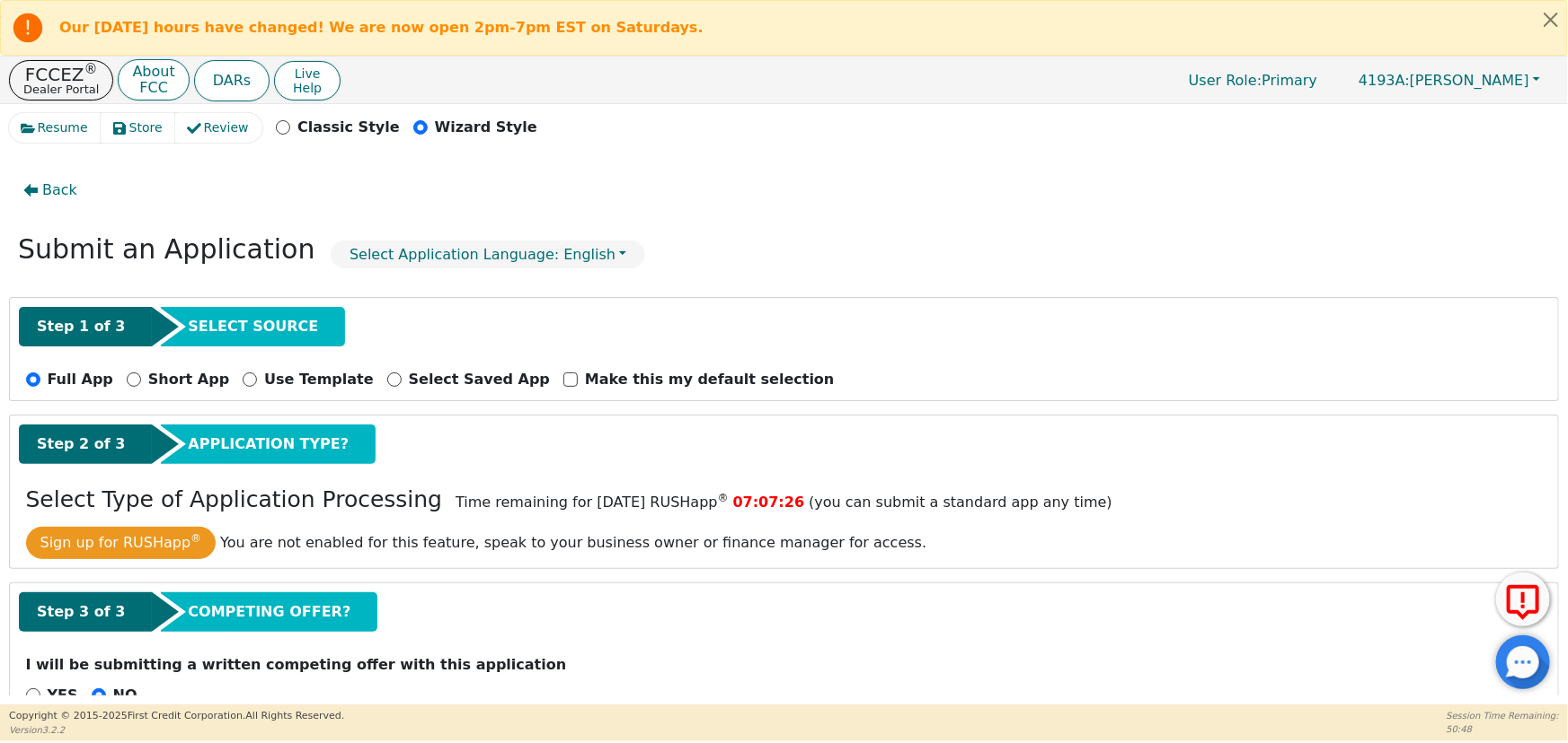
select select "MO"
select select "n"
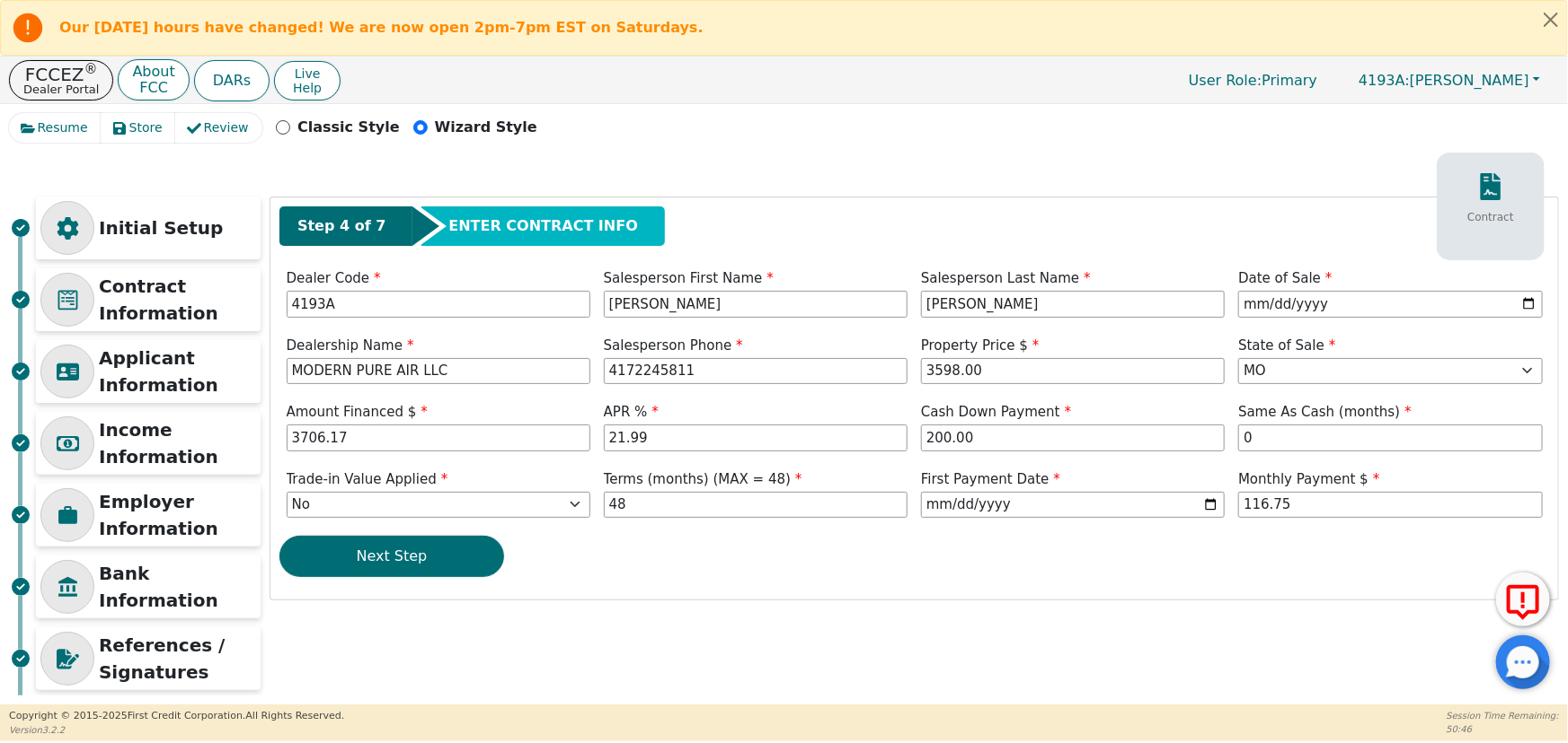
scroll to position [88, 0]
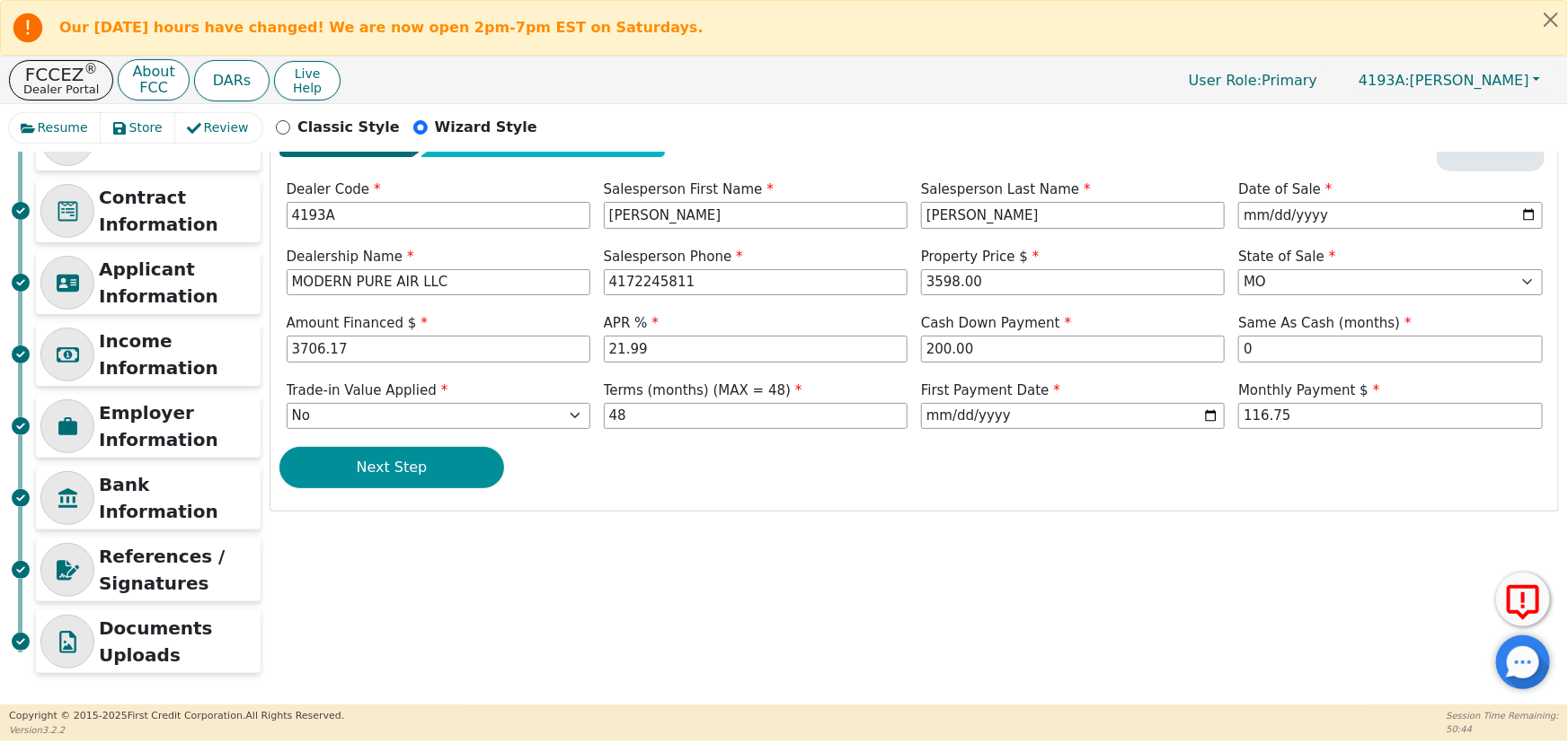
click at [404, 466] on button "Next Step" at bounding box center [392, 467] width 225 height 41
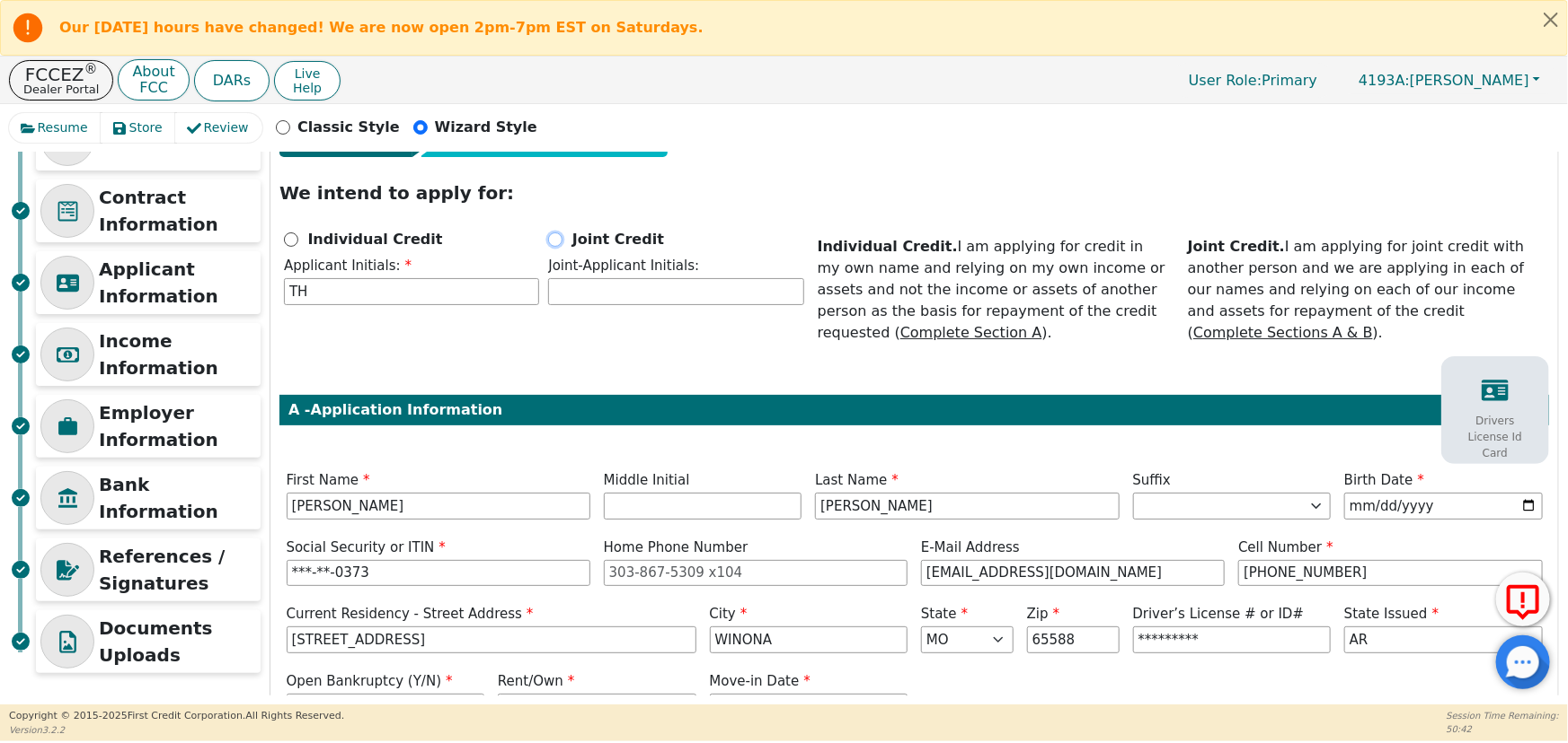
click at [556, 241] on input "Joint Credit" at bounding box center [555, 240] width 15 height 15
radio input "true"
click at [589, 296] on input "text" at bounding box center [675, 291] width 255 height 27
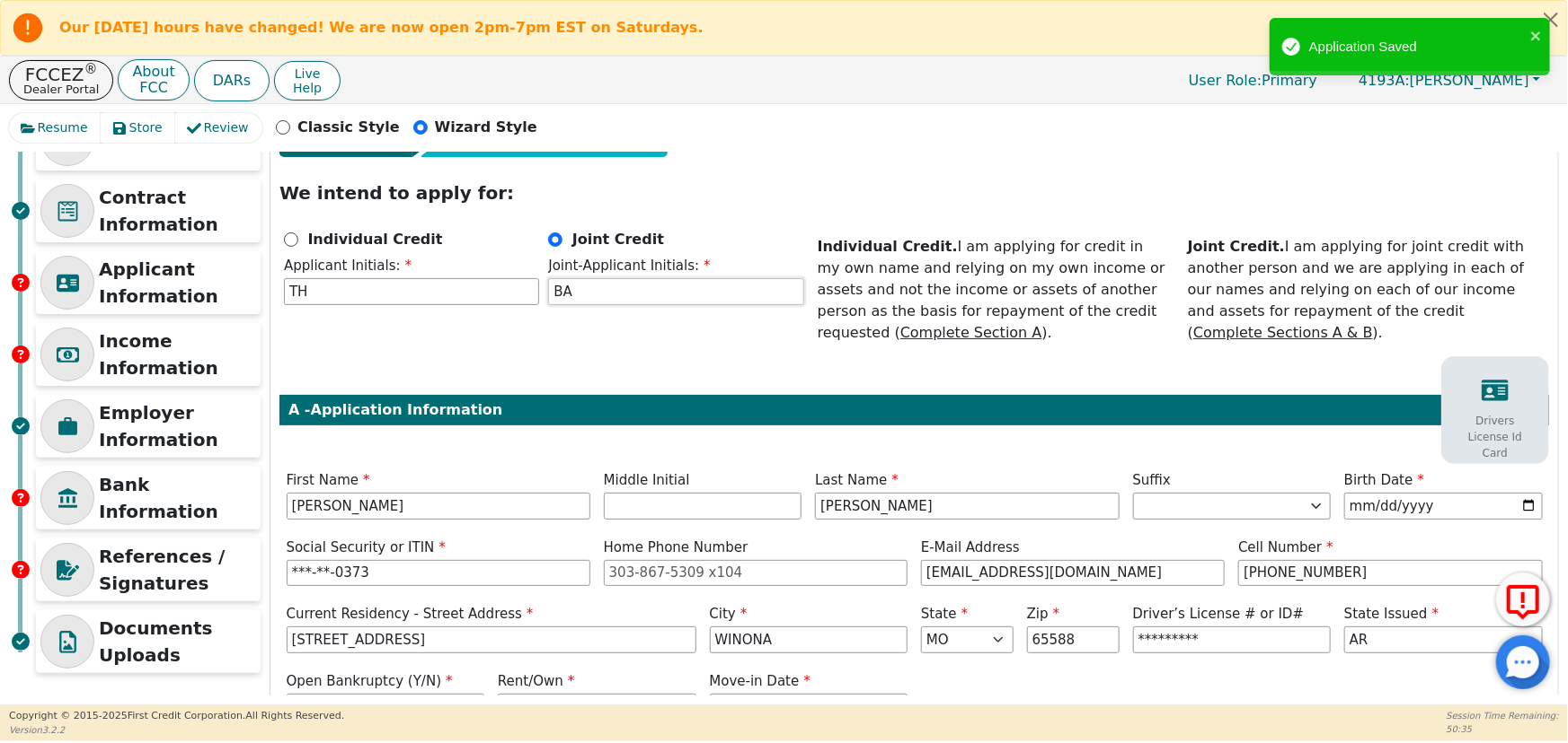
type input "B"
click at [601, 351] on div "Step 5 of 7 ENTER APPLICANT INFO We intend to apply for: Individual Credit Appl…" at bounding box center [914, 697] width 1288 height 1176
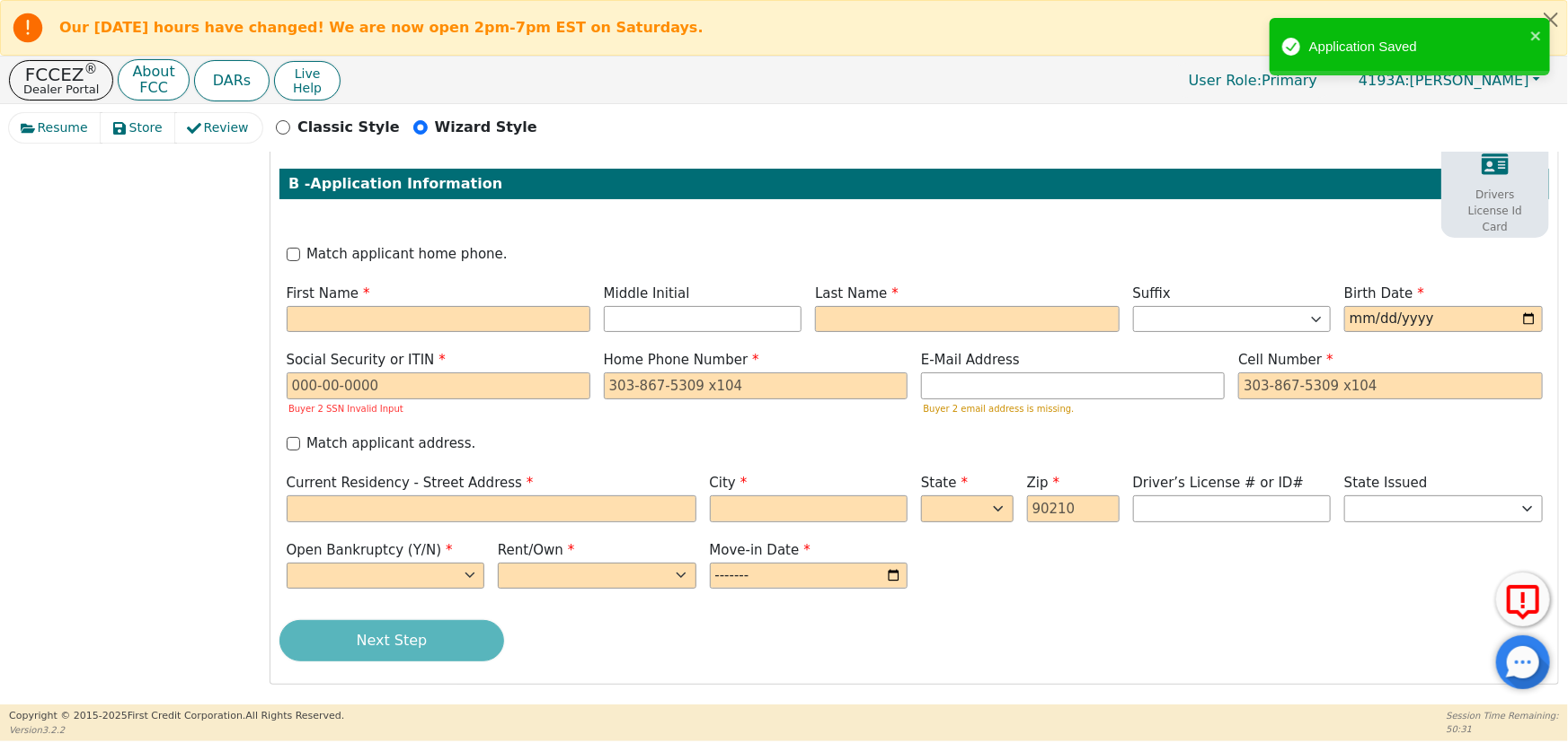
scroll to position [691, 0]
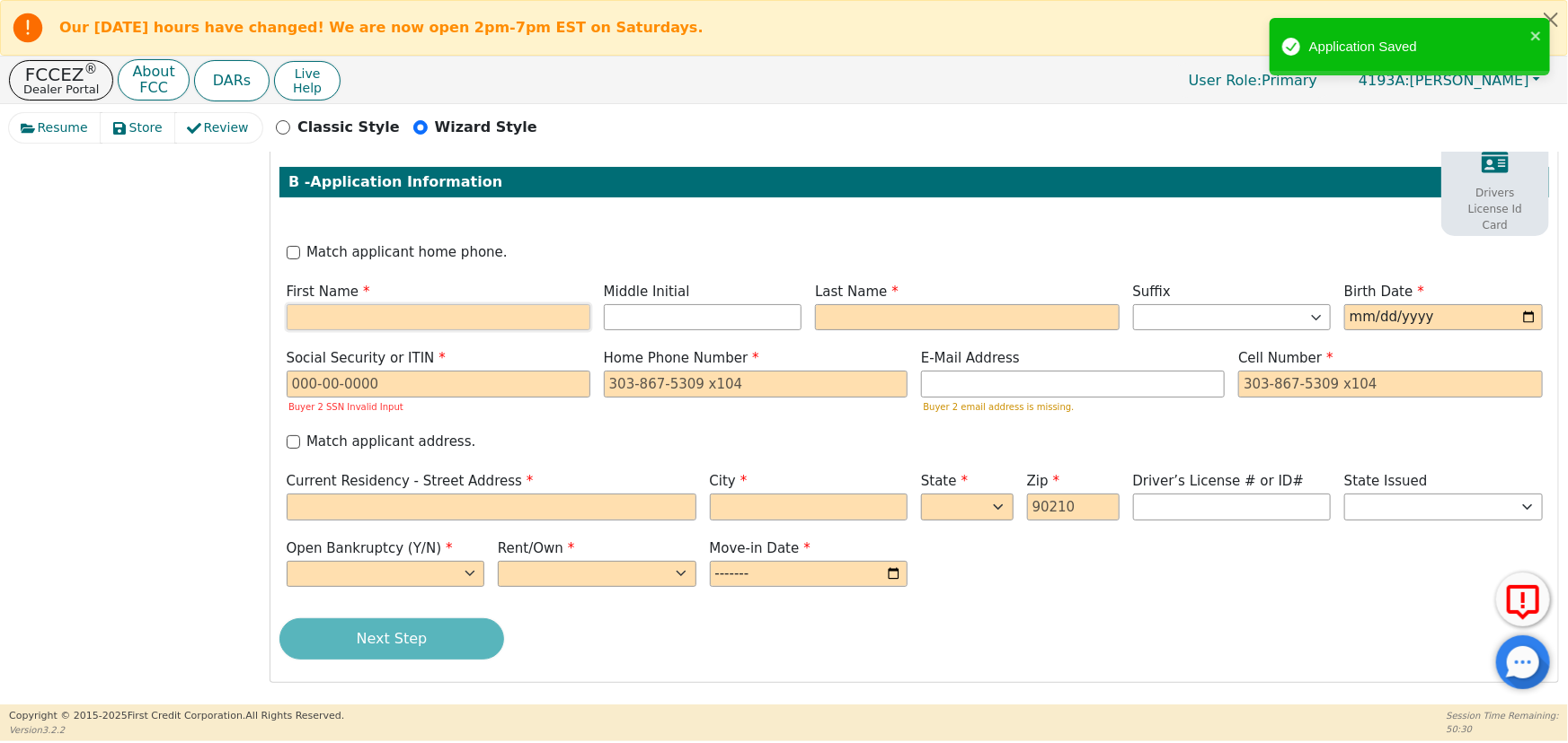
click at [432, 319] on input "text" at bounding box center [438, 317] width 303 height 27
type input "B"
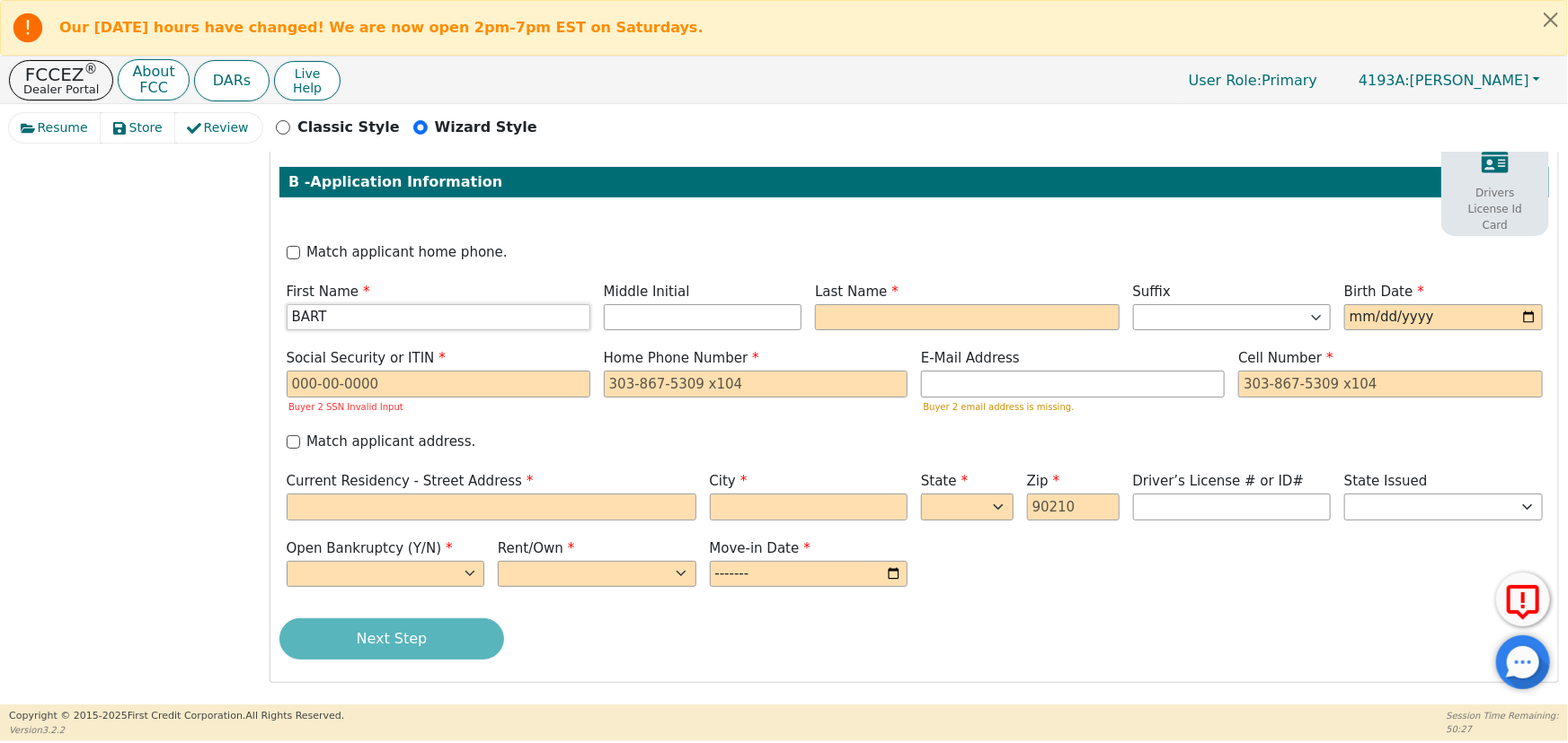
type input "BART"
click at [837, 318] on input "text" at bounding box center [966, 317] width 303 height 27
type input "BS"
type input "[PERSON_NAME]"
click at [1367, 324] on input "date" at bounding box center [1443, 317] width 198 height 27
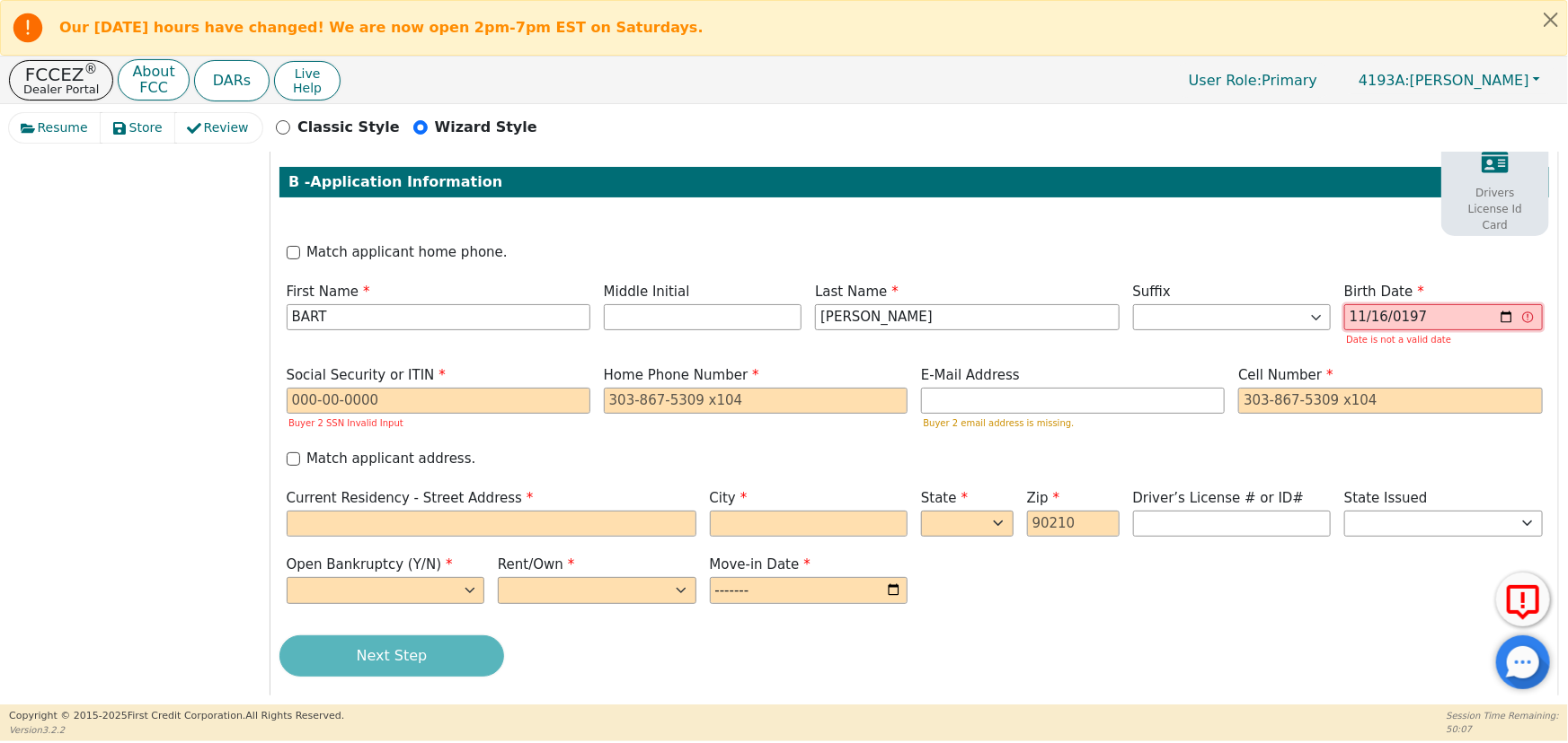
type input "[DATE]"
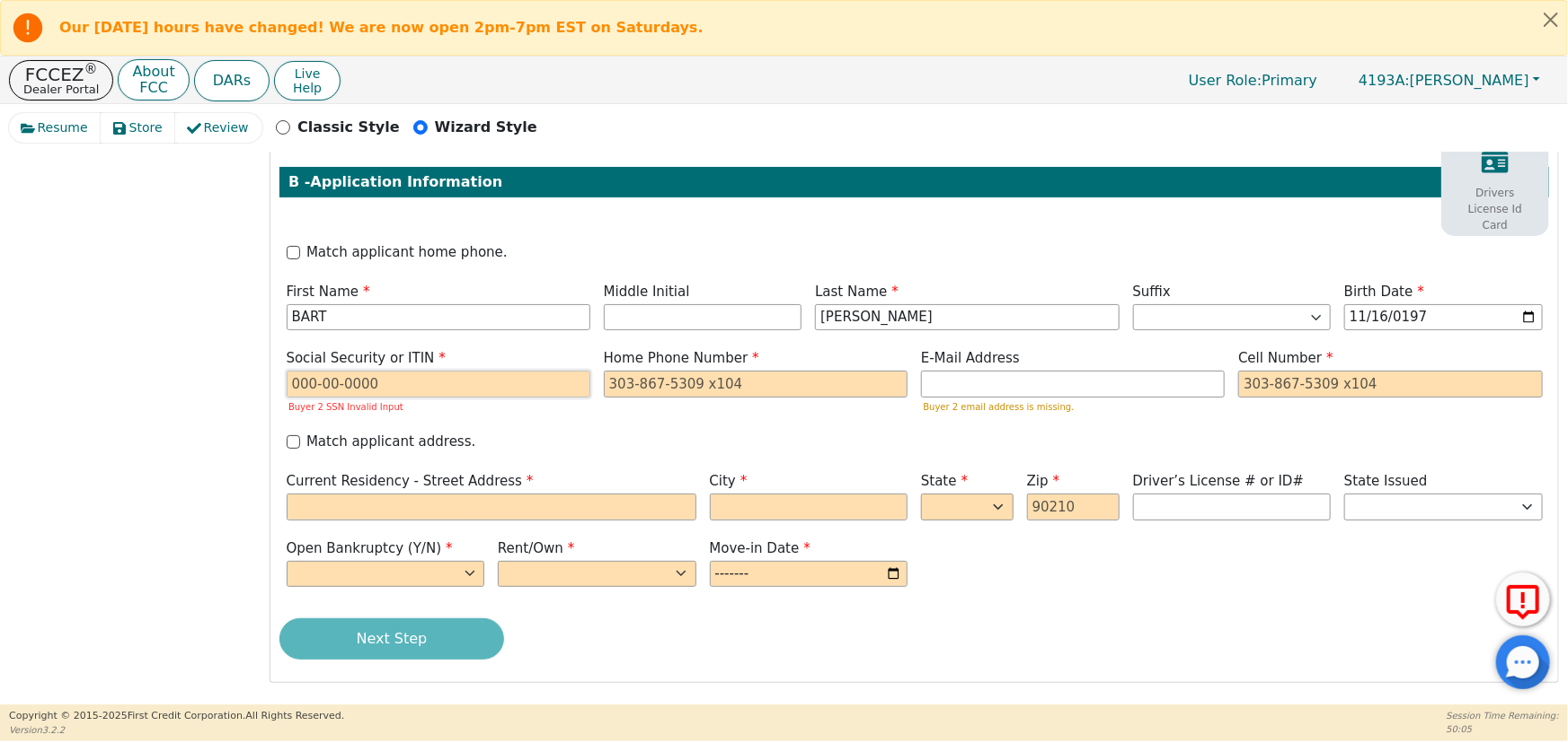
click at [382, 385] on input "text" at bounding box center [438, 383] width 303 height 27
type input "***-**-4198"
click at [629, 383] on input "tel" at bounding box center [755, 383] width 303 height 27
click at [1266, 392] on input "tel" at bounding box center [1389, 383] width 303 height 27
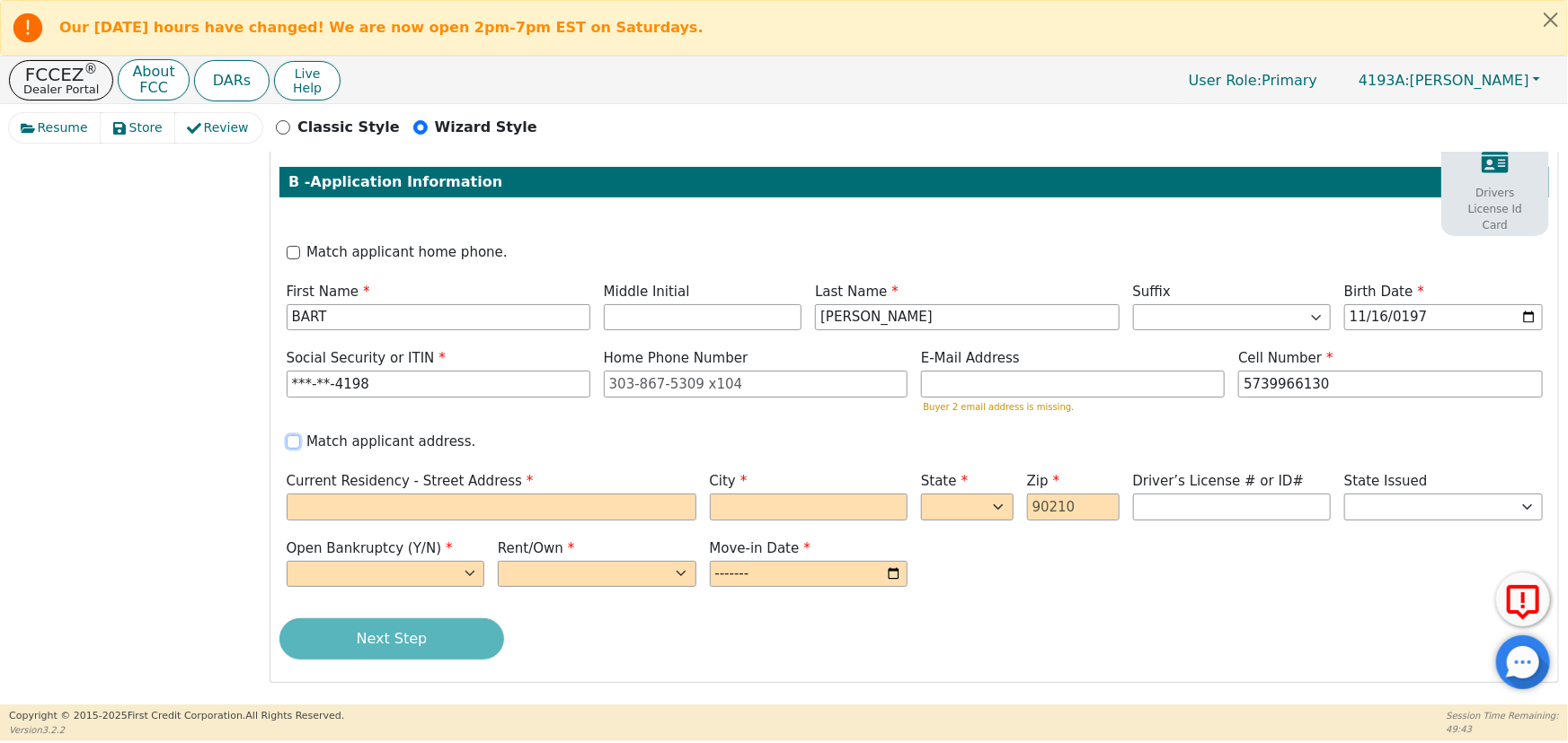
type input "[PHONE_NUMBER]"
click at [294, 443] on input "Match applicant address." at bounding box center [293, 442] width 14 height 14
checkbox input "true"
type input "[STREET_ADDRESS]"
type input "WINONA"
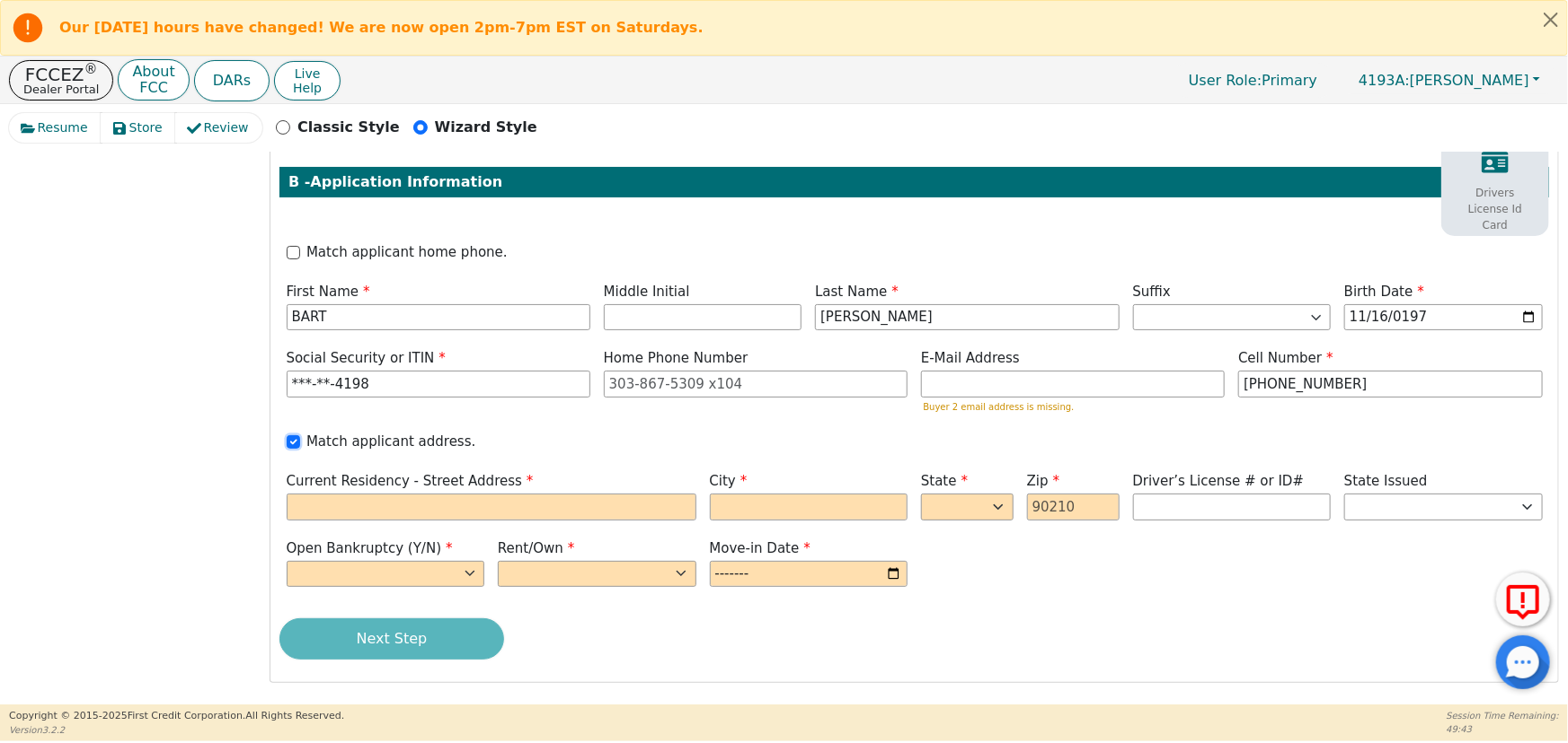
select select "MO"
type input "65588"
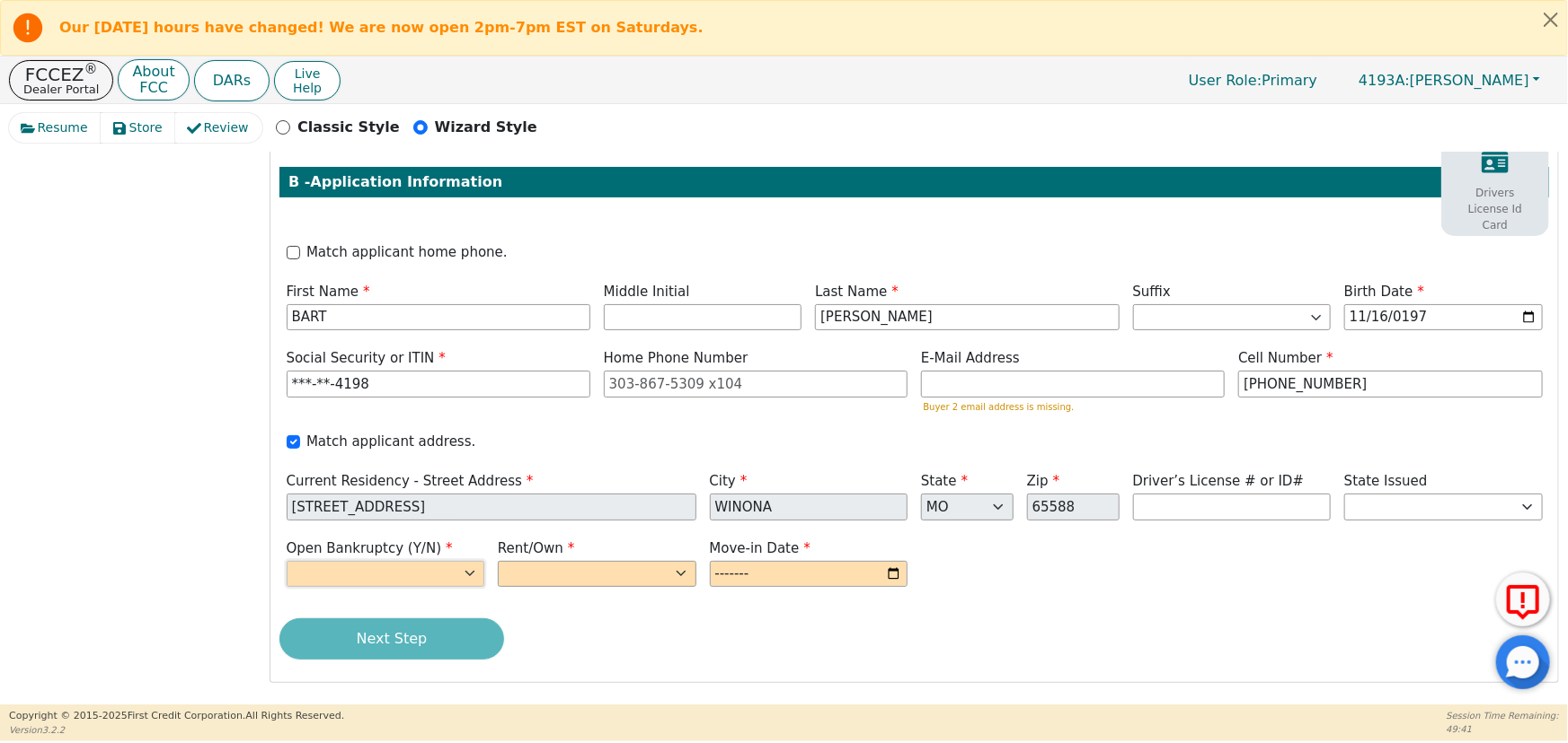
click at [422, 576] on select "Yes No" at bounding box center [386, 574] width 198 height 27
select select "n"
click at [287, 561] on select "Yes No" at bounding box center [386, 574] width 198 height 27
click at [548, 574] on select "Rent Own" at bounding box center [597, 574] width 198 height 27
select select "Own"
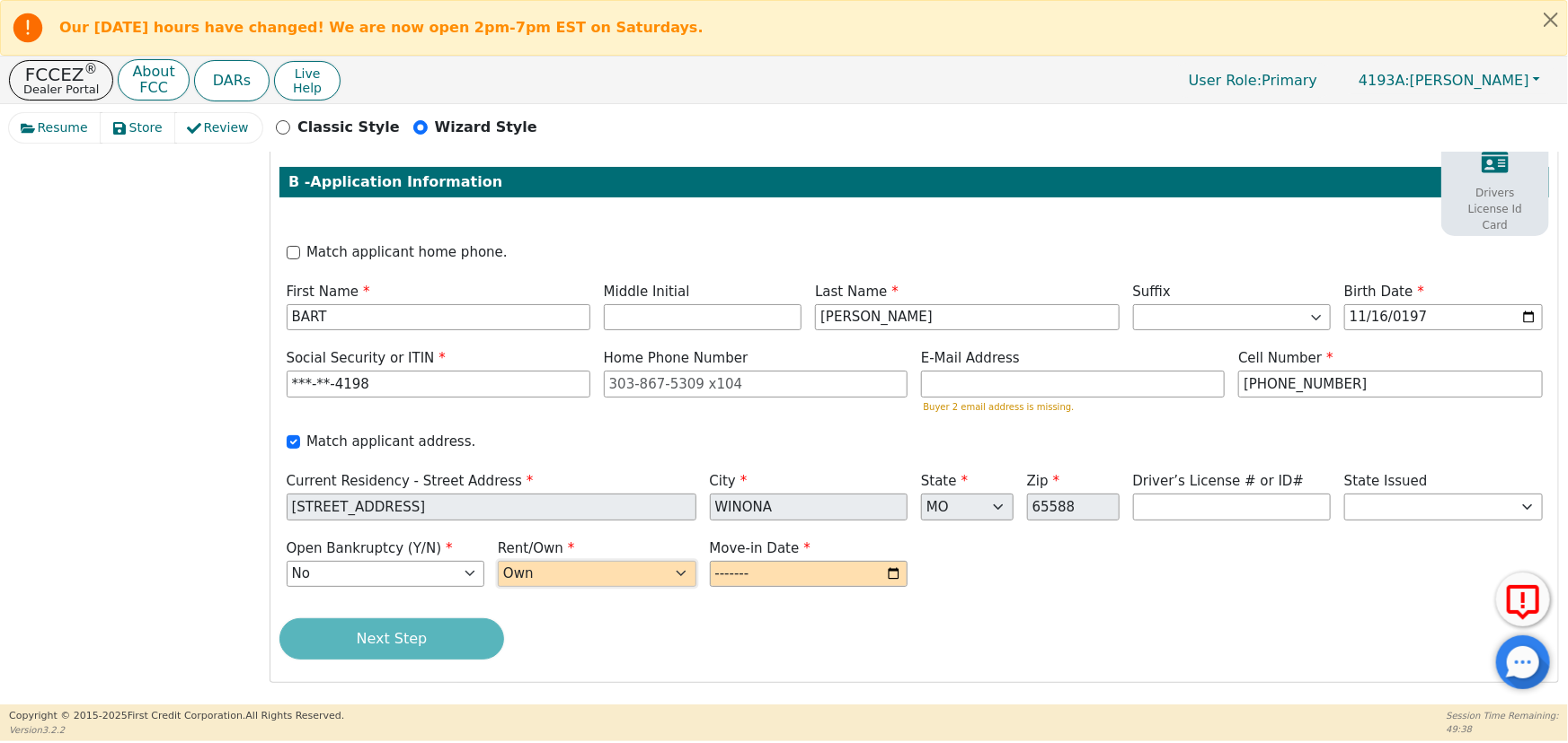
click at [498, 561] on select "Rent Own" at bounding box center [597, 574] width 198 height 27
click at [786, 570] on input "month" at bounding box center [808, 574] width 198 height 27
click at [883, 575] on input "month" at bounding box center [808, 574] width 198 height 27
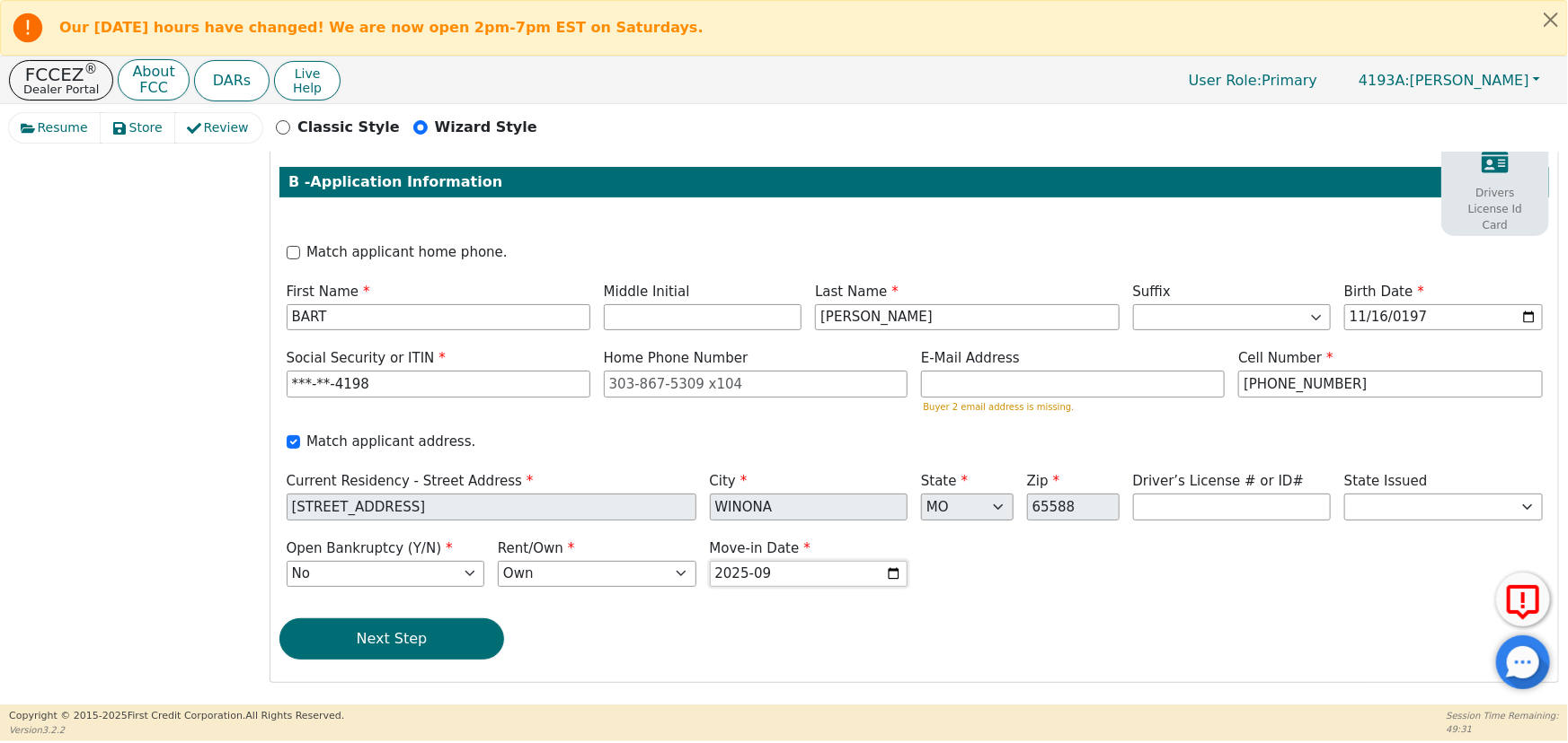
click at [804, 576] on input "2025-09" at bounding box center [808, 574] width 198 height 27
click at [812, 574] on input "2025-09" at bounding box center [808, 574] width 198 height 27
type input "2020-09"
click at [1052, 583] on div "Open Bankruptcy (Y/N) Yes No Rent/Own Rent Own Move-in Date 2020-09" at bounding box center [914, 565] width 1269 height 53
click at [1158, 509] on input "text" at bounding box center [1231, 507] width 198 height 27
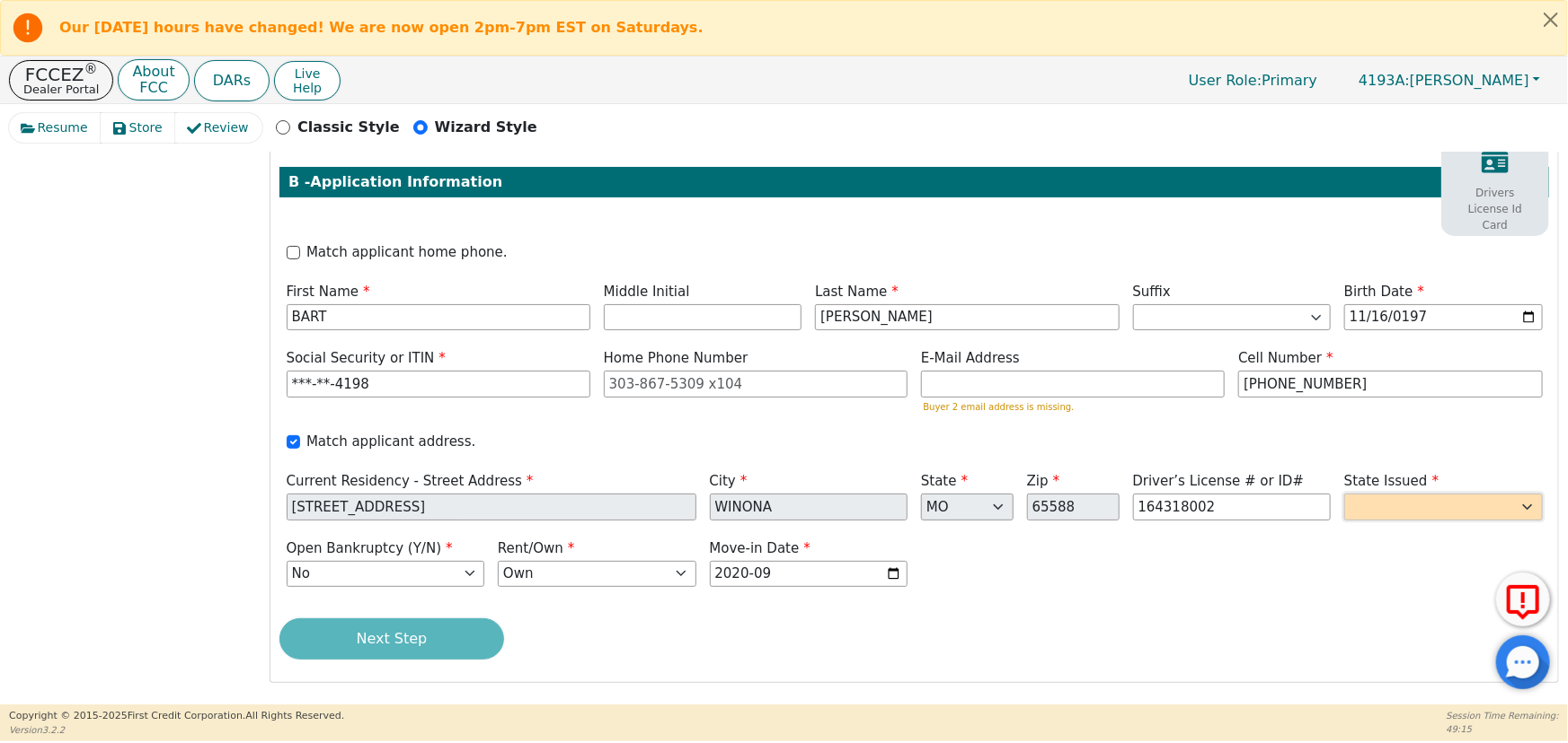
type input "*********"
click at [1442, 512] on select "AK AL AR AZ CA CO CT DC DE FL [GEOGRAPHIC_DATA] HI IA ID IL IN KS [GEOGRAPHIC_D…" at bounding box center [1443, 507] width 198 height 27
select select "MO"
click at [1344, 494] on select "AK AL AR AZ CA CO CT DC DE FL [GEOGRAPHIC_DATA] HI IA ID IL IN KS [GEOGRAPHIC_D…" at bounding box center [1443, 507] width 198 height 27
click at [1229, 645] on div "Next Step" at bounding box center [914, 639] width 1269 height 41
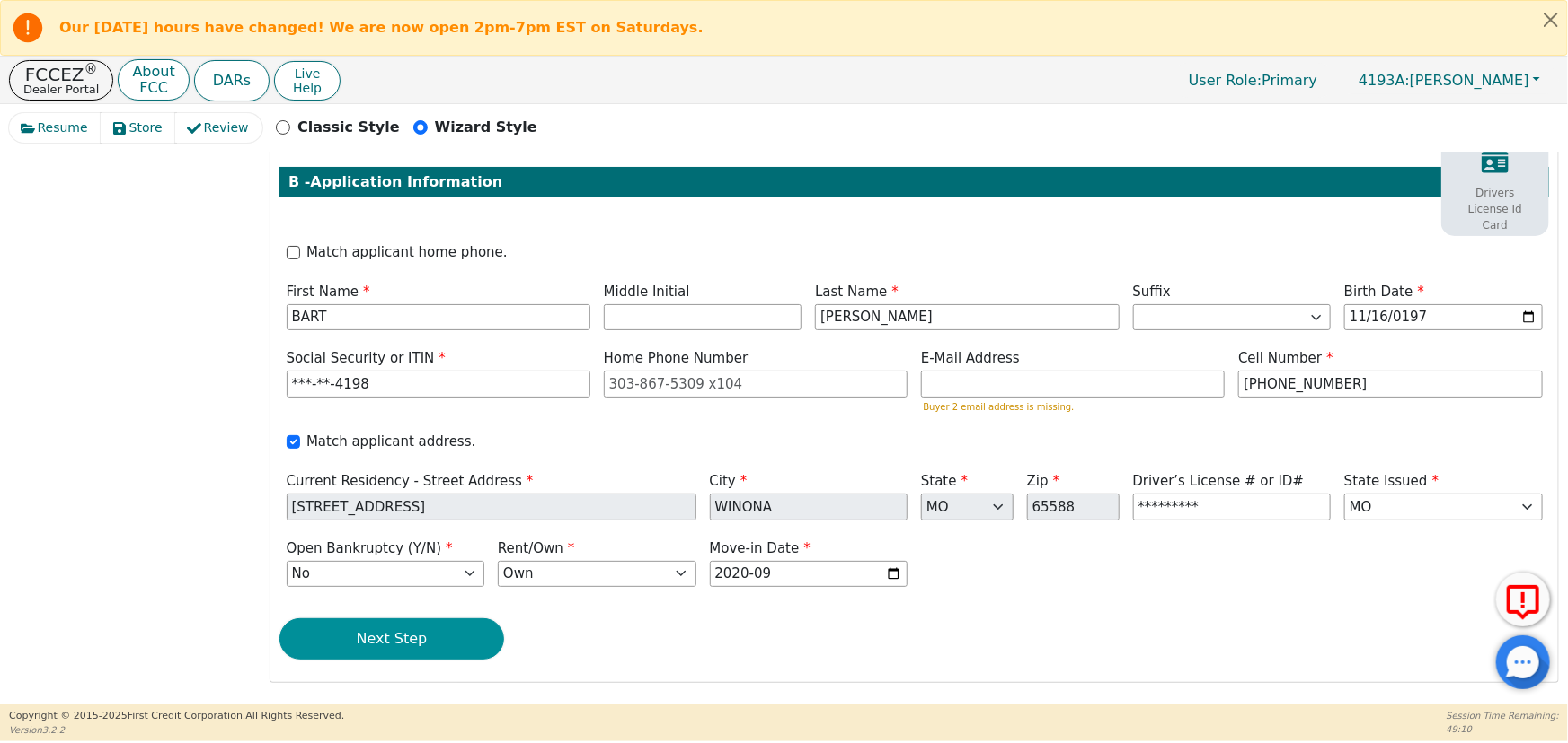
click at [342, 636] on button "Next Step" at bounding box center [392, 639] width 225 height 41
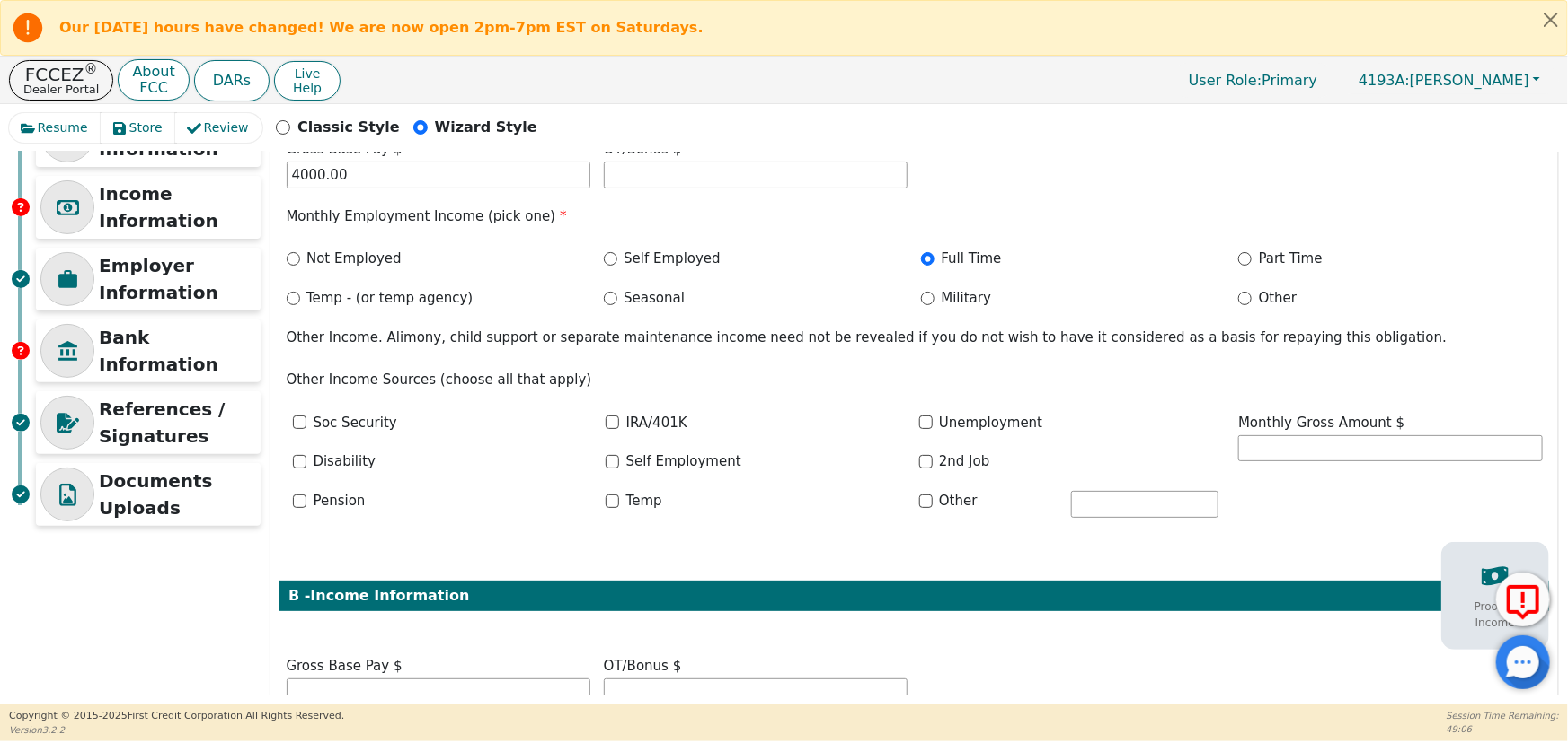
scroll to position [489, 0]
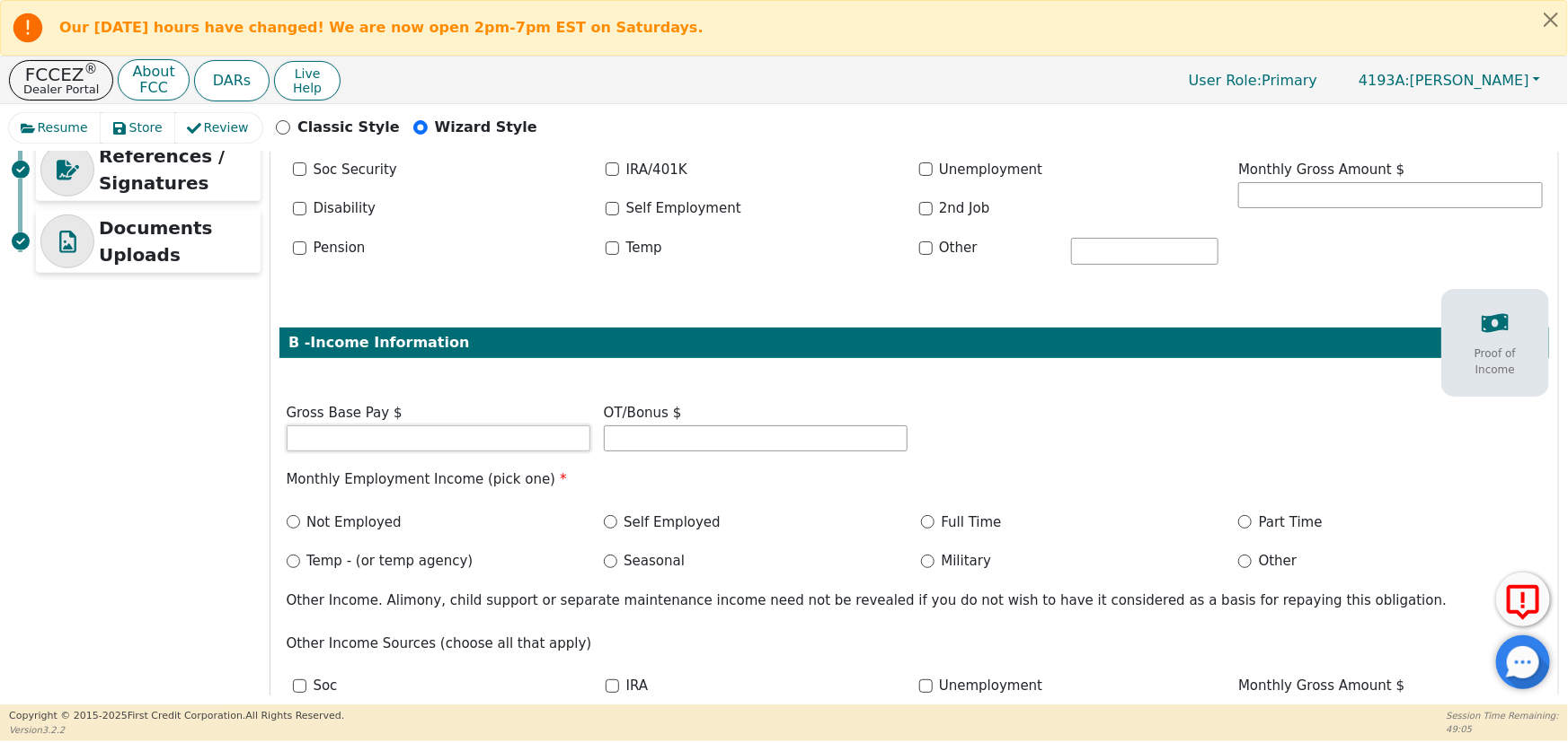
click at [362, 431] on input "text" at bounding box center [438, 439] width 303 height 27
type input "6000.00"
click at [922, 520] on input "Full Time" at bounding box center [927, 522] width 14 height 14
radio input "true"
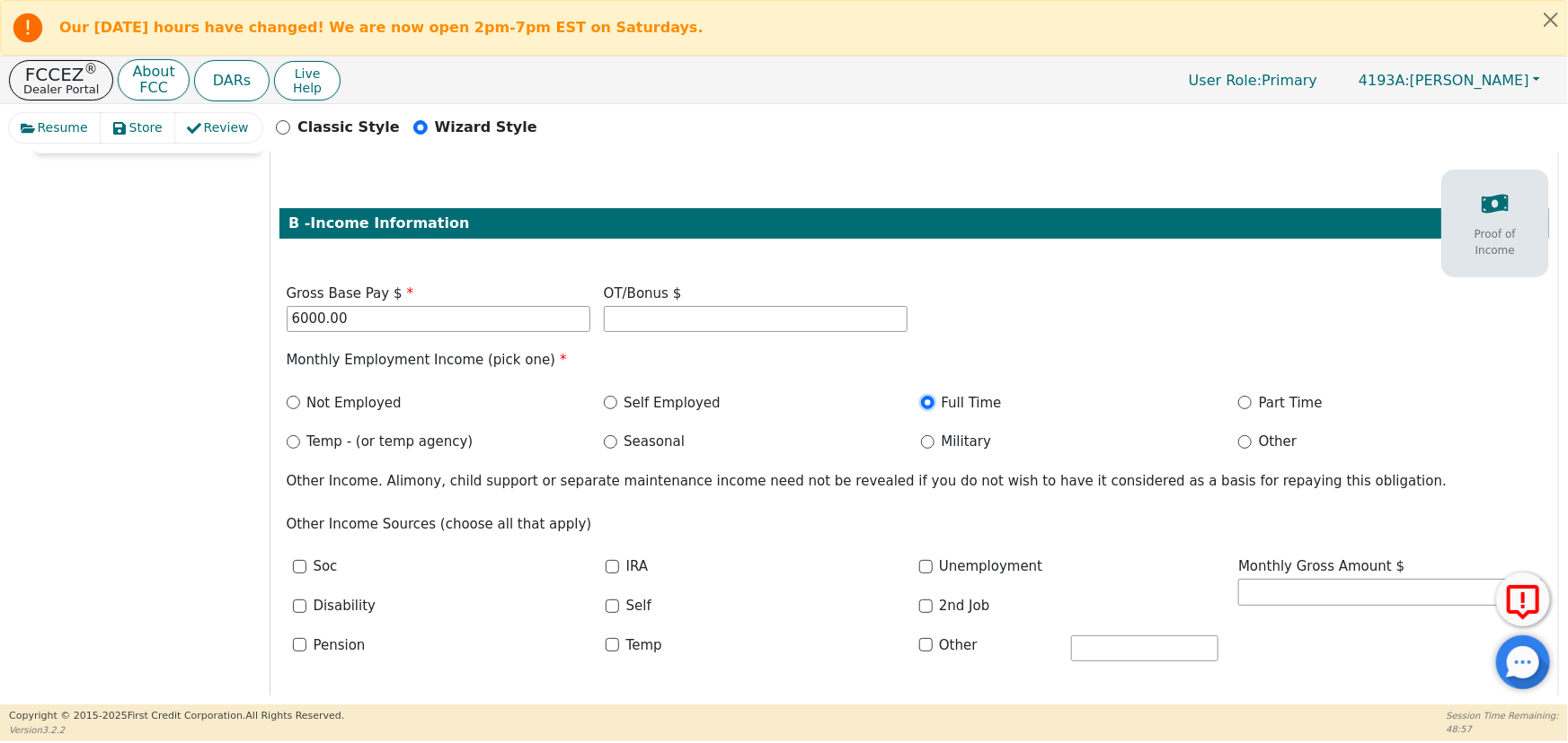
scroll to position [697, 0]
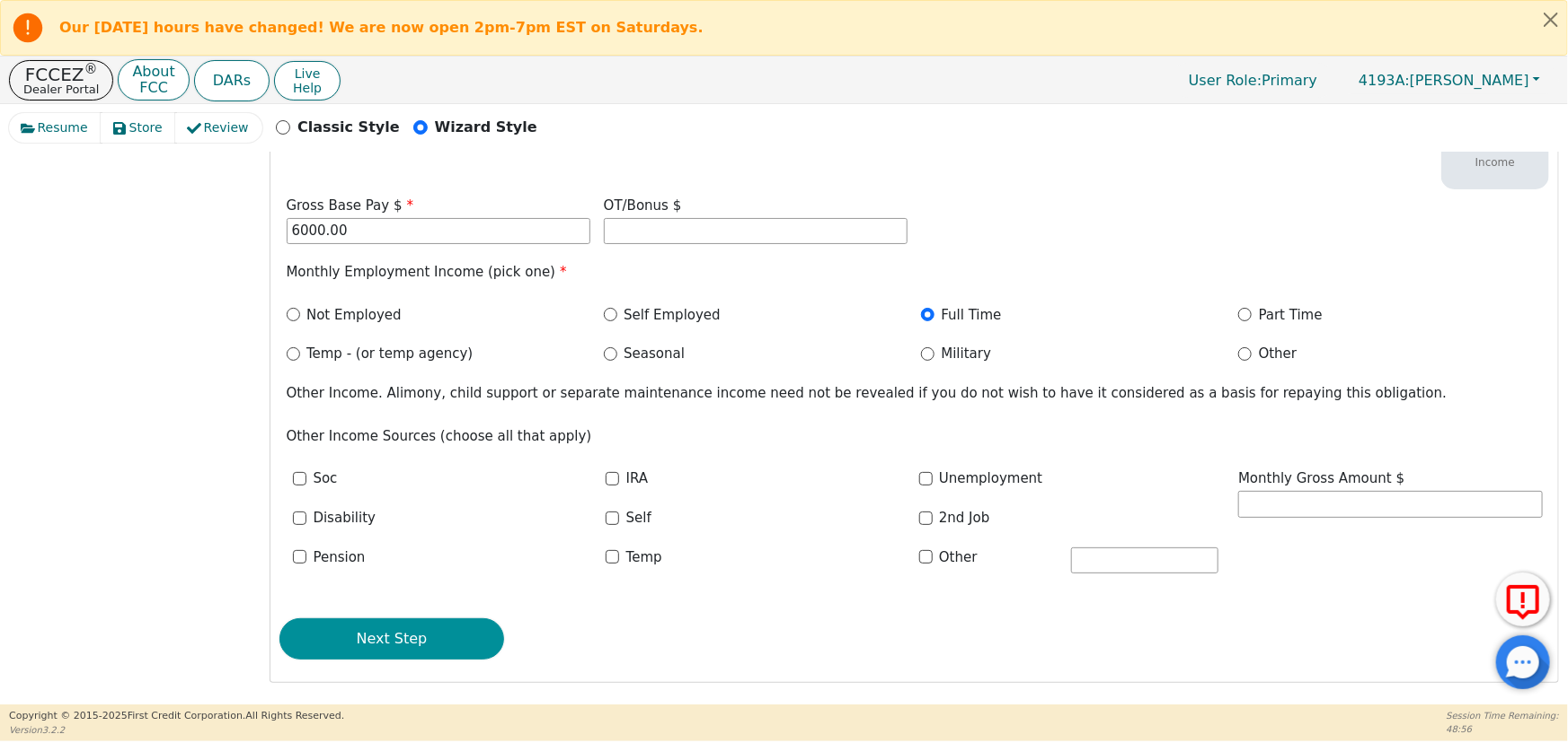
click at [431, 638] on button "Next Step" at bounding box center [392, 639] width 225 height 41
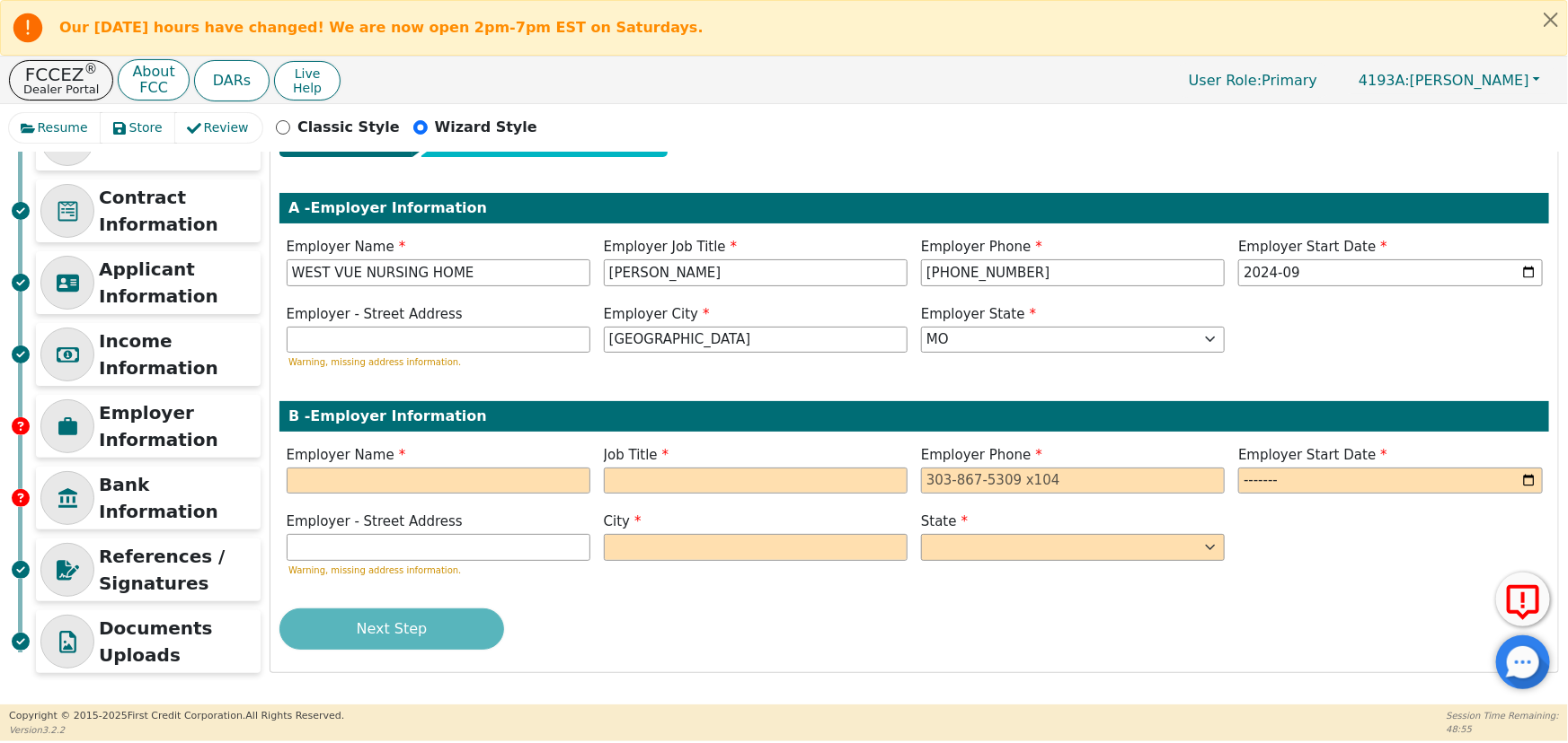
scroll to position [88, 0]
click at [377, 487] on input "text" at bounding box center [438, 480] width 303 height 27
click at [354, 473] on input "text" at bounding box center [438, 480] width 303 height 27
type input "TVT"
click at [655, 471] on input "text" at bounding box center [755, 480] width 303 height 27
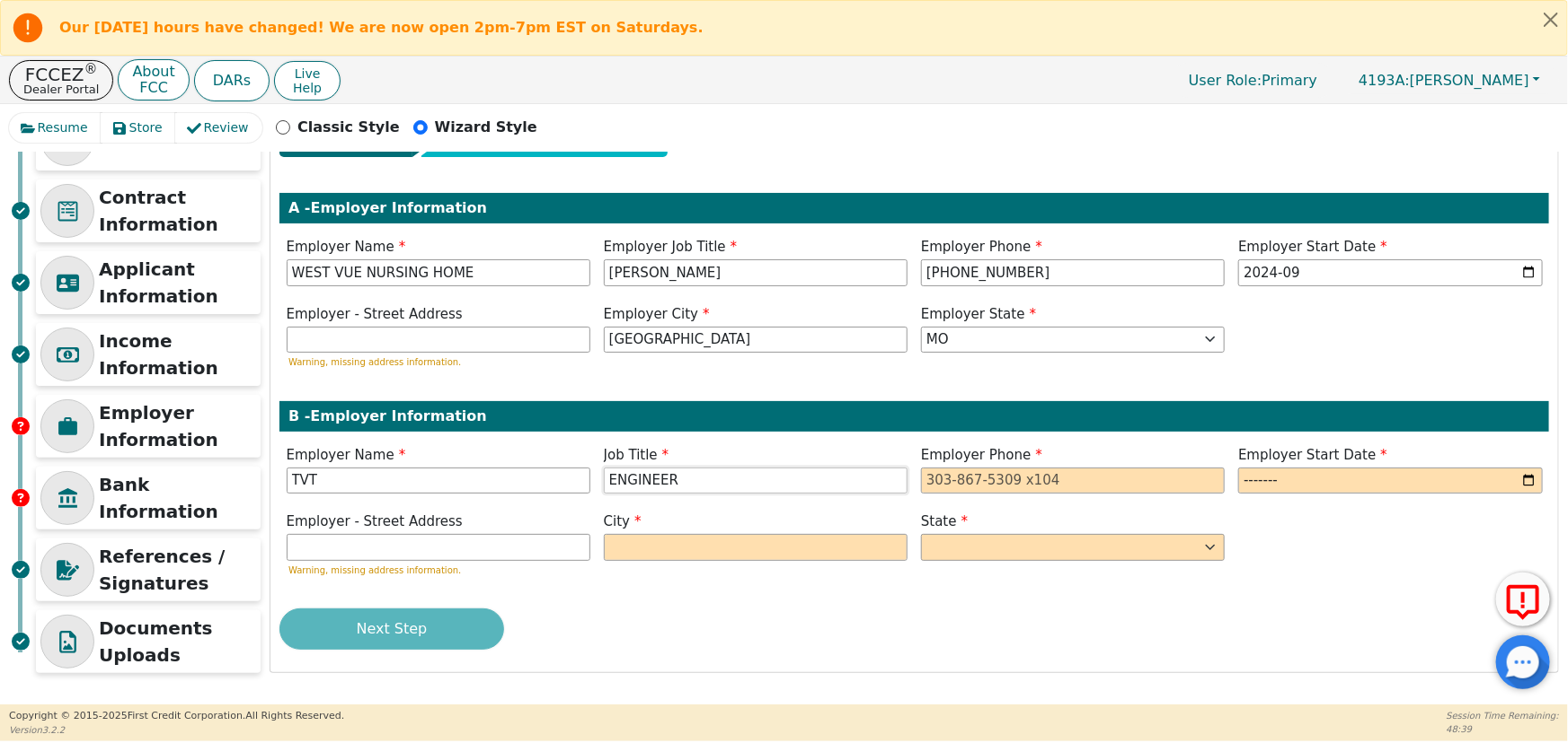
type input "ENGINEER"
click at [934, 478] on input "tel" at bounding box center [1072, 480] width 303 height 27
type input "[PHONE_NUMBER]"
click at [1256, 480] on input "month" at bounding box center [1389, 480] width 303 height 27
click at [1527, 479] on input "month" at bounding box center [1389, 480] width 303 height 27
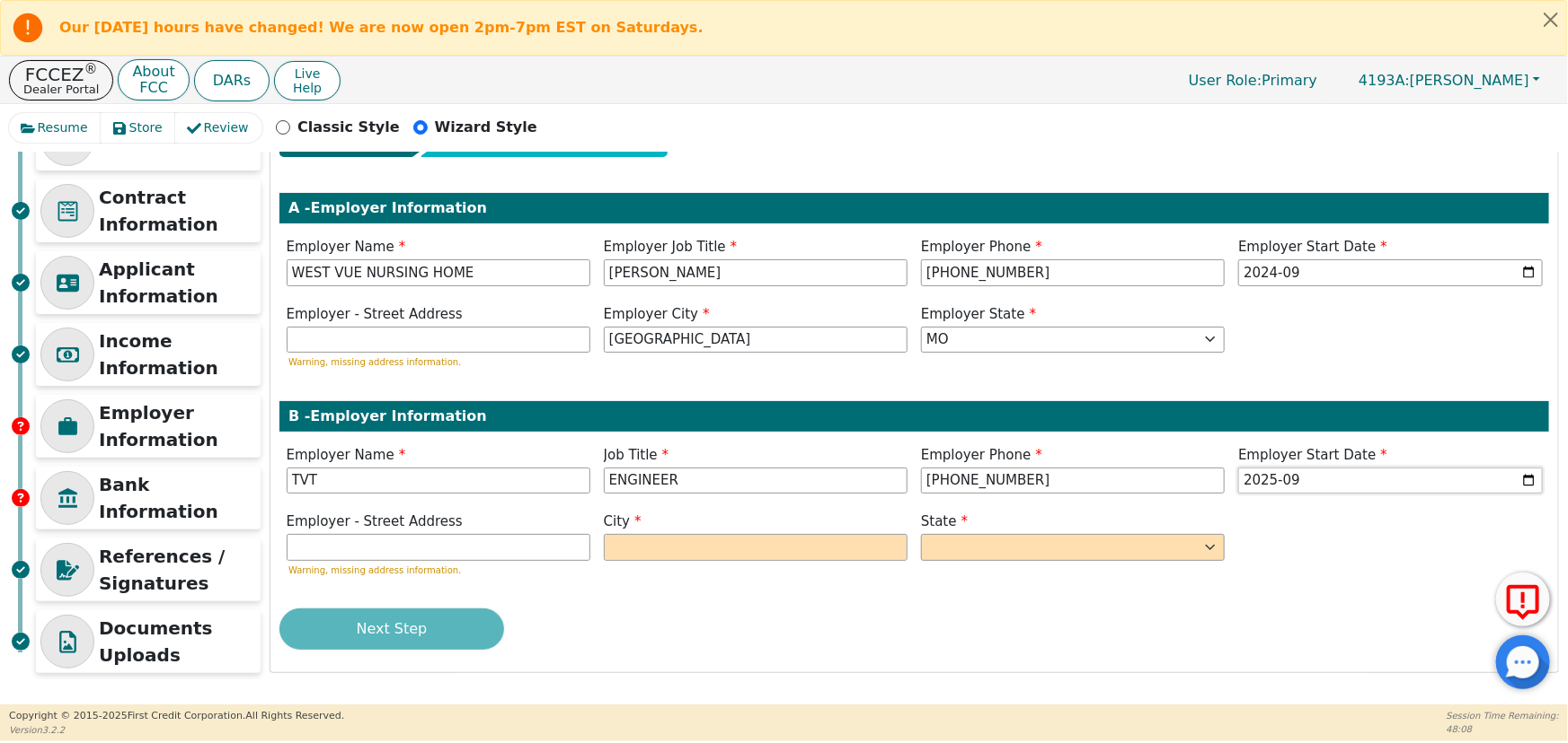
click at [1329, 483] on input "2025-09" at bounding box center [1389, 480] width 303 height 27
type input "2000-09"
click at [1329, 601] on div "Step 5 of 7 ENTER APPLICANT INFO A - Employer Information Employer Name WEST VU…" at bounding box center [914, 391] width 1288 height 564
click at [373, 557] on input "text" at bounding box center [438, 548] width 303 height 27
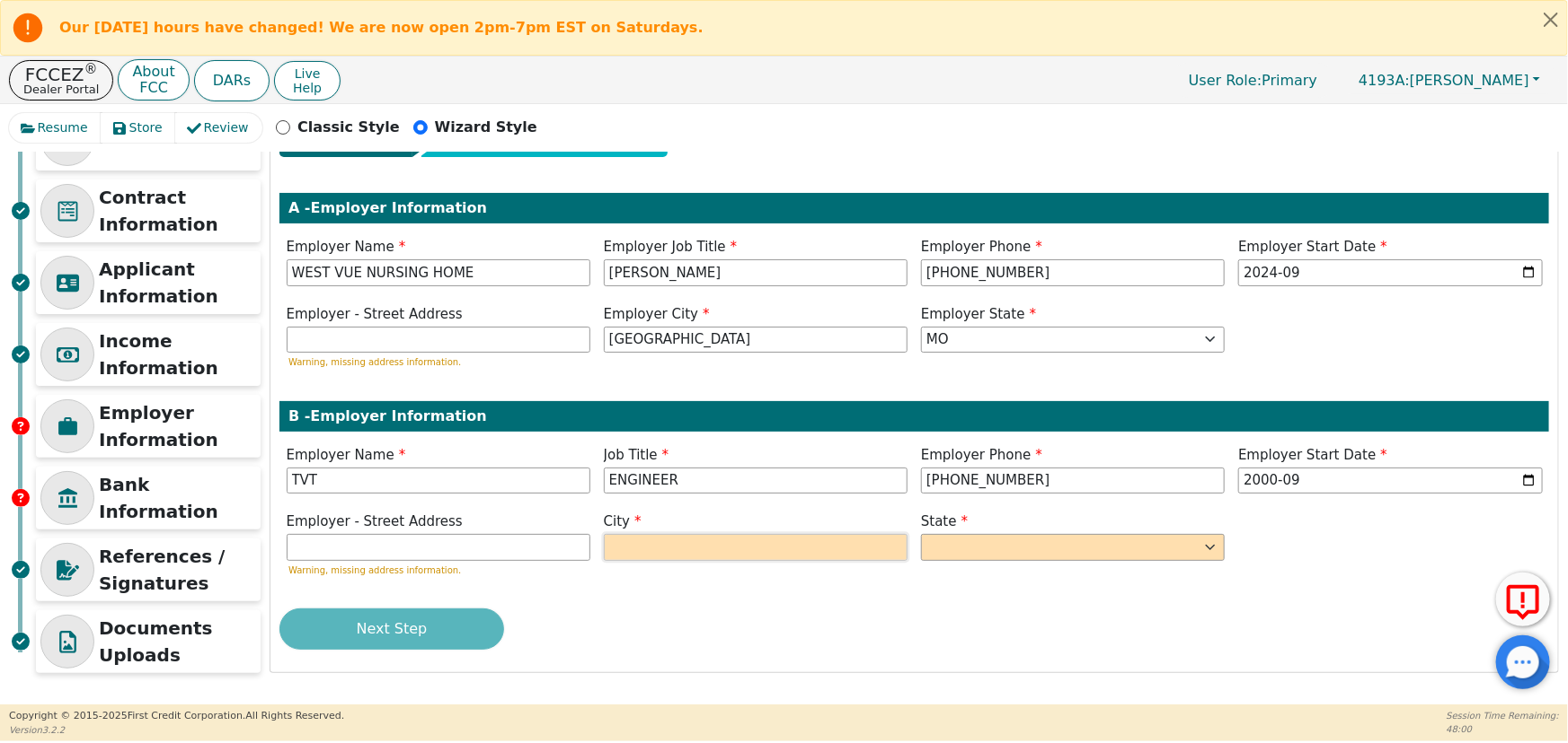
click at [639, 552] on input "text" at bounding box center [755, 548] width 303 height 27
type input "PUDUCA"
click at [953, 556] on select "AK AL AR AZ CA CO CT DC DE FL [GEOGRAPHIC_DATA] HI IA ID [GEOGRAPHIC_DATA] IN K…" at bounding box center [1072, 548] width 303 height 27
select select "KY"
click at [921, 535] on select "AK AL AR AZ CA CO CT DC DE FL [GEOGRAPHIC_DATA] HI IA ID [GEOGRAPHIC_DATA] IN K…" at bounding box center [1072, 548] width 303 height 27
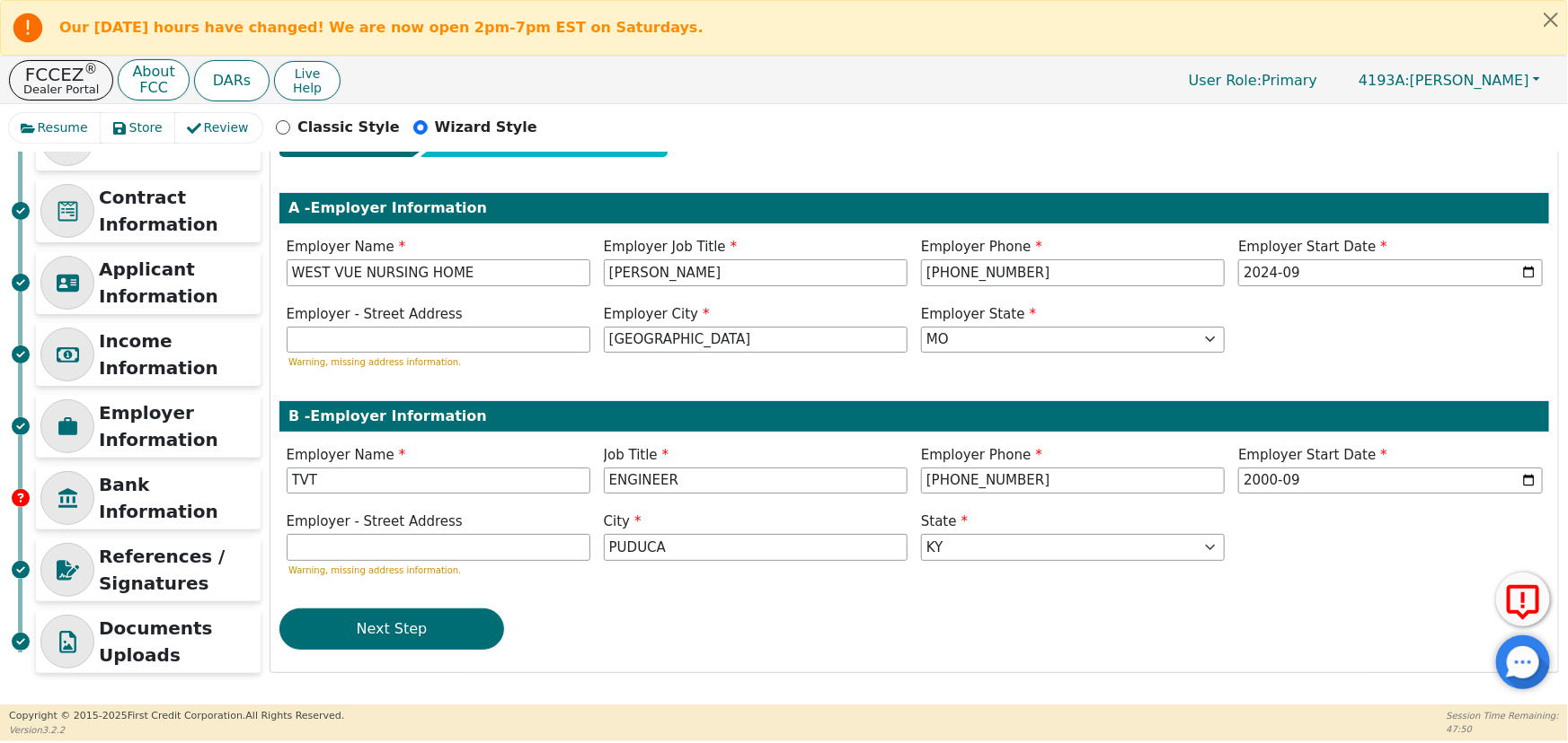
drag, startPoint x: 735, startPoint y: 636, endPoint x: 695, endPoint y: 633, distance: 40.1
click at [726, 636] on div "Next Step" at bounding box center [914, 629] width 1269 height 41
click at [431, 639] on button "Next Step" at bounding box center [392, 629] width 225 height 41
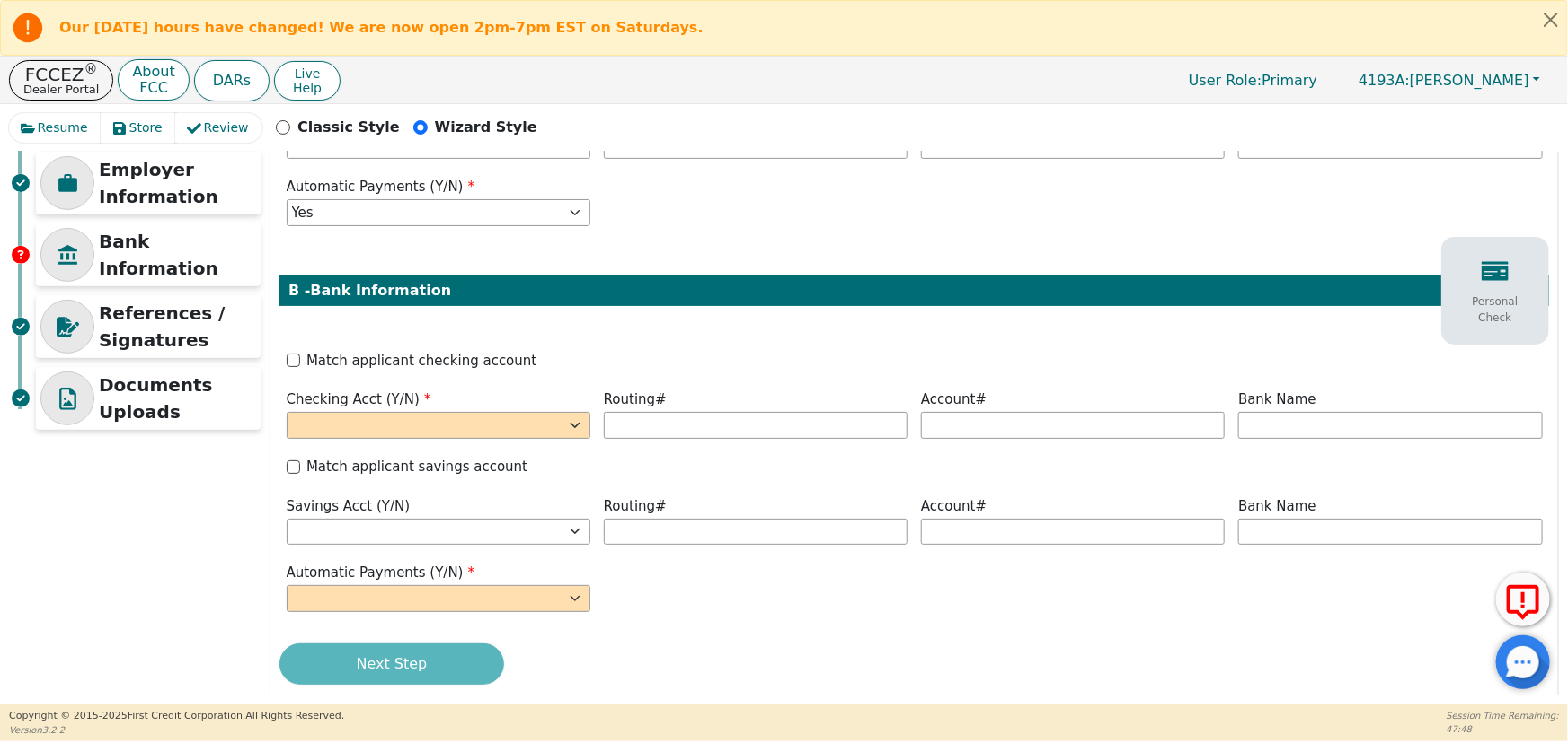
scroll to position [333, 0]
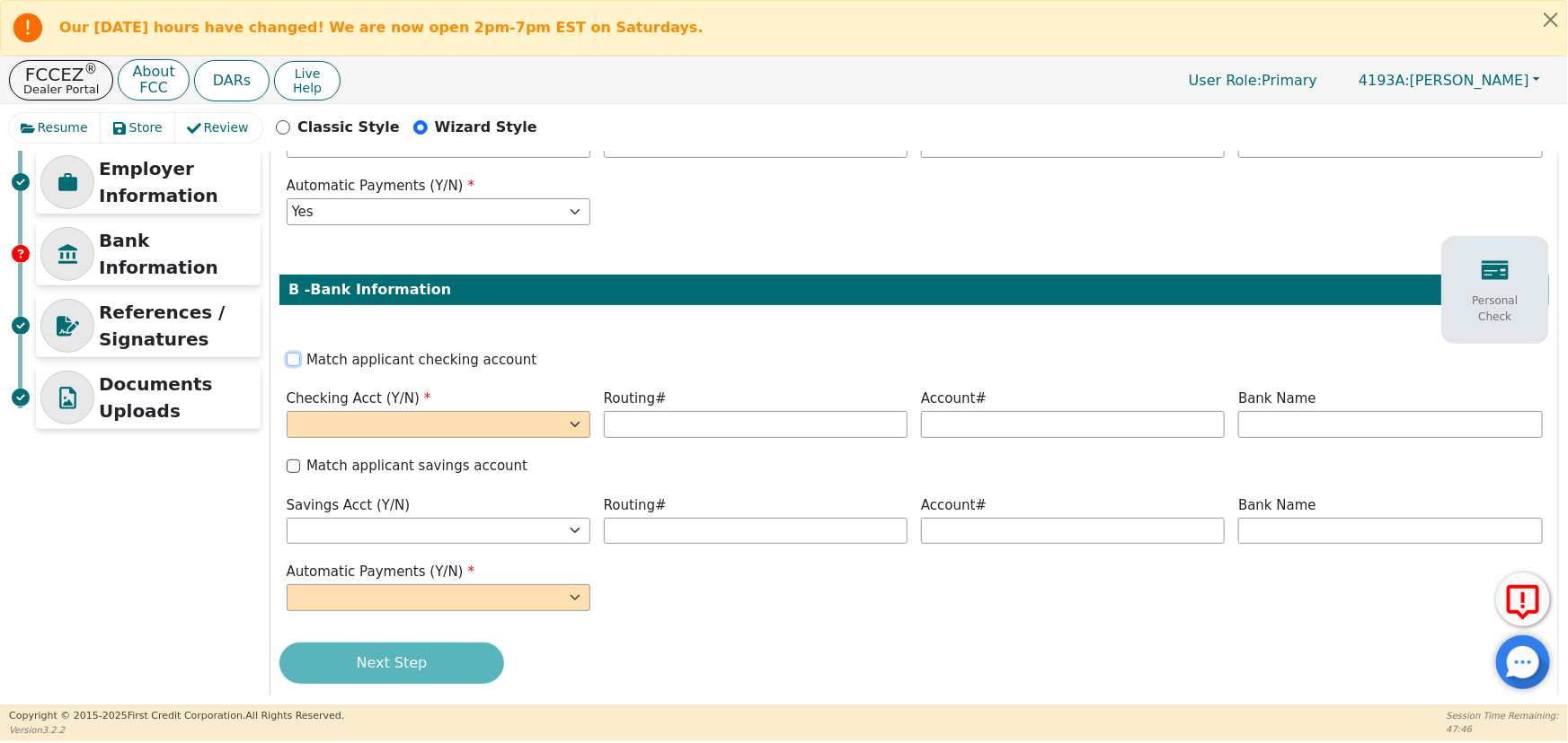
click at [292, 362] on input "Match applicant checking account" at bounding box center [293, 360] width 14 height 14
checkbox input "true"
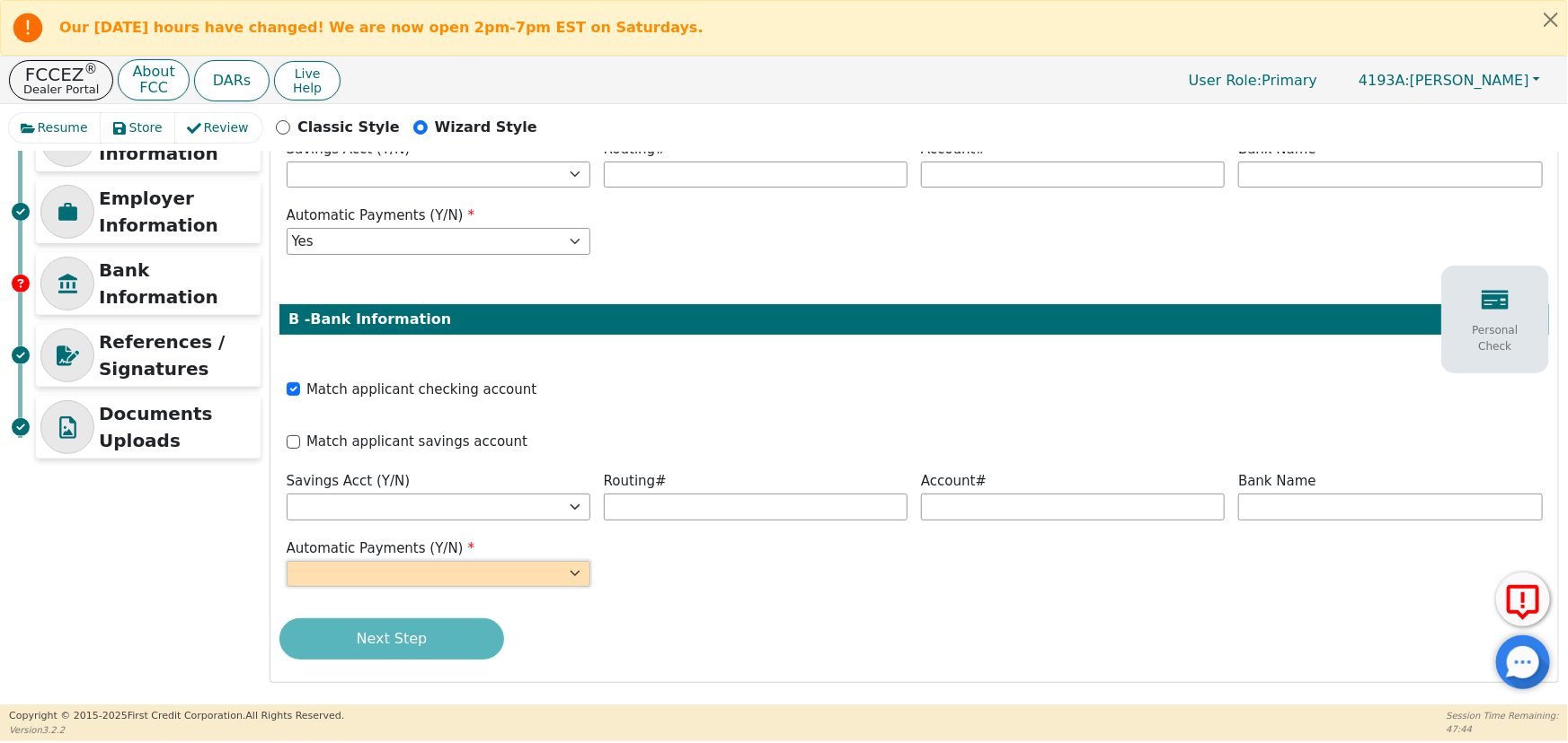
drag, startPoint x: 547, startPoint y: 575, endPoint x: 536, endPoint y: 566, distance: 14.2
click at [547, 575] on select "Yes No" at bounding box center [438, 574] width 303 height 27
select select "y"
click at [287, 561] on select "Yes No" at bounding box center [438, 574] width 303 height 27
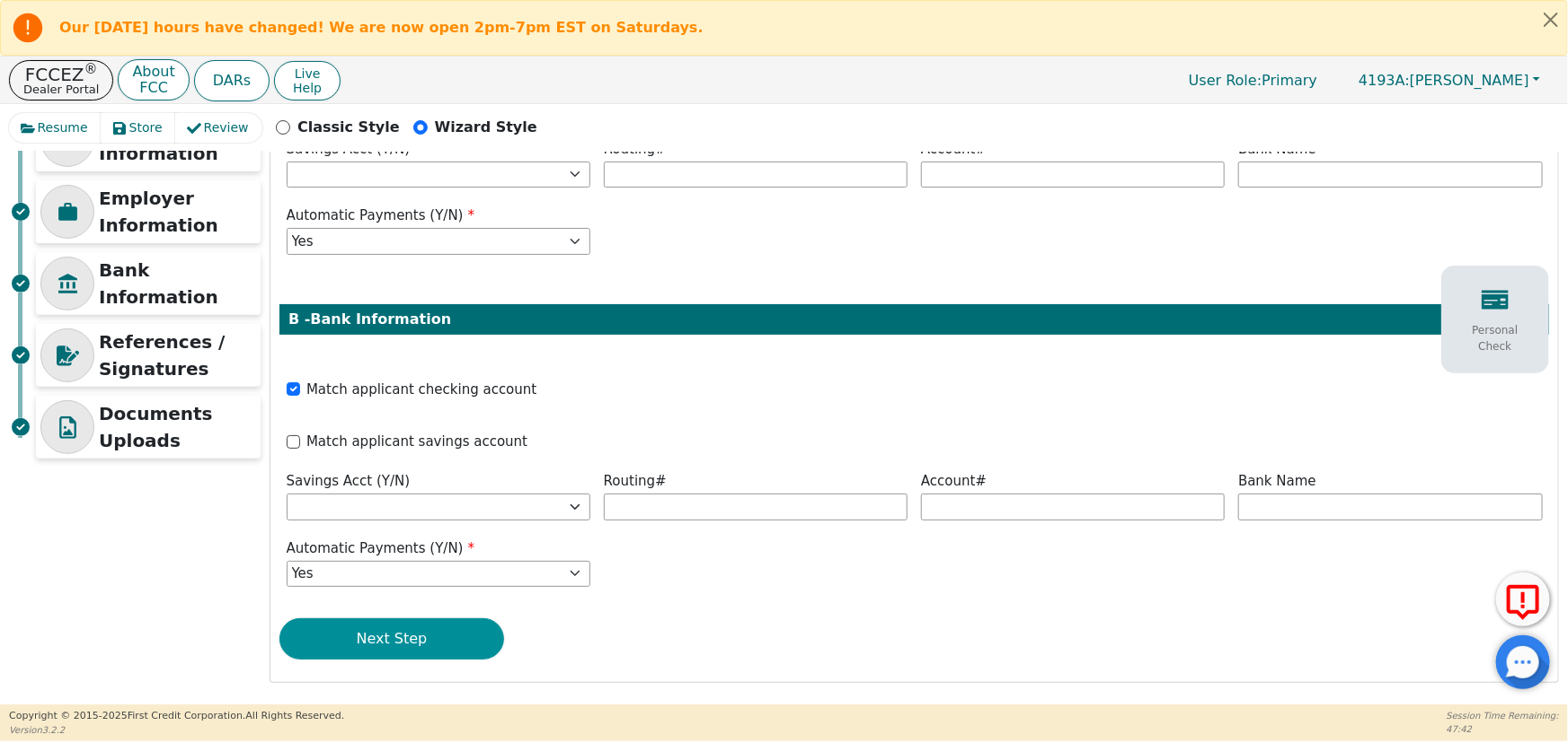
click at [415, 631] on button "Next Step" at bounding box center [392, 639] width 225 height 41
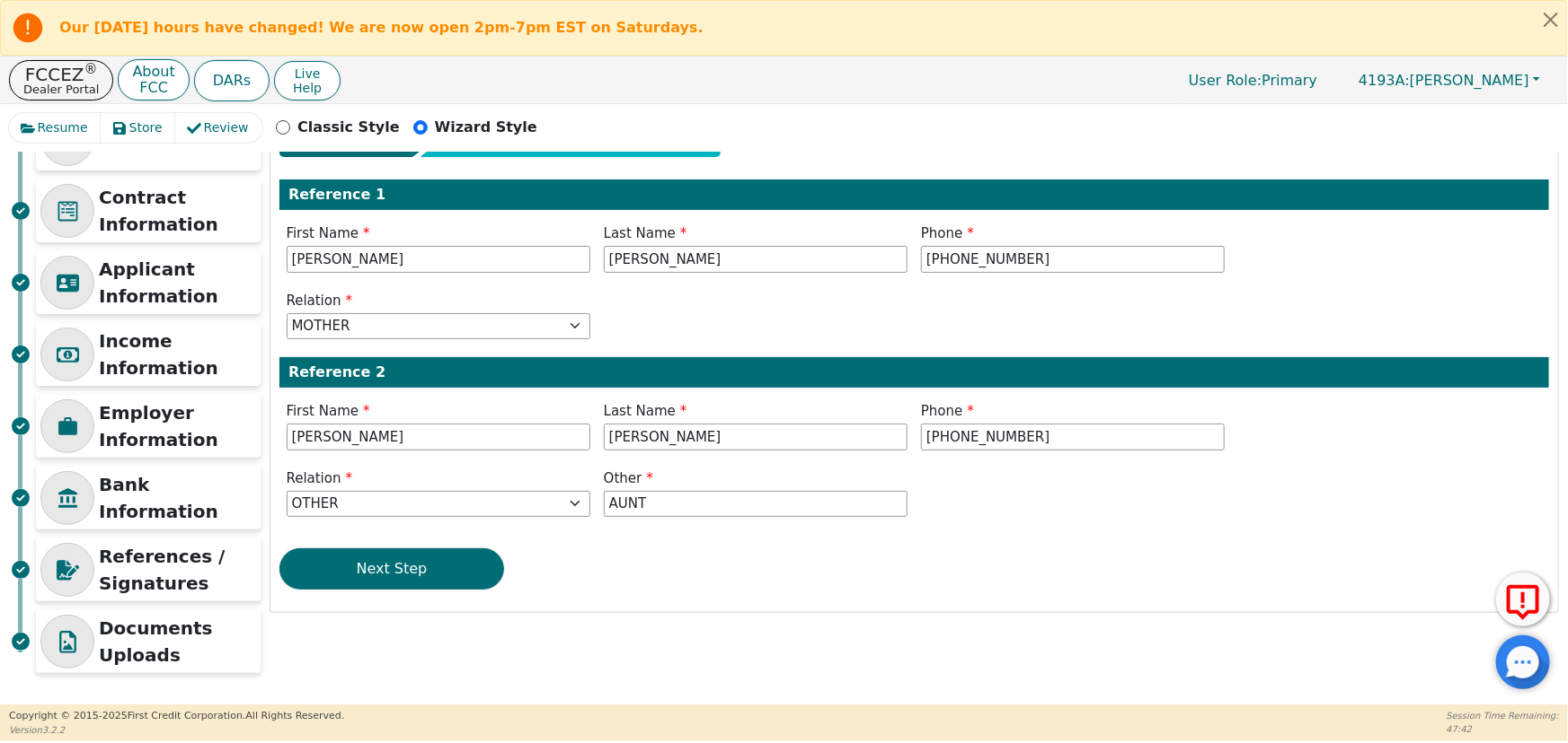
scroll to position [88, 0]
click at [434, 571] on button "Next Step" at bounding box center [392, 569] width 225 height 41
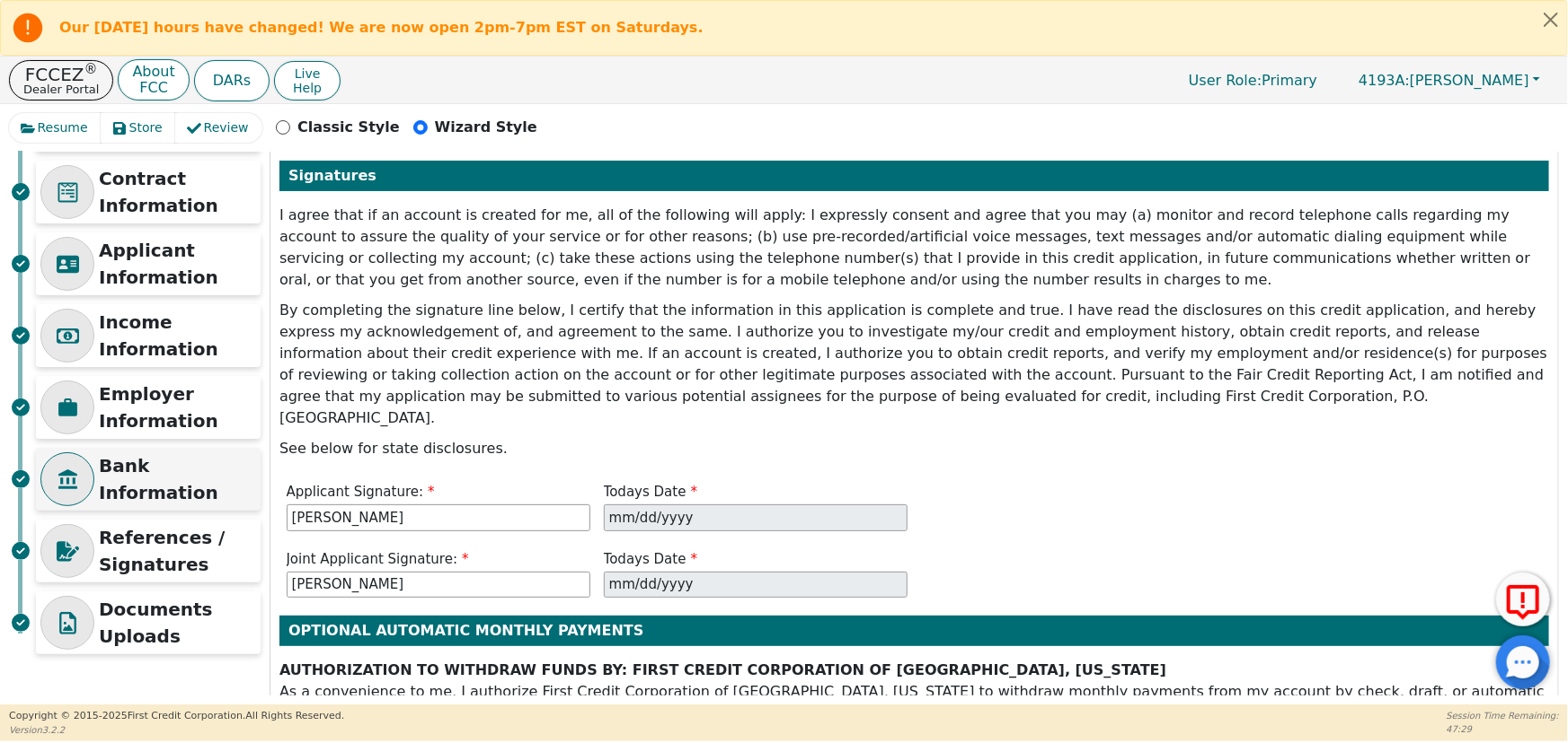
scroll to position [81, 0]
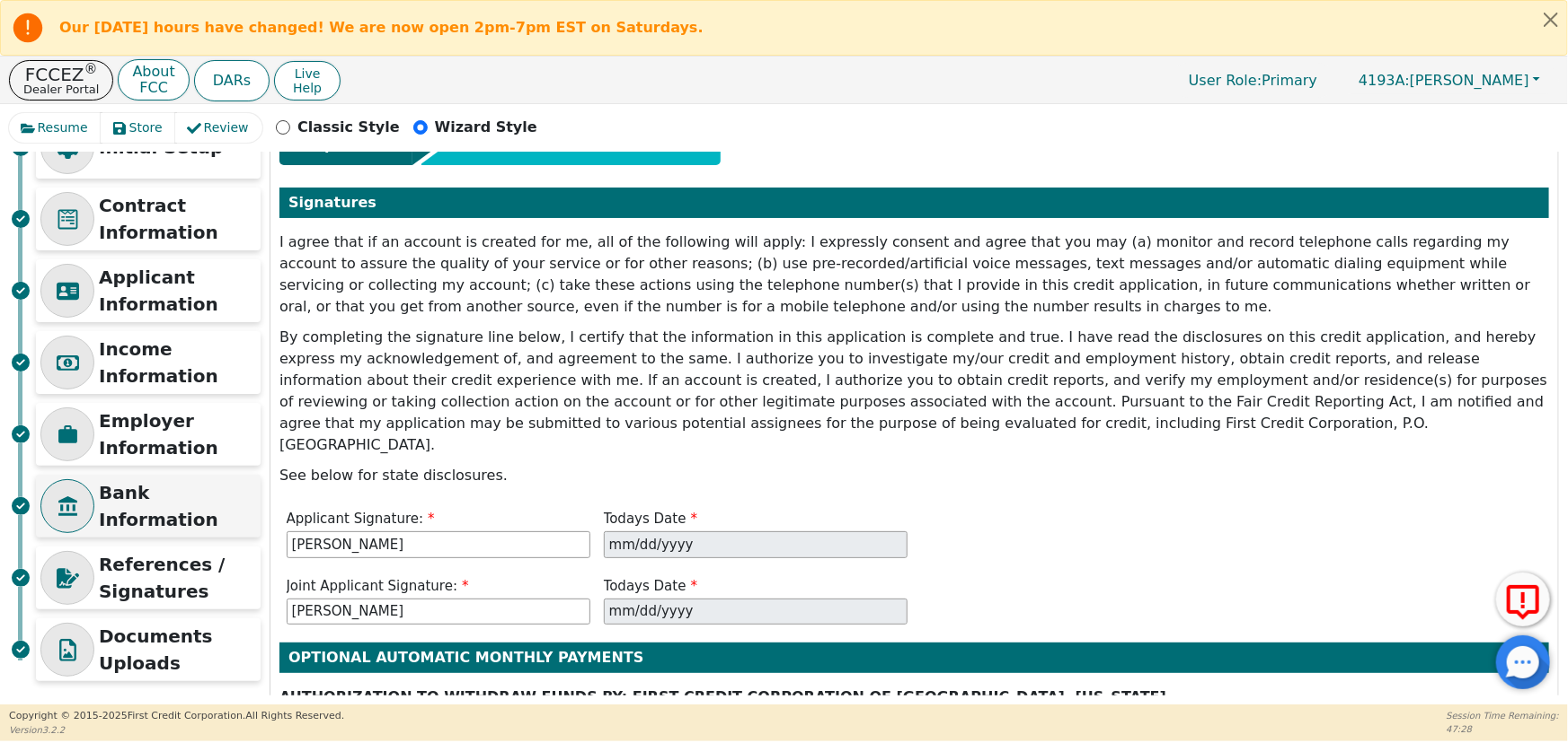
click at [170, 289] on p "Applicant Information" at bounding box center [177, 290] width 157 height 53
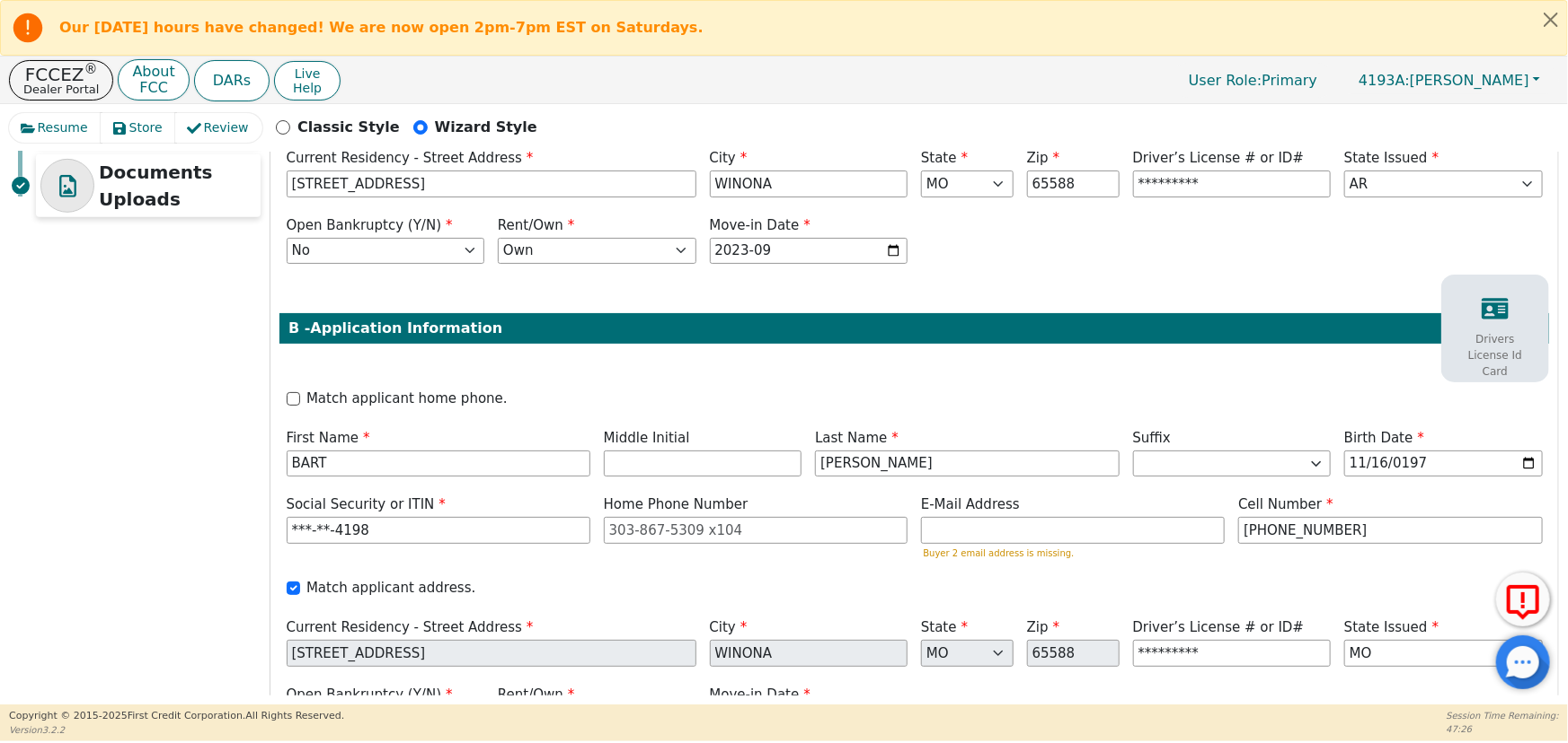
scroll to position [571, 0]
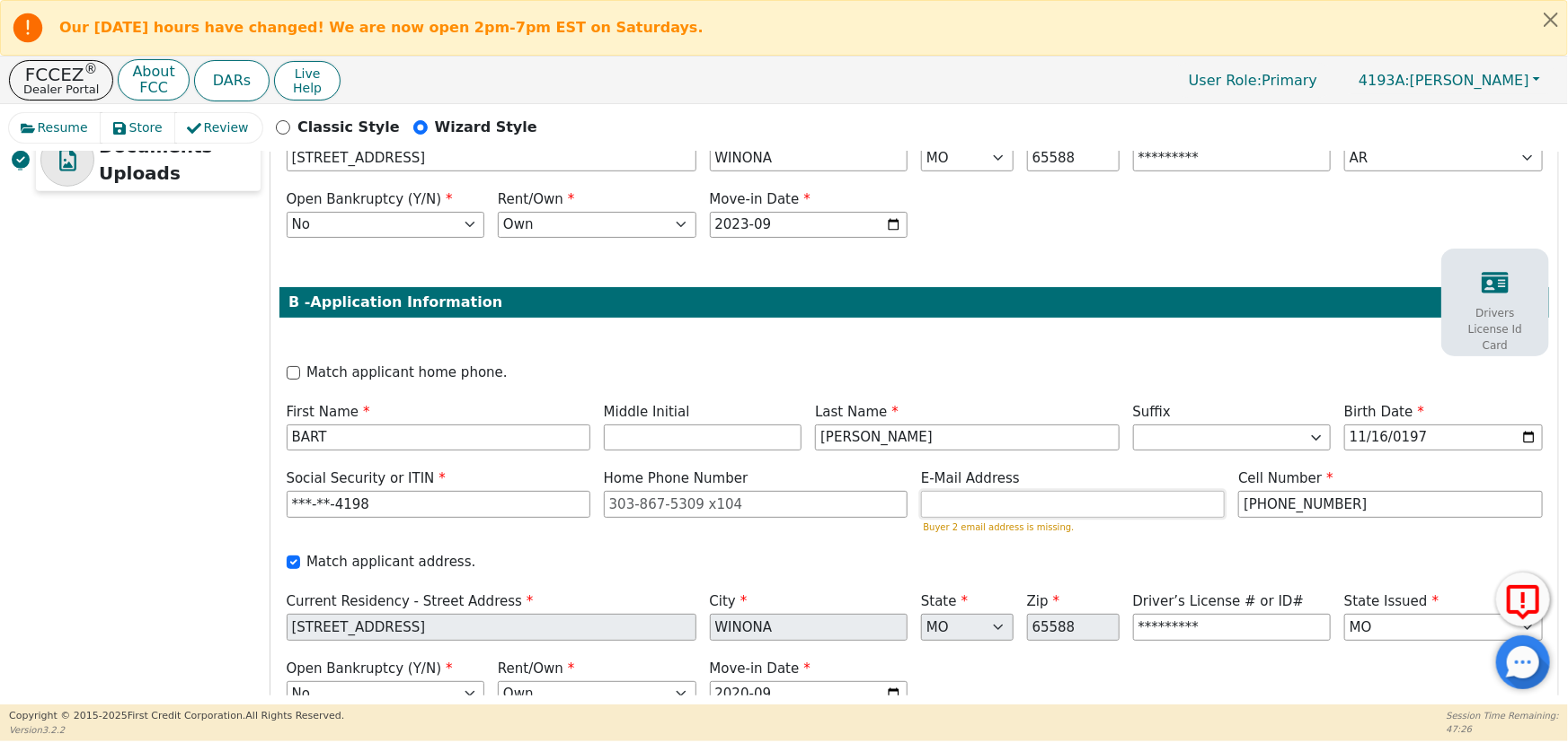
click at [977, 504] on input "email" at bounding box center [1072, 504] width 303 height 27
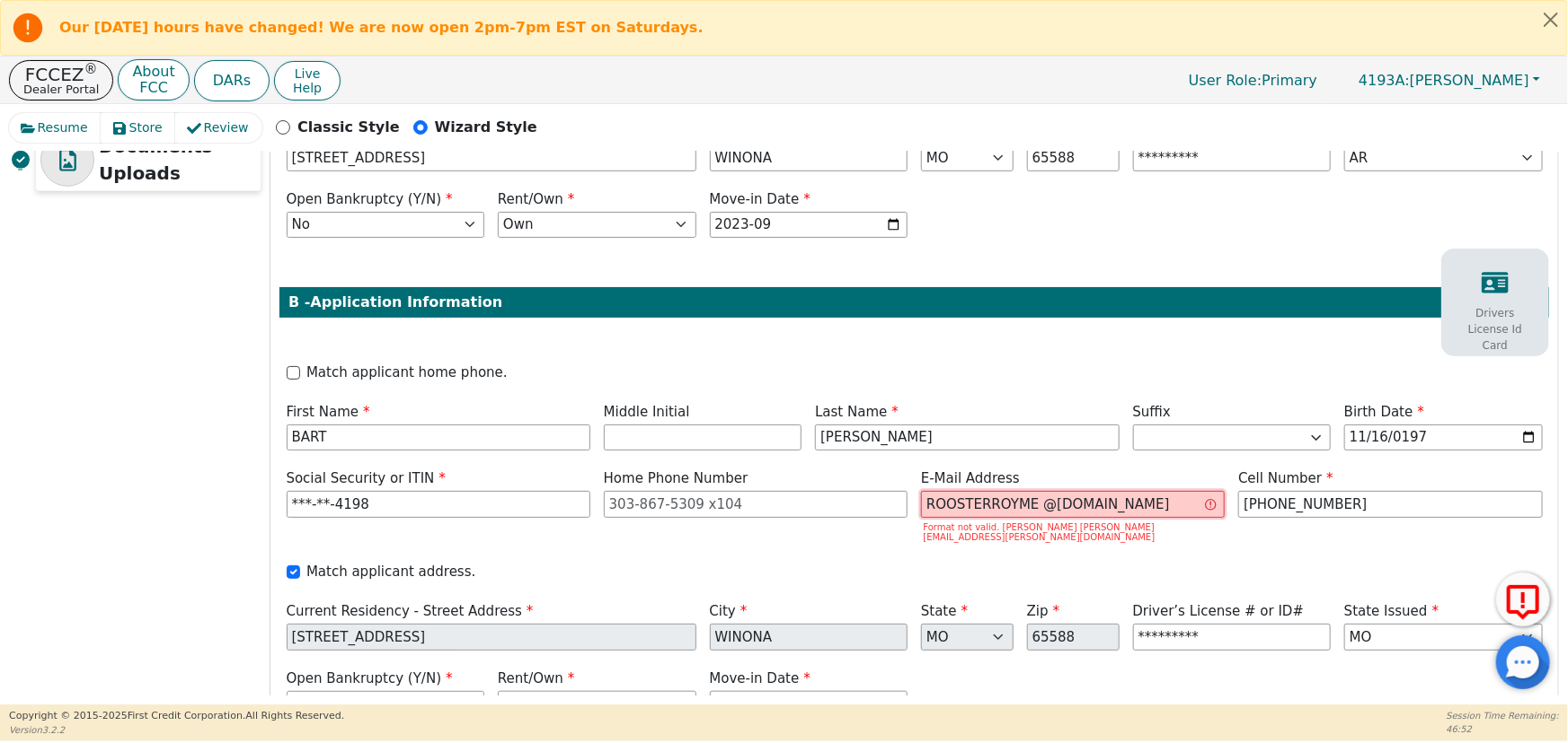
click at [1030, 503] on input "ROOSTERROYME @[DOMAIN_NAME]" at bounding box center [1072, 504] width 303 height 27
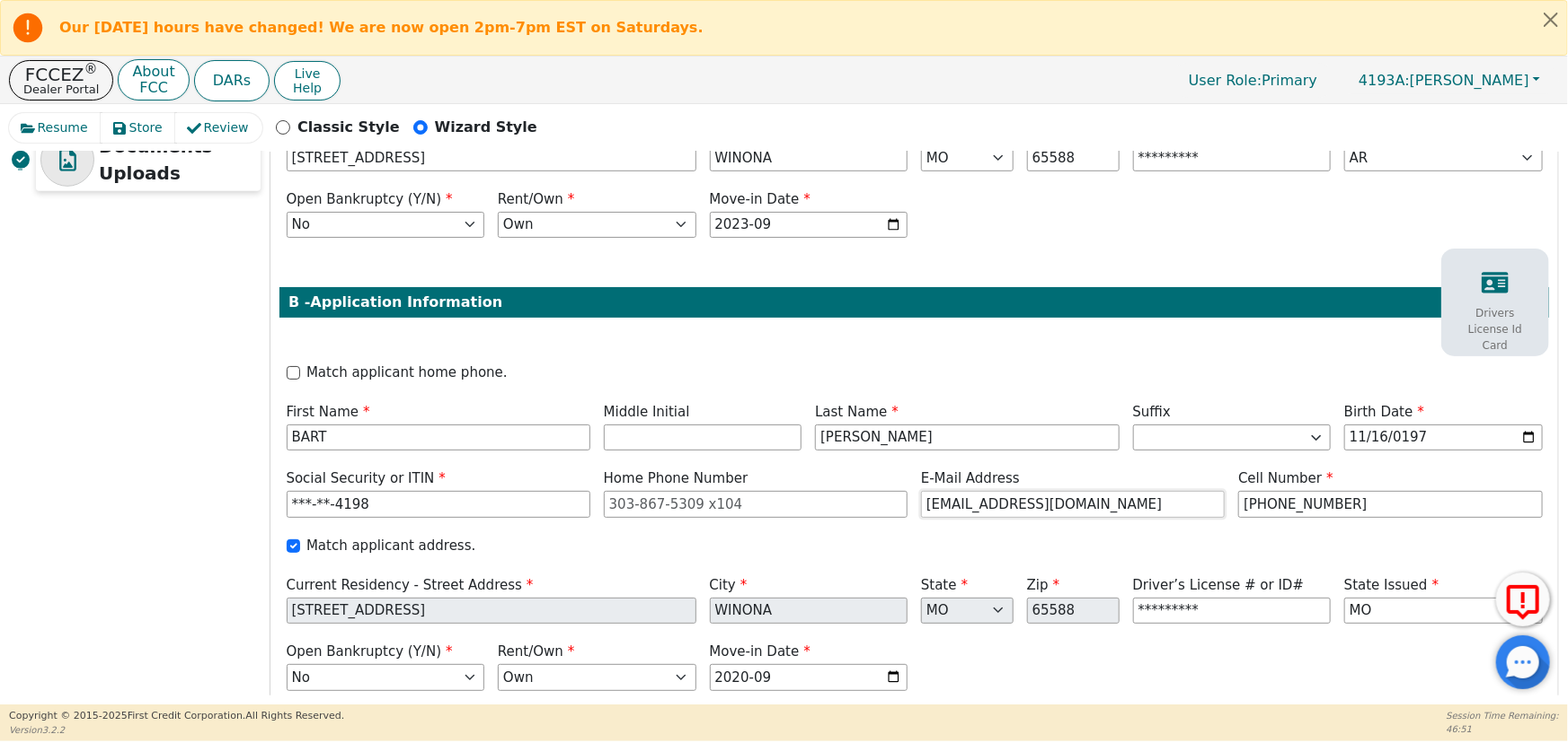
type input "[EMAIL_ADDRESS][DOMAIN_NAME]"
click at [1047, 536] on div "Match applicant address." at bounding box center [915, 546] width 1256 height 20
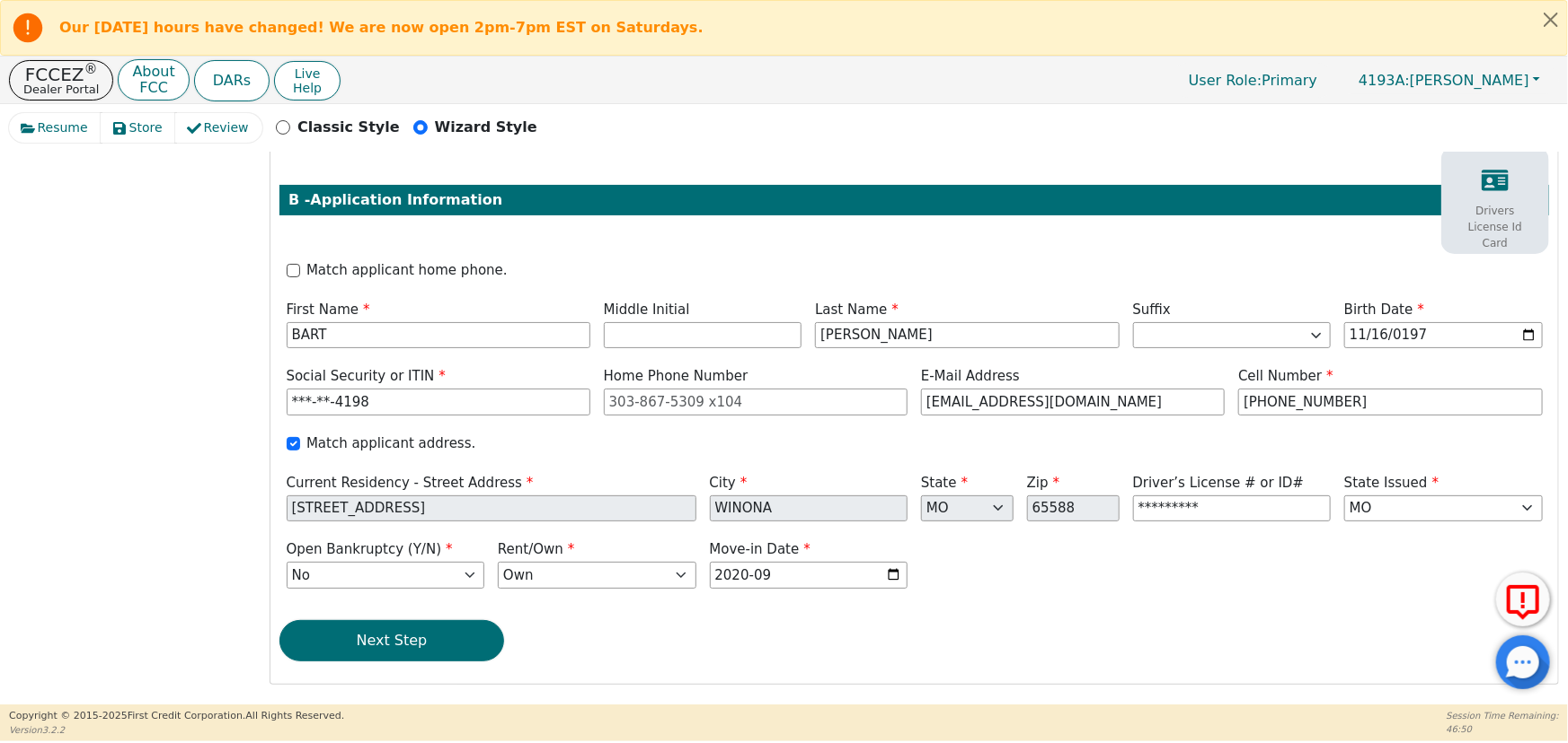
scroll to position [674, 0]
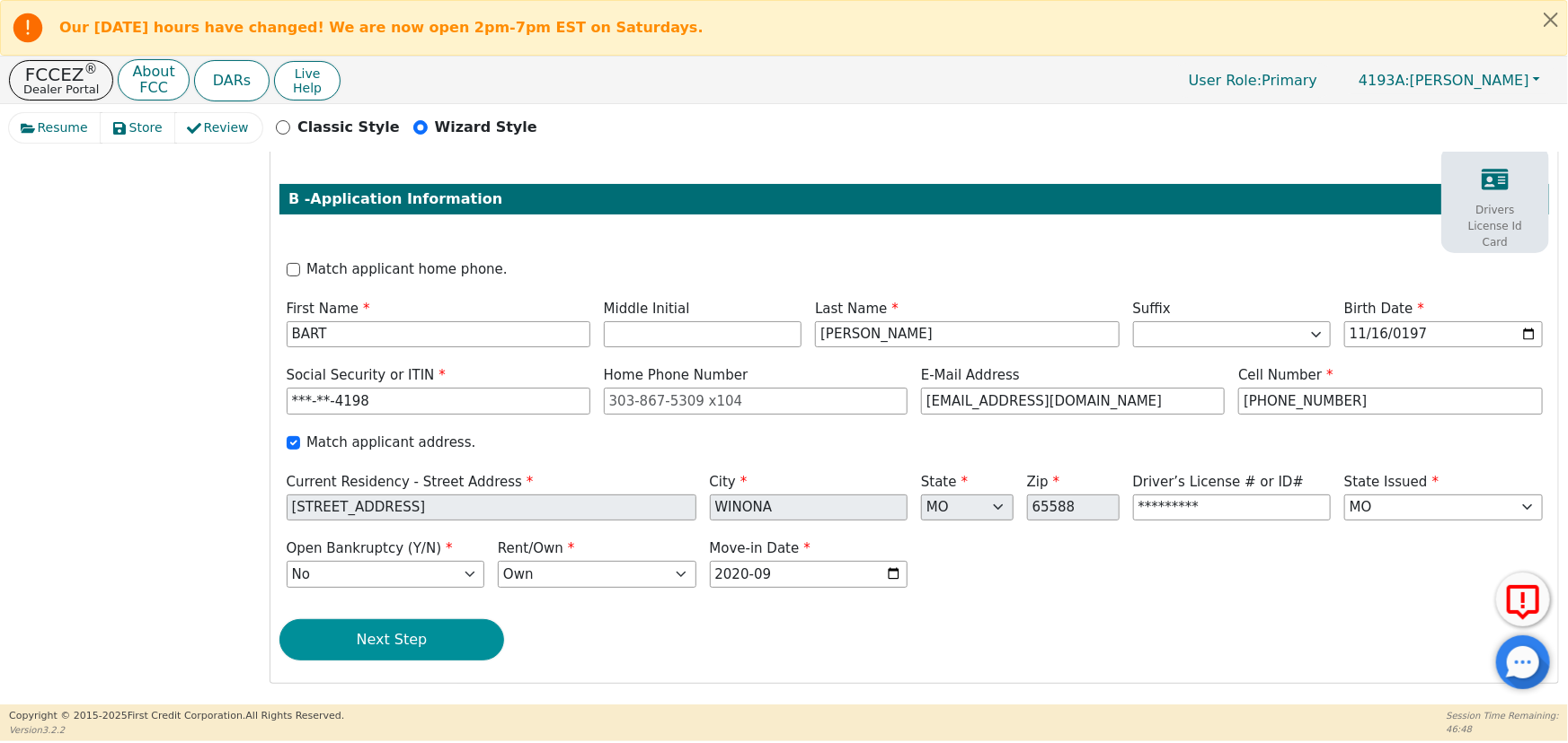
click at [400, 646] on button "Next Step" at bounding box center [392, 640] width 225 height 41
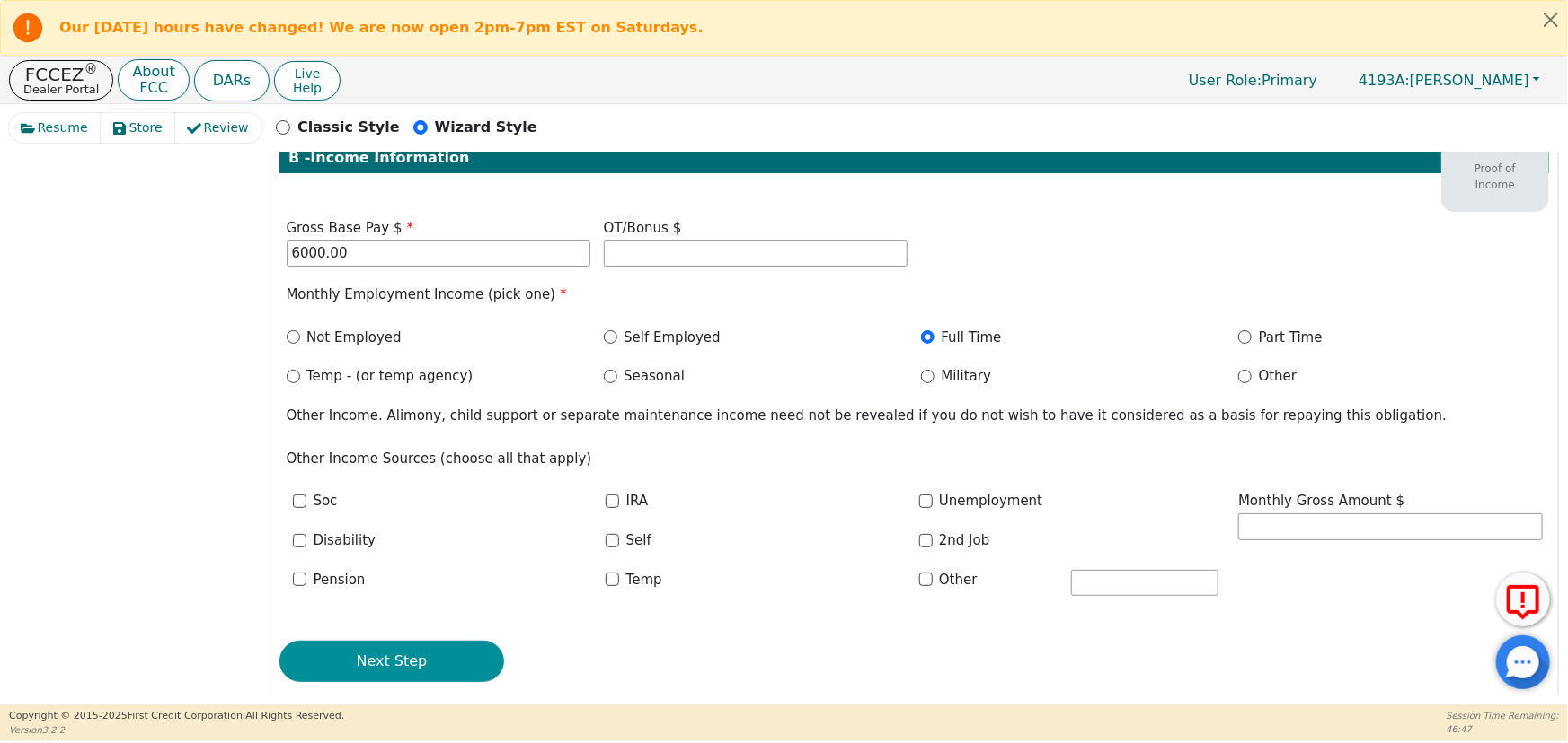
click at [396, 662] on button "Next Step" at bounding box center [392, 661] width 225 height 41
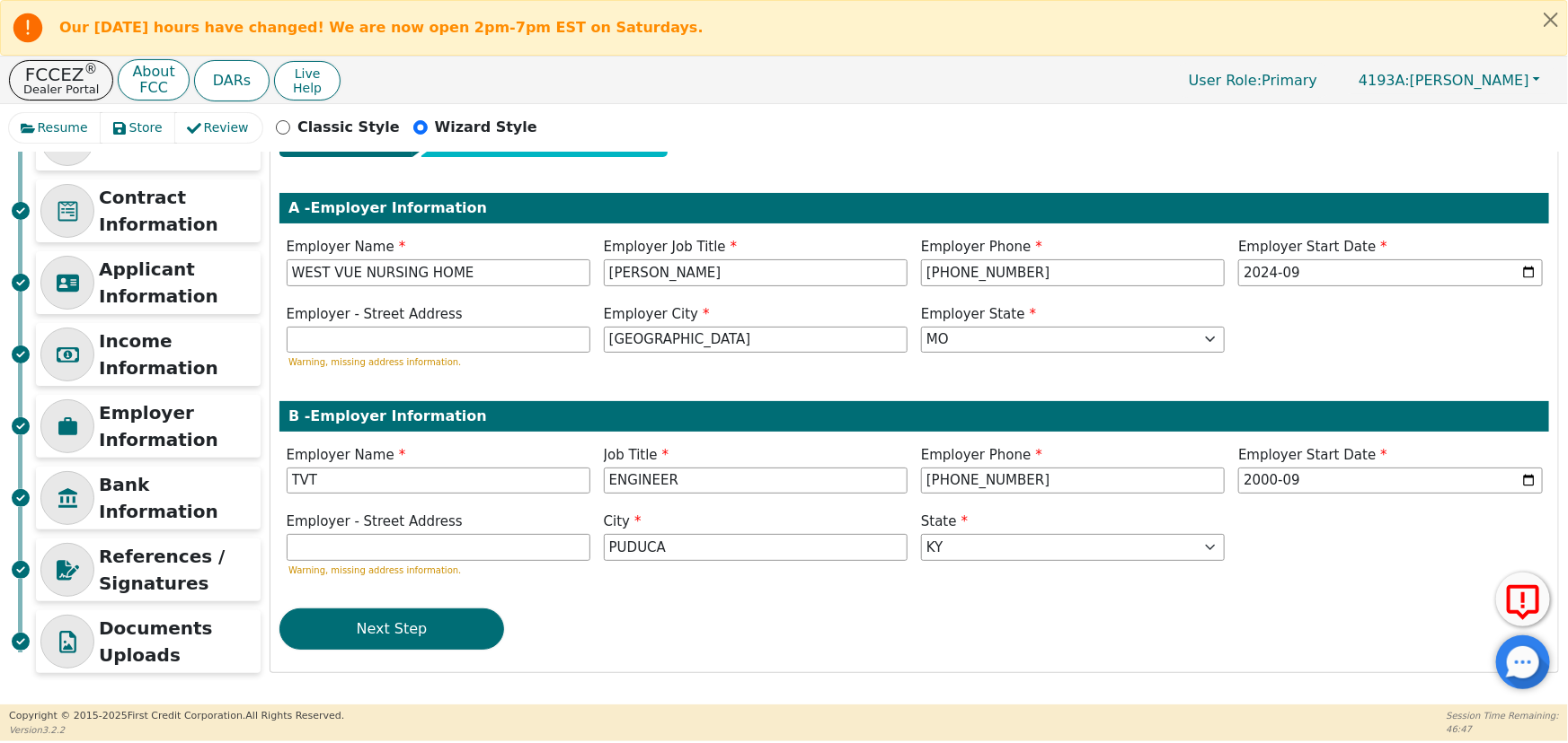
scroll to position [88, 0]
click at [398, 661] on div "Step 5 of 7 ENTER APPLICANT INFO A - Employer Information Employer Name WEST VU…" at bounding box center [914, 391] width 1288 height 564
click at [415, 631] on button "Next Step" at bounding box center [392, 629] width 225 height 41
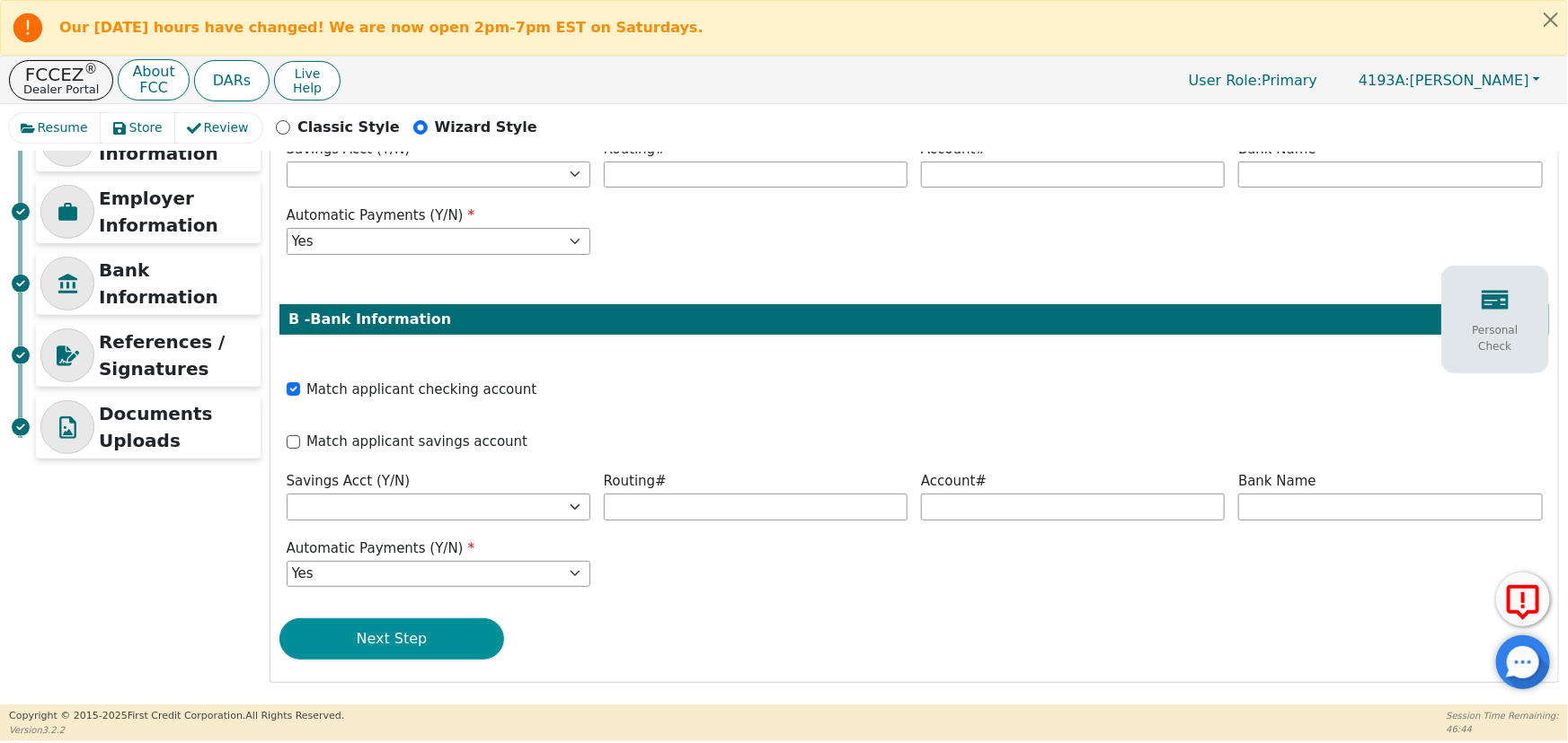
click at [421, 632] on button "Next Step" at bounding box center [392, 639] width 225 height 41
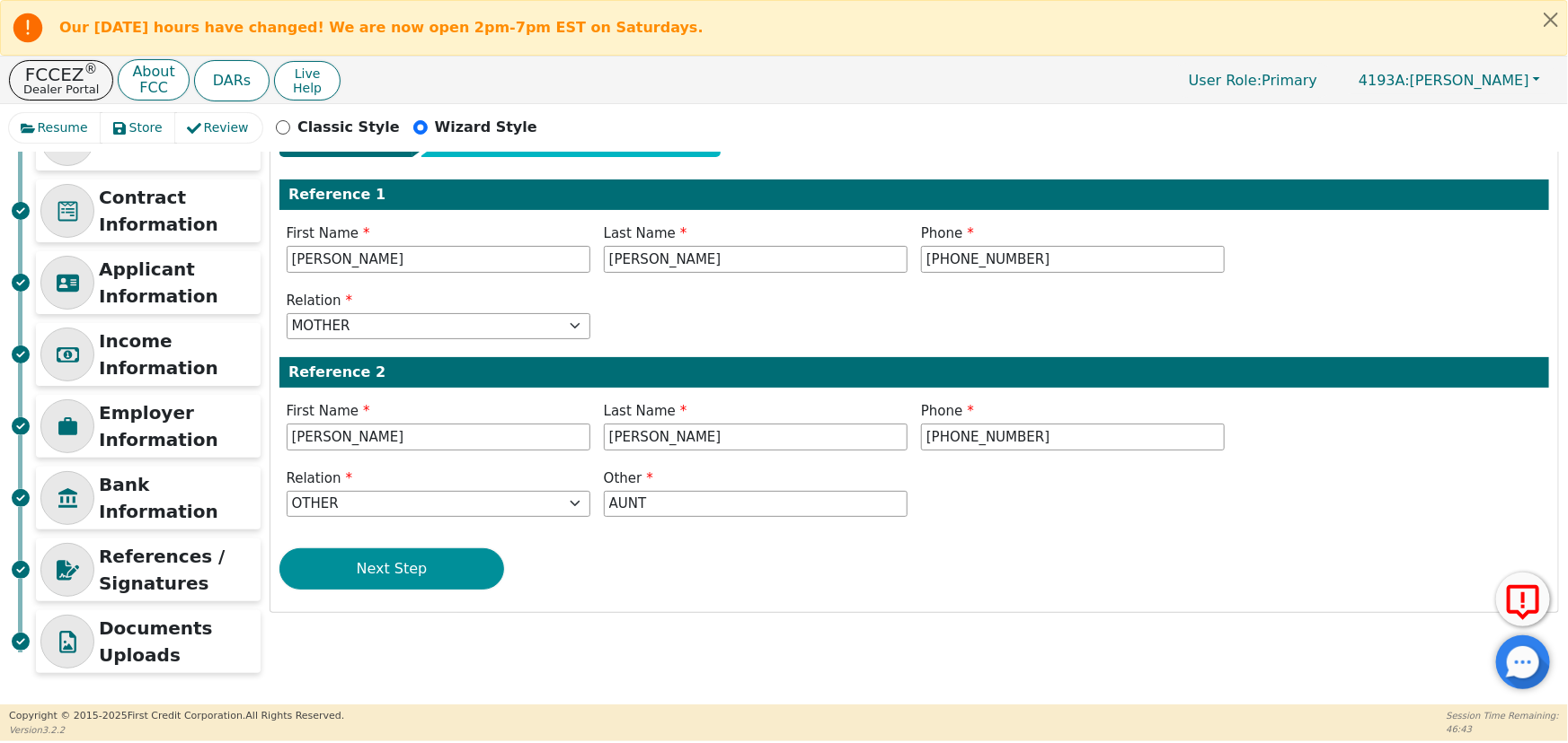
click at [442, 560] on button "Next Step" at bounding box center [392, 569] width 225 height 41
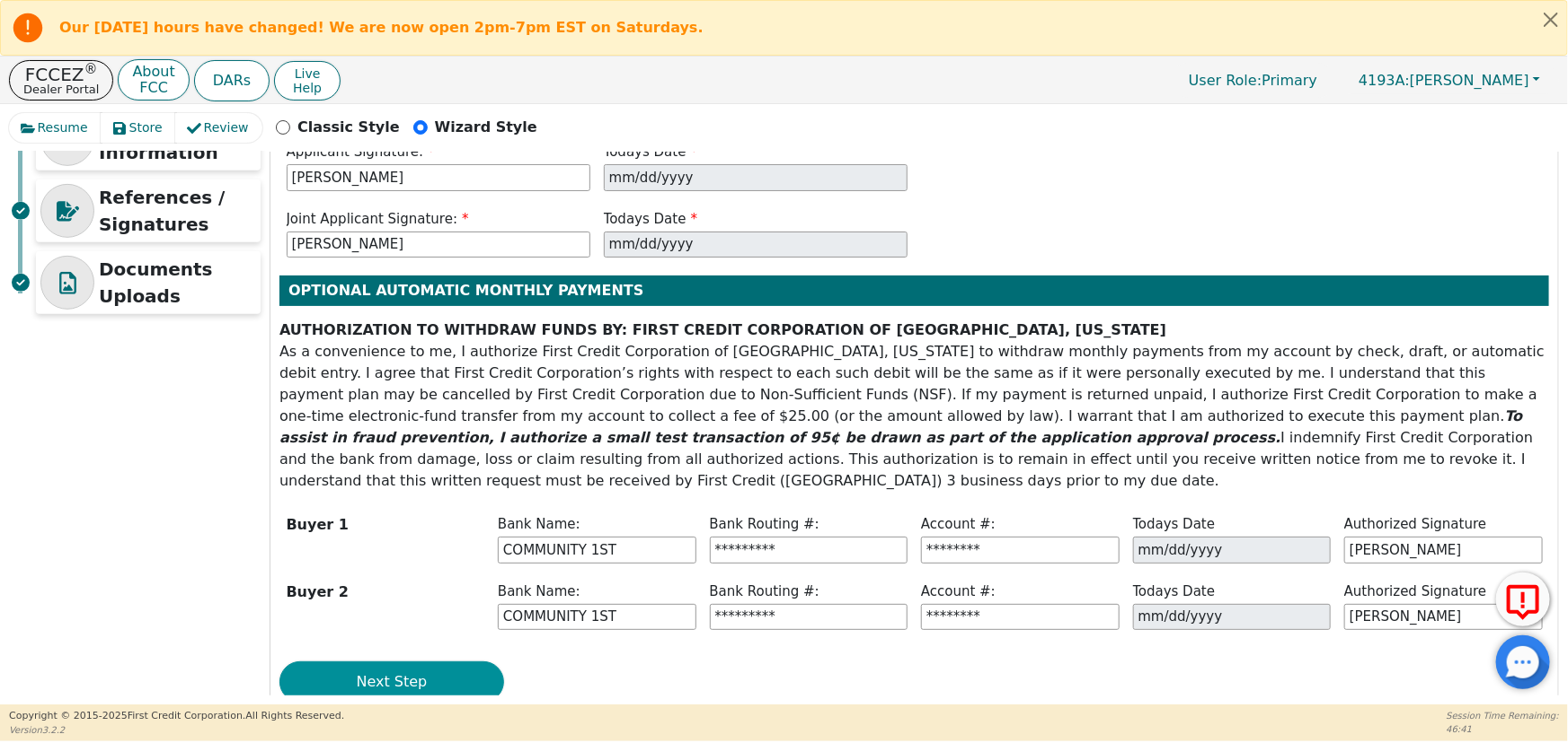
click at [425, 662] on button "Next Step" at bounding box center [392, 682] width 225 height 41
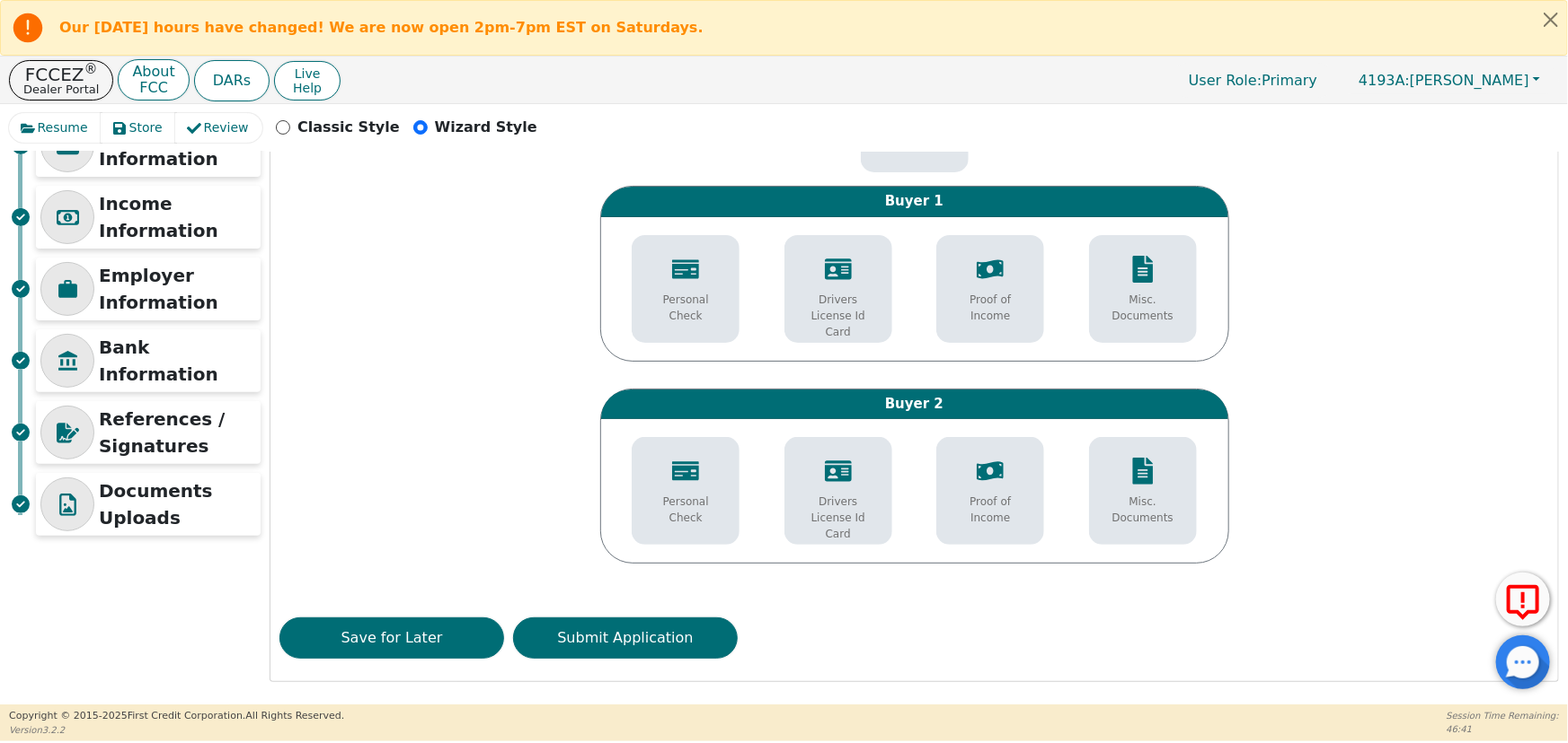
scroll to position [225, 0]
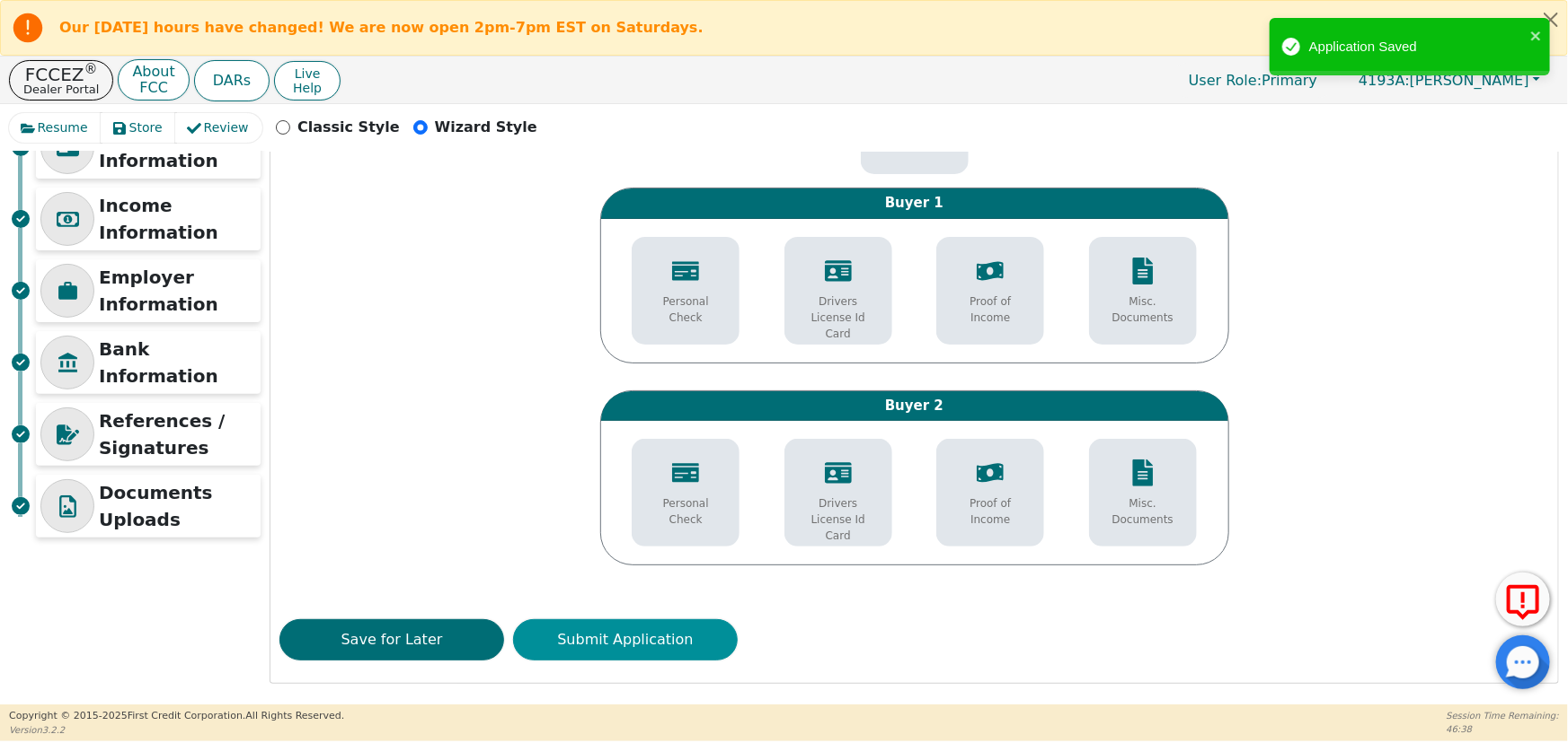
click at [617, 636] on button "Submit Application" at bounding box center [625, 640] width 225 height 41
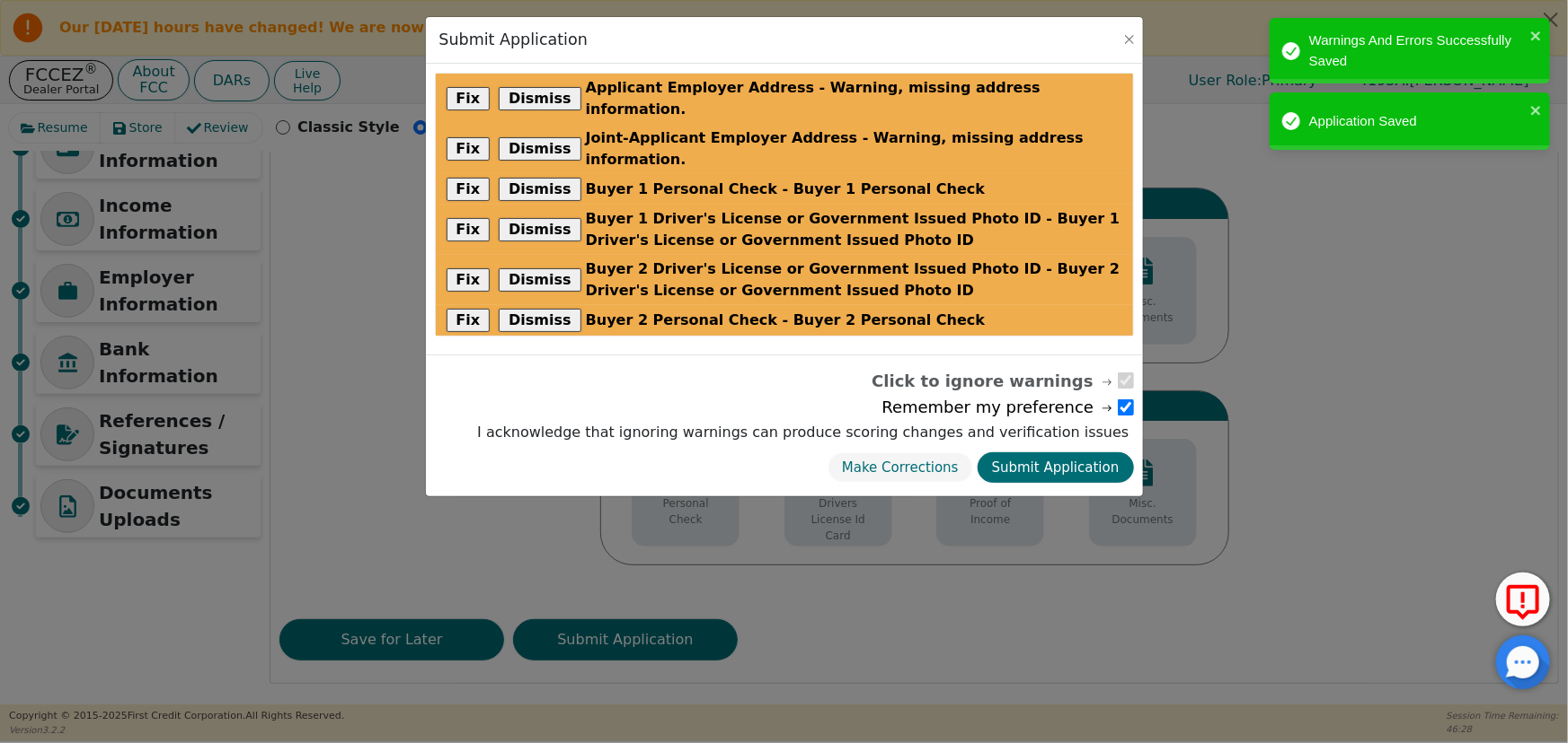
click at [1048, 453] on button "Submit Application" at bounding box center [1055, 468] width 156 height 31
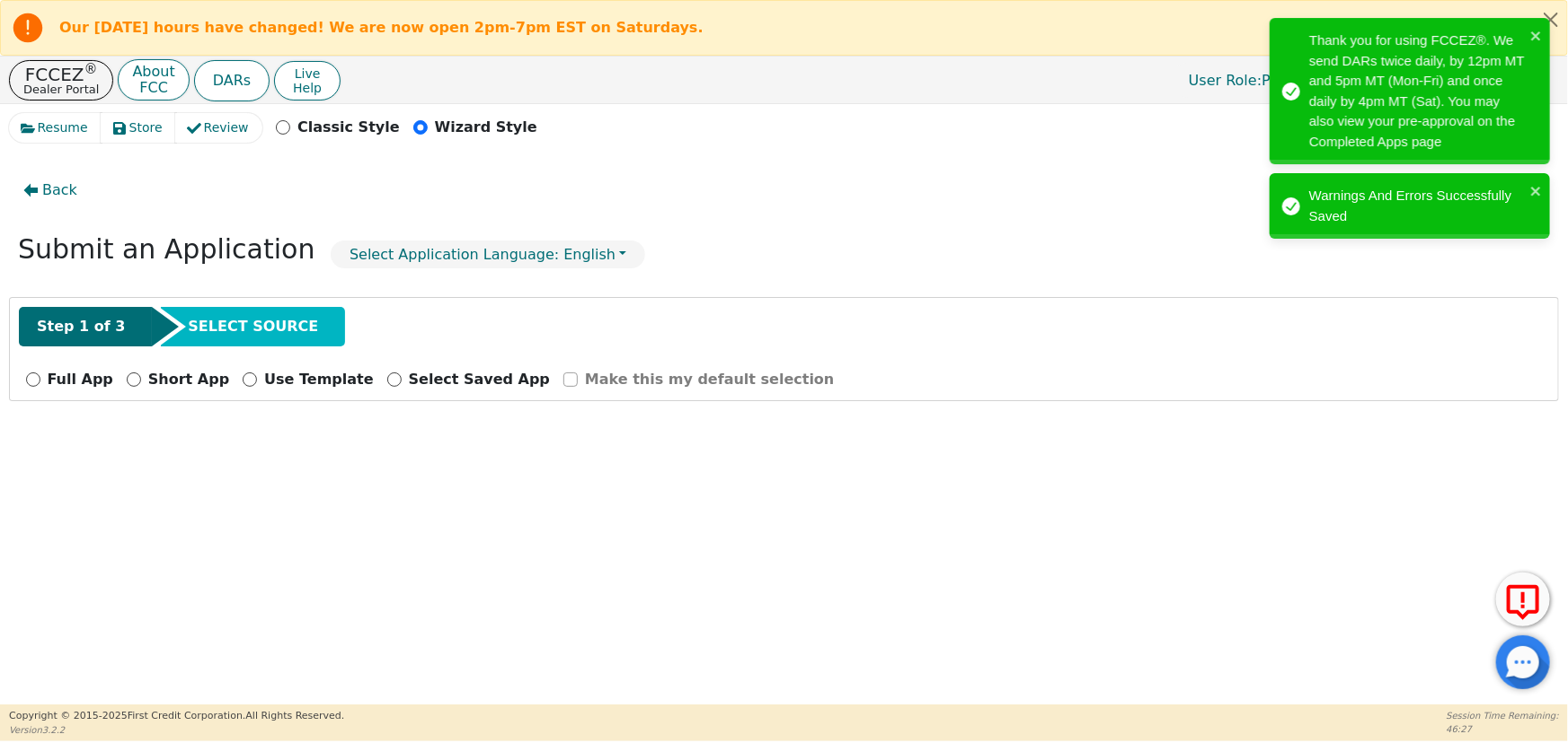
scroll to position [0, 0]
drag, startPoint x: 1531, startPoint y: 195, endPoint x: 1533, endPoint y: 119, distance: 76.0
click at [1531, 193] on icon "close" at bounding box center [1537, 192] width 13 height 15
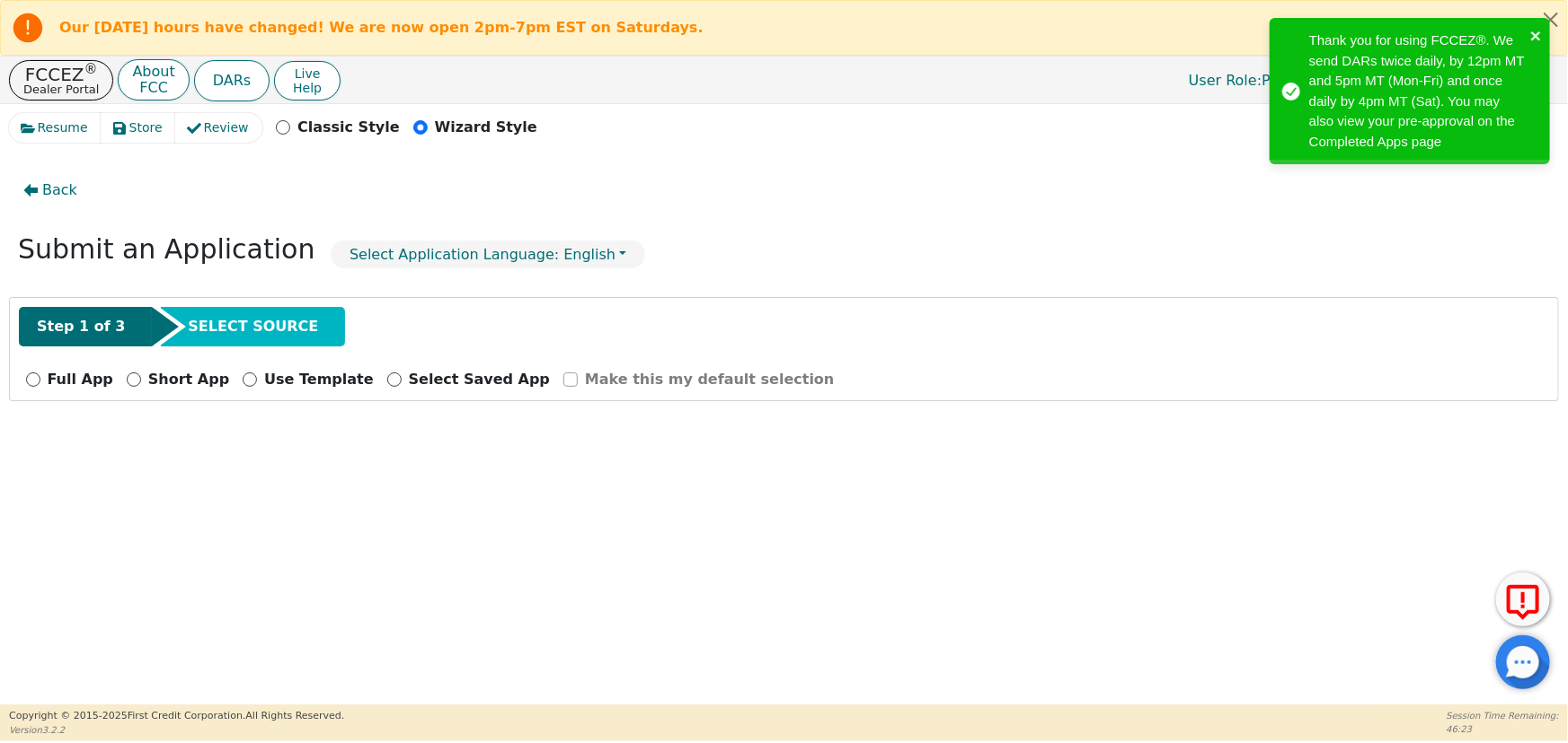
click at [1538, 36] on icon "close" at bounding box center [1537, 36] width 13 height 15
